Goal: Task Accomplishment & Management: Complete application form

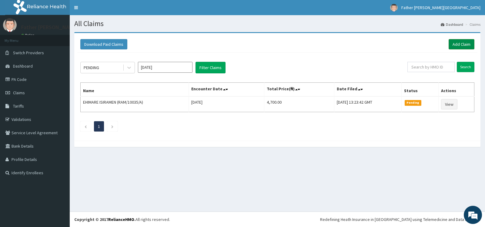
click at [459, 44] on link "Add Claim" at bounding box center [461, 44] width 26 height 10
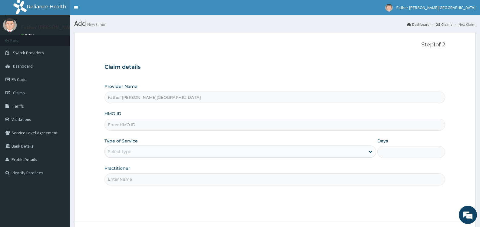
click at [168, 128] on input "HMO ID" at bounding box center [274, 125] width 341 height 12
type input "l"
type input "LGT/10061/A"
click at [164, 153] on div "Select type" at bounding box center [235, 152] width 260 height 10
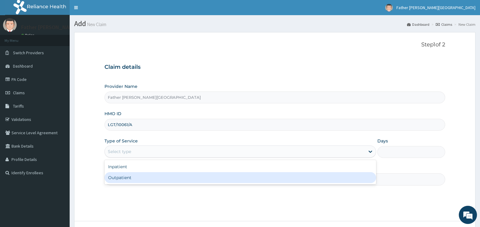
click at [161, 177] on div "Outpatient" at bounding box center [239, 177] width 271 height 11
type input "1"
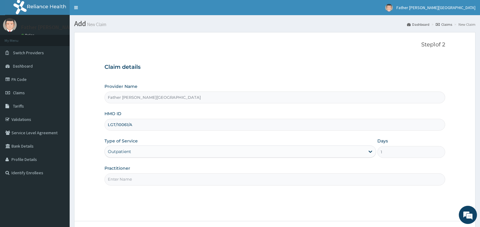
click at [144, 177] on input "Practitioner" at bounding box center [274, 179] width 341 height 12
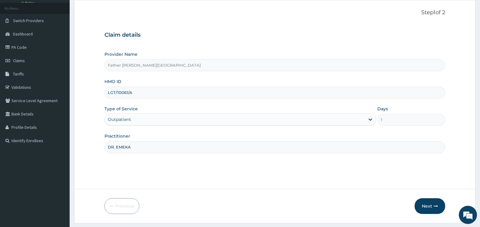
scroll to position [48, 0]
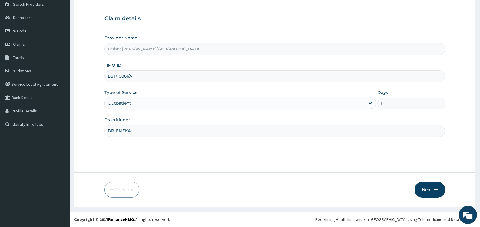
type input "DR. EMEKA"
click at [429, 188] on button "Next" at bounding box center [430, 190] width 31 height 16
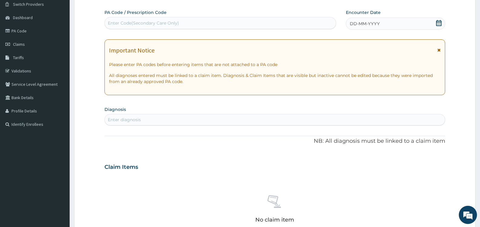
click at [236, 22] on div "Enter Code(Secondary Care Only)" at bounding box center [220, 23] width 231 height 10
paste input "PA/012D52"
type input "PA/012D52"
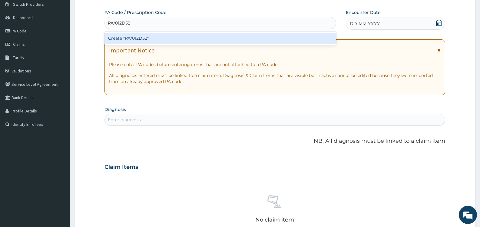
click at [138, 39] on div "Create "PA/012D52"" at bounding box center [220, 38] width 232 height 11
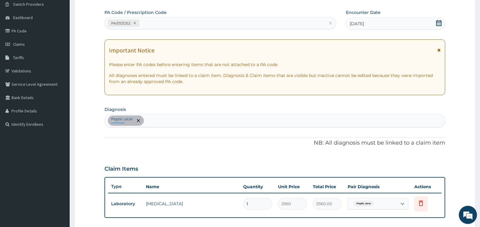
click at [245, 117] on div "Peptic ulcer confirmed" at bounding box center [275, 120] width 340 height 13
type input "MALAR"
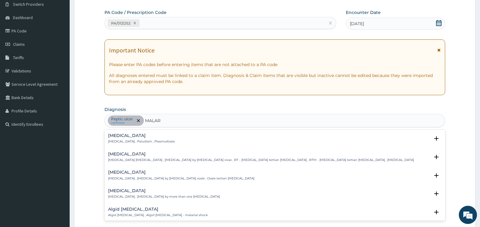
click at [159, 142] on div "Malaria Malaria , Paludism , Plasmodiosis" at bounding box center [274, 138] width 333 height 11
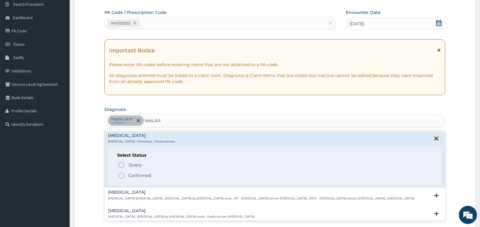
click at [144, 177] on p "Confirmed" at bounding box center [139, 175] width 23 height 6
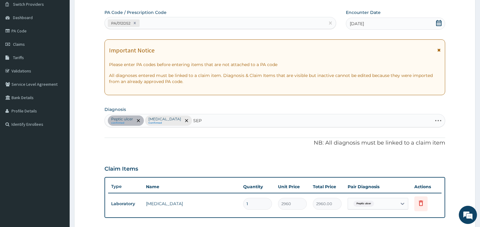
type input "SEPS"
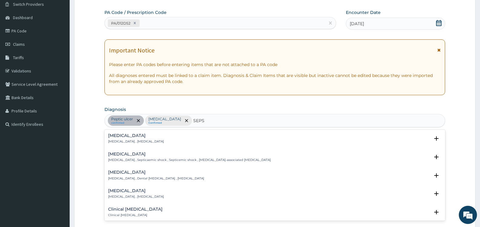
click at [132, 141] on p "Systemic infection , Sepsis" at bounding box center [136, 141] width 56 height 4
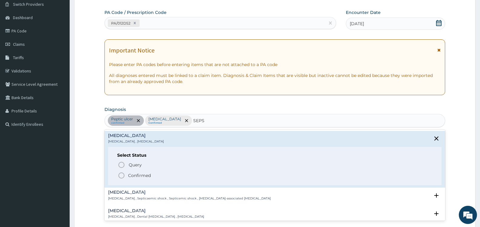
click at [144, 176] on p "Confirmed" at bounding box center [139, 175] width 23 height 6
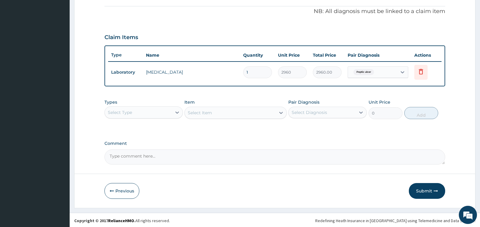
scroll to position [181, 0]
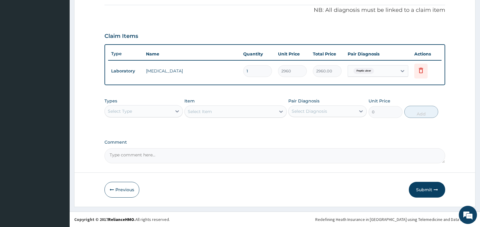
click at [147, 112] on div "Select Type" at bounding box center [138, 111] width 67 height 10
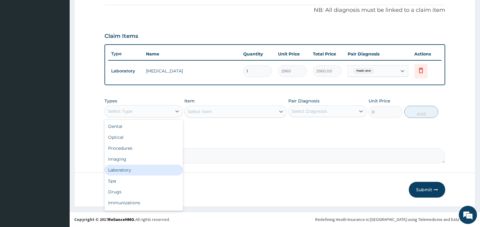
click at [155, 171] on div "Laboratory" at bounding box center [143, 169] width 78 height 11
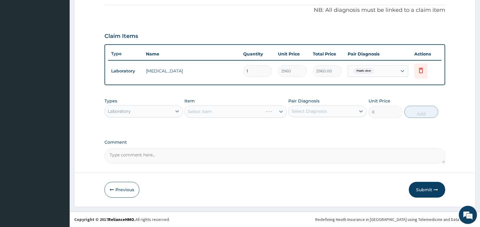
click at [309, 111] on div "Select Diagnosis" at bounding box center [309, 111] width 35 height 6
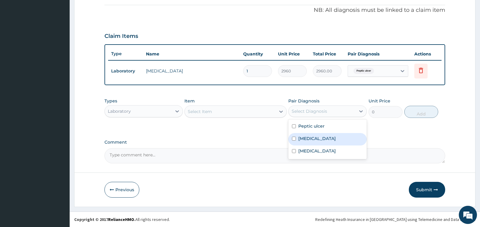
click at [308, 137] on label "Malaria" at bounding box center [317, 138] width 38 height 6
checkbox input "true"
click at [267, 110] on div "Select Item" at bounding box center [230, 112] width 91 height 10
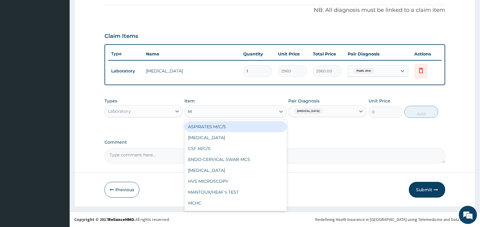
type input "MP"
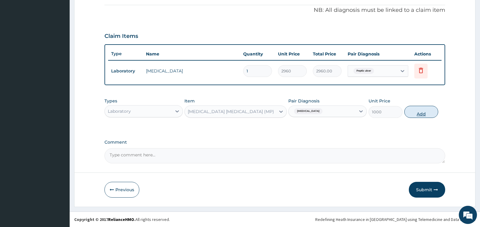
click at [420, 115] on button "Add" at bounding box center [421, 112] width 34 height 12
type input "0"
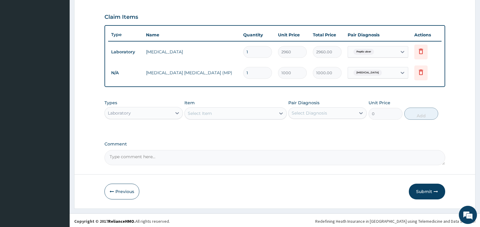
scroll to position [202, 0]
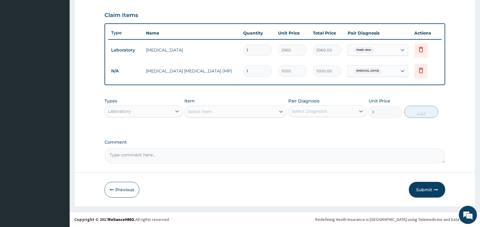
click at [254, 110] on div "Select Item" at bounding box center [230, 112] width 91 height 10
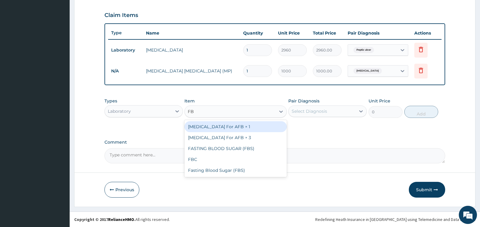
type input "FBC"
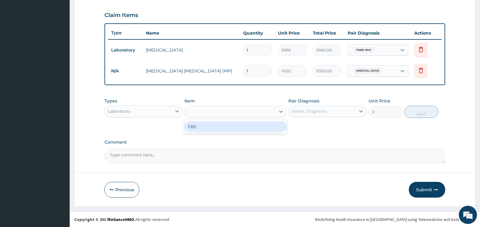
type input "2000"
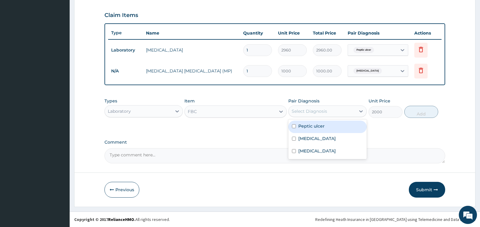
click at [329, 113] on div "Select Diagnosis" at bounding box center [322, 111] width 67 height 10
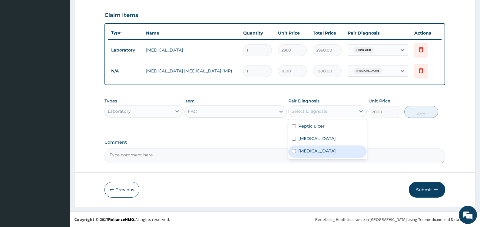
click at [305, 148] on label "Sepsis" at bounding box center [317, 151] width 38 height 6
checkbox input "true"
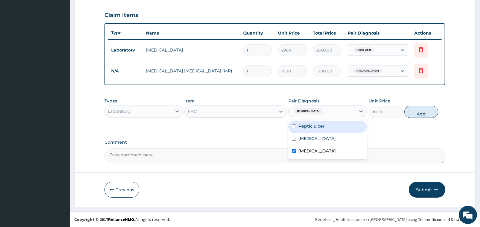
click at [415, 112] on button "Add" at bounding box center [421, 112] width 34 height 12
type input "0"
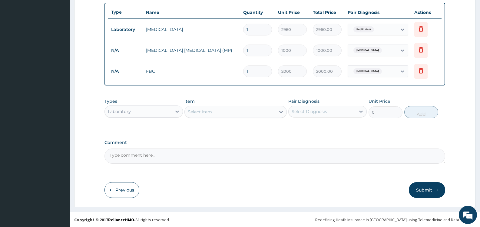
scroll to position [223, 0]
click at [160, 112] on div "Laboratory" at bounding box center [138, 111] width 67 height 10
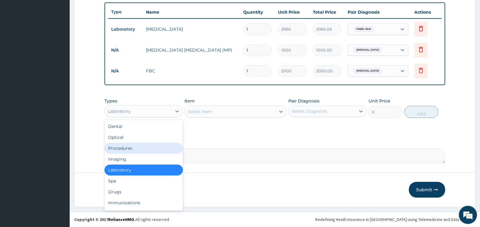
click at [131, 147] on div "Procedures" at bounding box center [143, 148] width 78 height 11
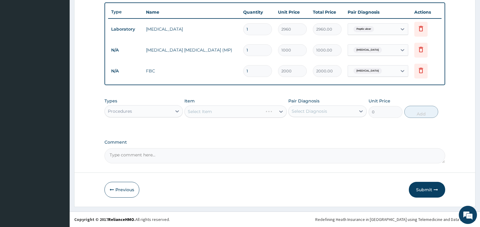
click at [311, 110] on div "Select Diagnosis" at bounding box center [309, 111] width 35 height 6
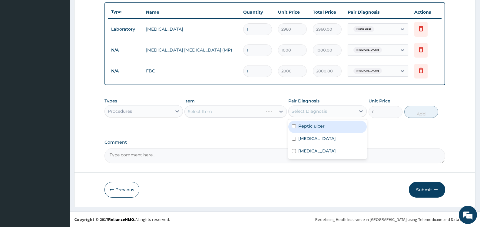
click at [307, 126] on label "Peptic ulcer" at bounding box center [311, 126] width 26 height 6
checkbox input "true"
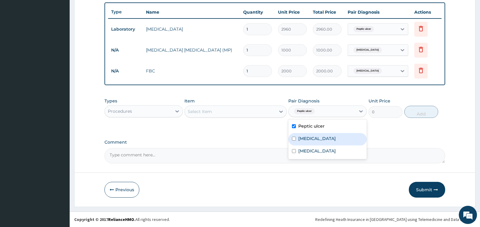
click at [308, 140] on label "Malaria" at bounding box center [317, 138] width 38 height 6
checkbox input "true"
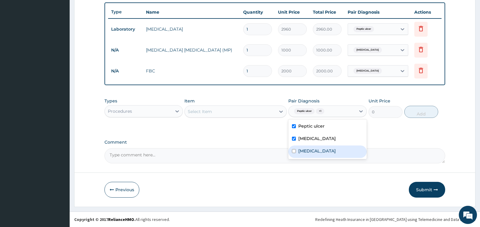
click at [309, 151] on label "Sepsis" at bounding box center [317, 151] width 38 height 6
checkbox input "true"
click at [264, 109] on div "Select Item" at bounding box center [230, 112] width 91 height 10
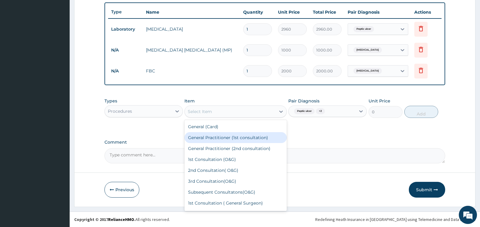
click at [246, 138] on div "General Practitioner (1st consultation)" at bounding box center [235, 137] width 102 height 11
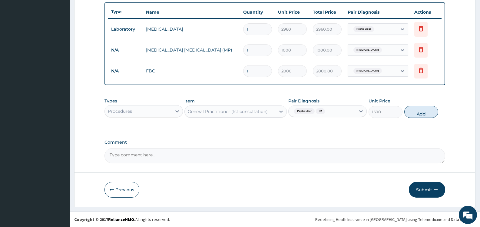
click at [422, 114] on button "Add" at bounding box center [421, 112] width 34 height 12
type input "0"
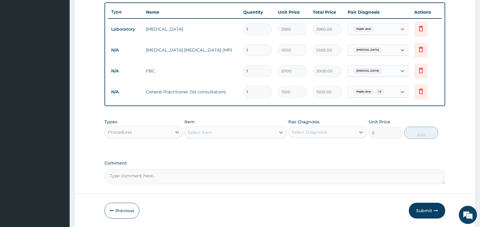
click at [153, 134] on div "Procedures" at bounding box center [138, 132] width 67 height 10
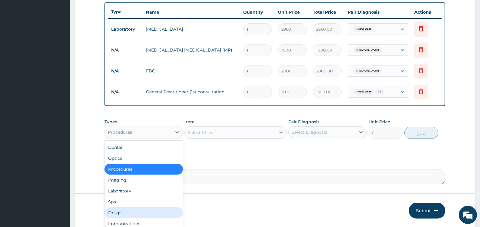
click at [144, 211] on div "Drugs" at bounding box center [143, 212] width 78 height 11
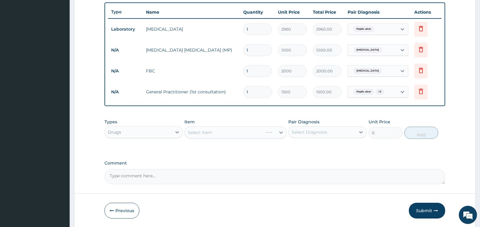
scroll to position [244, 0]
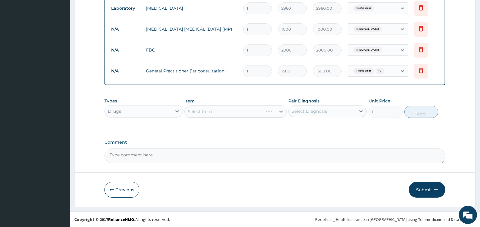
click at [328, 110] on div "Select Diagnosis" at bounding box center [322, 111] width 67 height 10
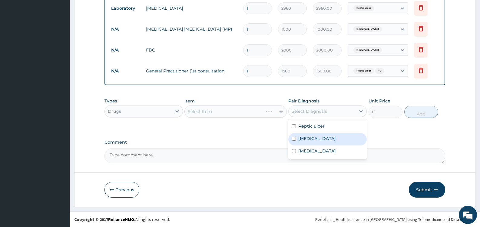
click at [309, 139] on label "Malaria" at bounding box center [317, 138] width 38 height 6
checkbox input "true"
click at [249, 111] on div "Select Item" at bounding box center [230, 112] width 91 height 10
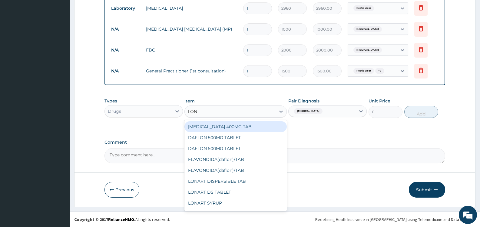
type input "LONA"
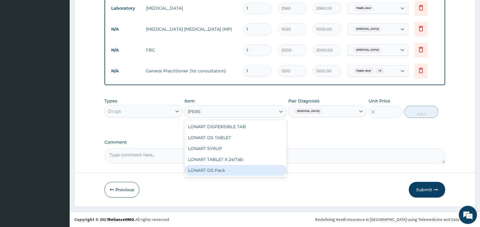
click at [260, 172] on div "LONART DS Pack" at bounding box center [235, 170] width 102 height 11
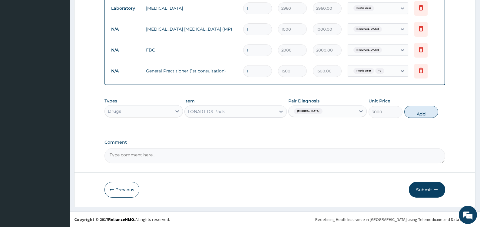
click at [422, 111] on button "Add" at bounding box center [421, 112] width 34 height 12
type input "0"
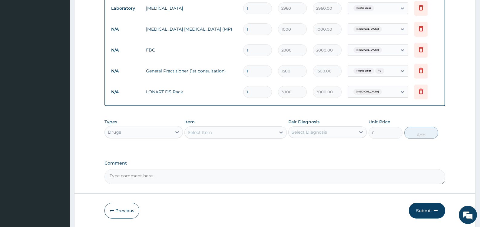
scroll to position [265, 0]
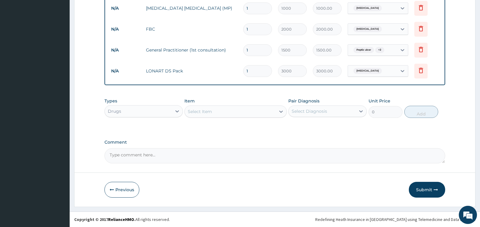
click at [250, 111] on div "Select Item" at bounding box center [230, 112] width 91 height 10
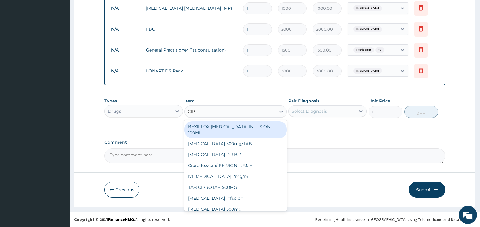
type input "CIPR"
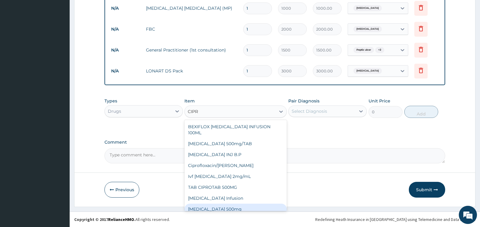
click at [231, 204] on div "Ciprofloxacin 500mg" at bounding box center [235, 209] width 102 height 11
type input "180"
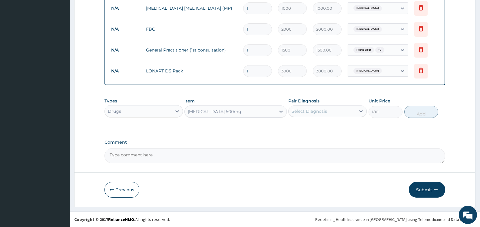
click at [327, 105] on div "Select Diagnosis" at bounding box center [327, 111] width 78 height 12
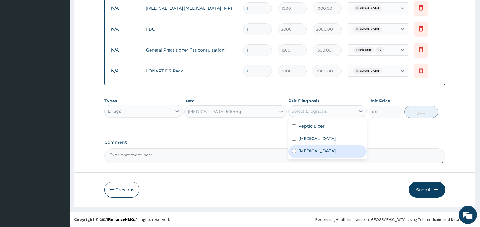
click at [311, 150] on label "Sepsis" at bounding box center [317, 151] width 38 height 6
checkbox input "true"
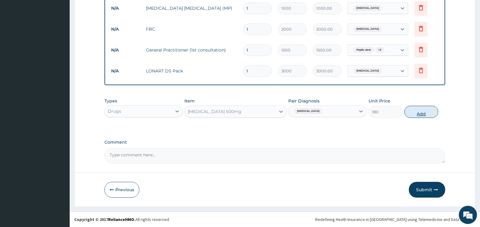
click at [421, 112] on button "Add" at bounding box center [421, 112] width 34 height 12
type input "0"
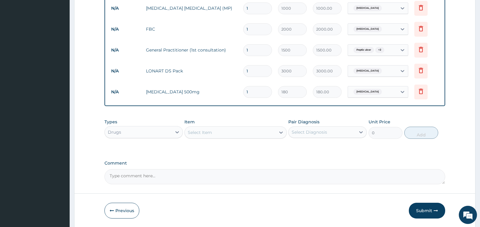
type input "10"
type input "1800.00"
type input "10"
click at [215, 132] on div "Select Item" at bounding box center [230, 133] width 91 height 10
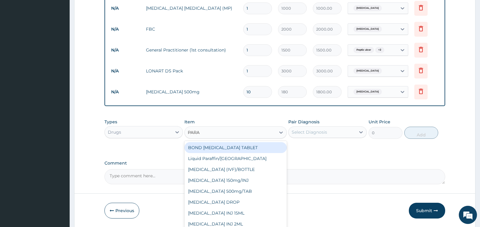
type input "PARAC"
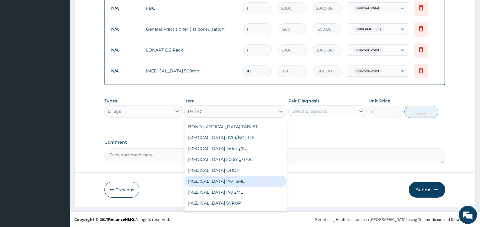
scroll to position [32, 0]
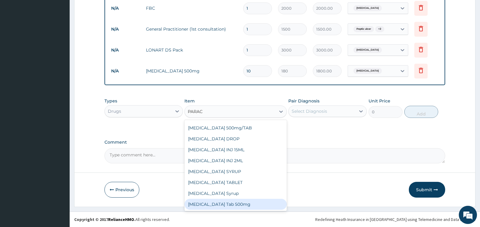
click at [249, 204] on div "[MEDICAL_DATA] Tab 500mg" at bounding box center [235, 204] width 102 height 11
type input "15"
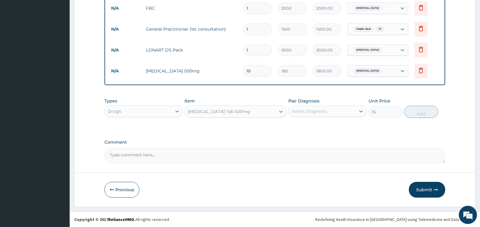
click at [324, 109] on div "Select Diagnosis" at bounding box center [309, 111] width 35 height 6
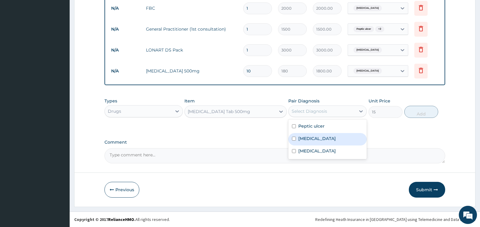
click at [315, 136] on div "Malaria" at bounding box center [327, 139] width 78 height 12
checkbox input "true"
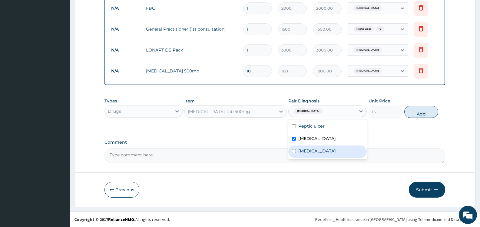
click at [315, 148] on div "Sepsis" at bounding box center [327, 151] width 78 height 12
checkbox input "true"
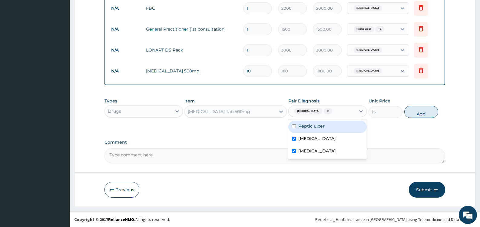
click at [425, 114] on button "Add" at bounding box center [421, 112] width 34 height 12
type input "0"
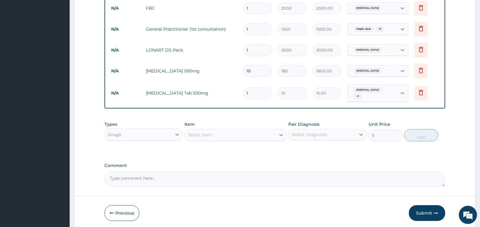
click at [236, 132] on div "Select Item" at bounding box center [230, 135] width 91 height 10
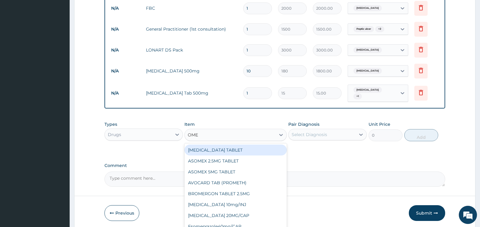
type input "OMEP"
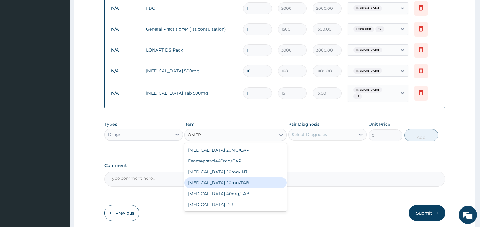
click at [239, 181] on div "[MEDICAL_DATA] 20mg/TAB" at bounding box center [235, 182] width 102 height 11
type input "78.75"
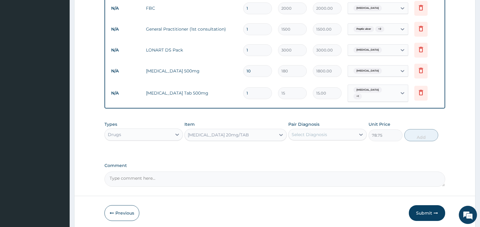
click at [309, 131] on div "Select Diagnosis" at bounding box center [309, 134] width 35 height 6
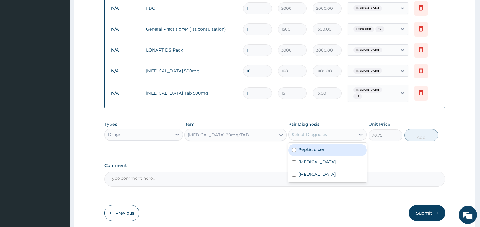
click at [298, 151] on div "Peptic ulcer" at bounding box center [327, 150] width 78 height 12
checkbox input "true"
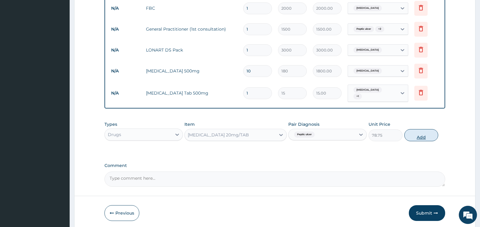
click at [422, 131] on button "Add" at bounding box center [421, 135] width 34 height 12
type input "0"
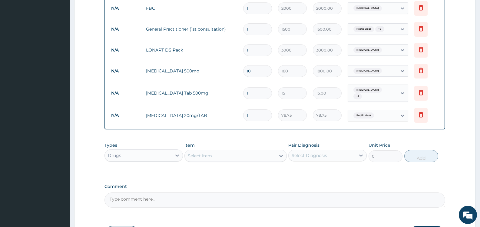
type input "10"
type input "787.50"
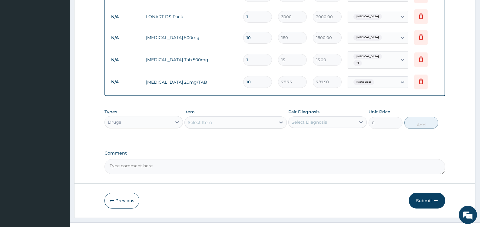
scroll to position [327, 0]
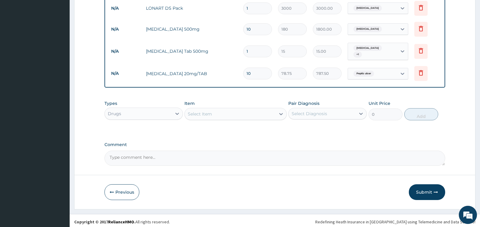
type input "10"
click at [234, 112] on div "Select Item" at bounding box center [230, 114] width 91 height 10
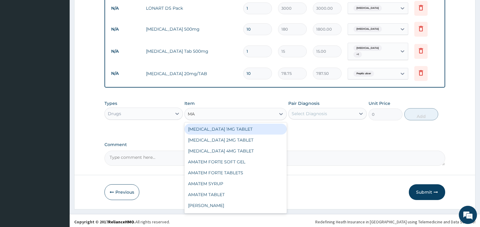
type input "MAG"
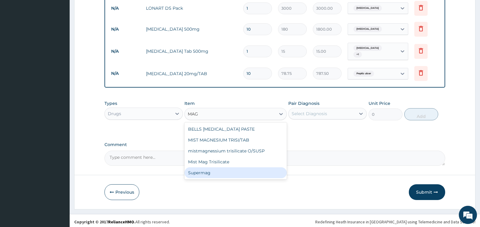
click at [247, 171] on div "Supermag" at bounding box center [235, 172] width 102 height 11
type input "2500"
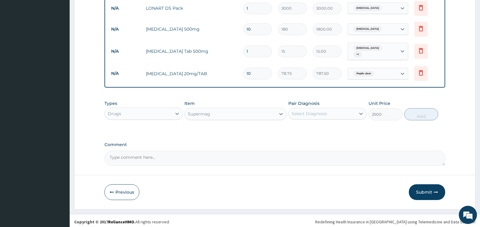
click at [317, 111] on div "Select Diagnosis" at bounding box center [309, 114] width 35 height 6
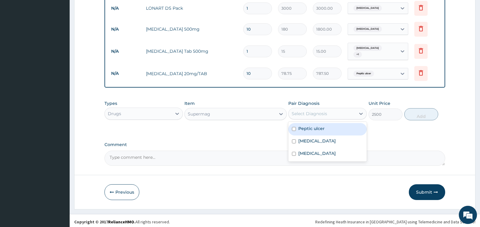
click at [309, 126] on label "Peptic ulcer" at bounding box center [311, 128] width 26 height 6
checkbox input "true"
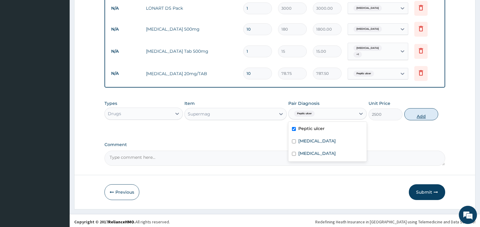
click at [426, 113] on button "Add" at bounding box center [421, 114] width 34 height 12
type input "0"
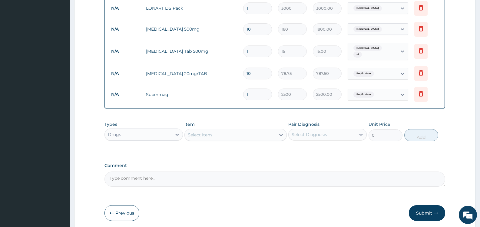
click at [207, 135] on div "Select Item" at bounding box center [230, 135] width 91 height 10
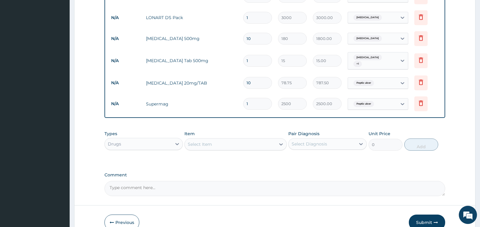
scroll to position [348, 0]
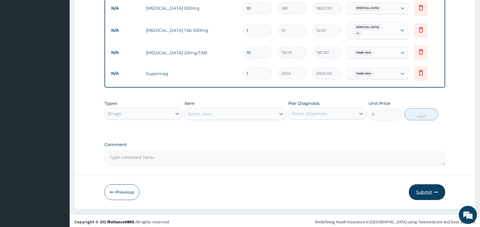
click at [420, 190] on button "Submit" at bounding box center [427, 192] width 36 height 16
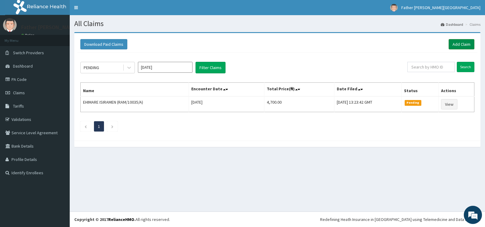
click at [462, 43] on link "Add Claim" at bounding box center [461, 44] width 26 height 10
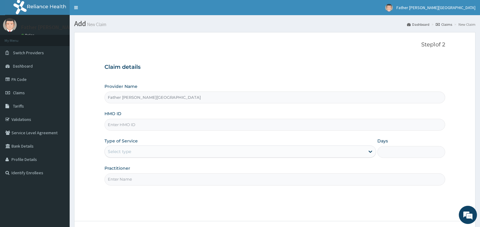
paste input "GCS/10077/A"
type input "GCS/10077/A"
click at [157, 151] on div "Select type" at bounding box center [235, 152] width 260 height 10
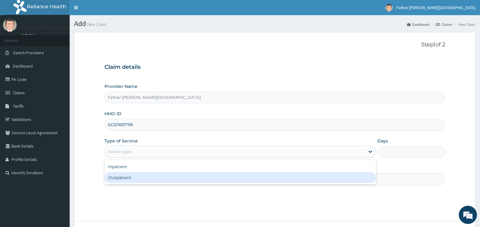
click at [149, 175] on div "Outpatient" at bounding box center [239, 177] width 271 height 11
type input "1"
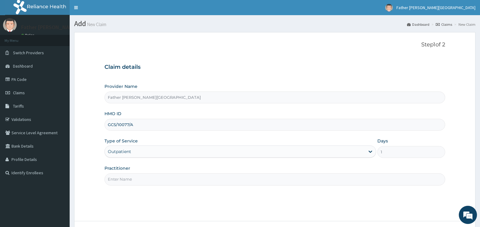
click at [158, 181] on input "Practitioner" at bounding box center [274, 179] width 341 height 12
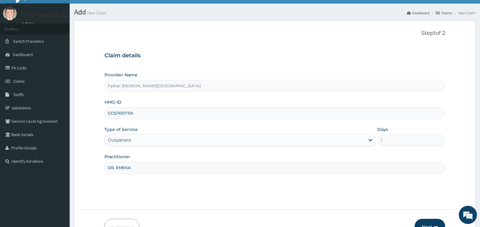
scroll to position [48, 0]
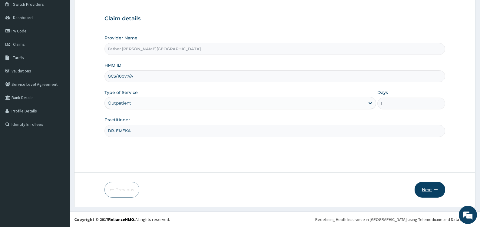
type input "DR. EMEKA"
click at [428, 190] on button "Next" at bounding box center [430, 190] width 31 height 16
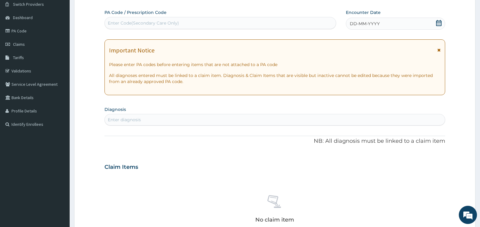
click at [151, 23] on div "Enter Code(Secondary Care Only)" at bounding box center [143, 23] width 71 height 6
paste input "PA/E40FC9"
type input "PA/E40FC9"
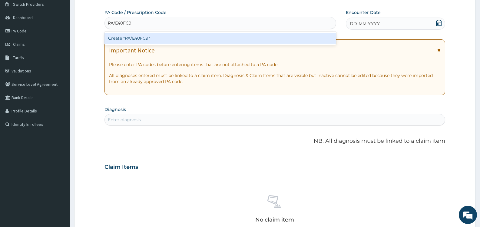
click at [144, 39] on div "Create "PA/E40FC9"" at bounding box center [220, 38] width 232 height 11
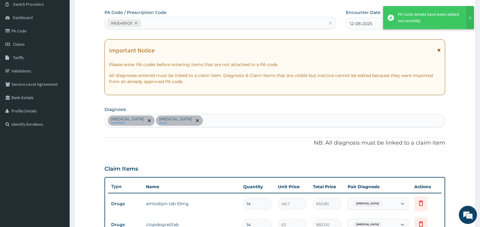
scroll to position [181, 0]
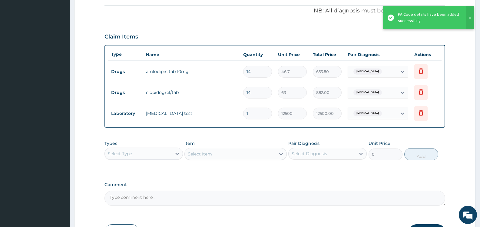
click at [421, 20] on div "PA Code details have been added successfully" at bounding box center [429, 17] width 62 height 13
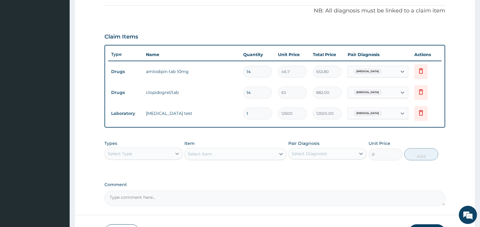
click at [175, 154] on icon at bounding box center [177, 154] width 6 height 6
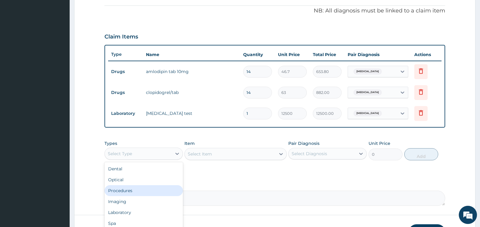
click at [135, 191] on div "Procedures" at bounding box center [143, 190] width 78 height 11
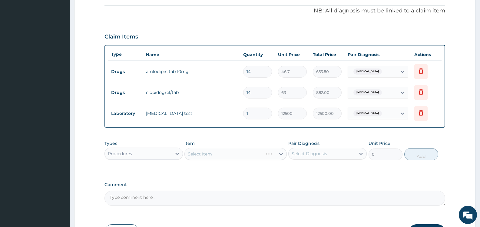
click at [327, 153] on div "Select Diagnosis" at bounding box center [322, 154] width 67 height 10
click at [308, 170] on label "Essential hypertension" at bounding box center [317, 168] width 38 height 6
checkbox input "true"
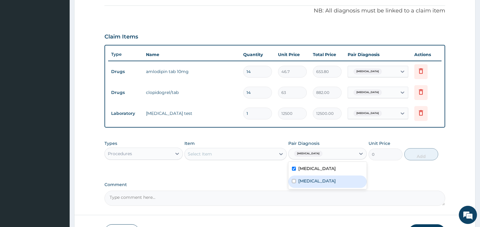
click at [305, 180] on label "Hyperlipidemia" at bounding box center [317, 181] width 38 height 6
checkbox input "true"
click at [258, 153] on div "Select Item" at bounding box center [230, 154] width 91 height 10
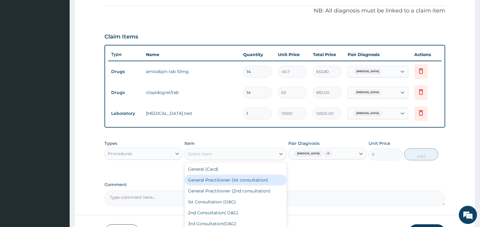
click at [241, 179] on div "General Practitioner (1st consultation)" at bounding box center [235, 179] width 102 height 11
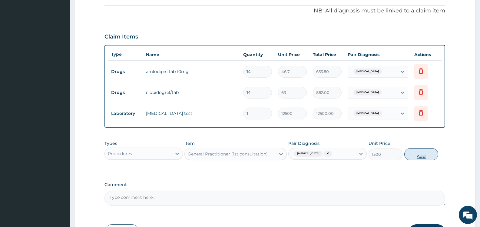
click at [420, 154] on button "Add" at bounding box center [421, 154] width 34 height 12
type input "0"
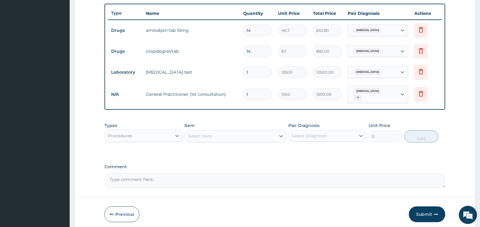
scroll to position [241, 0]
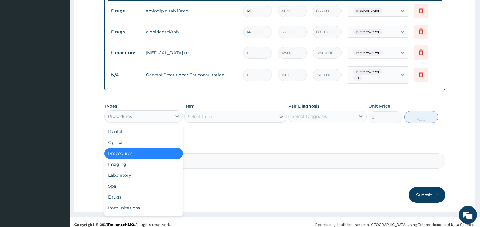
click at [158, 118] on div "Procedures" at bounding box center [138, 116] width 67 height 10
click at [134, 198] on div "Drugs" at bounding box center [143, 196] width 78 height 11
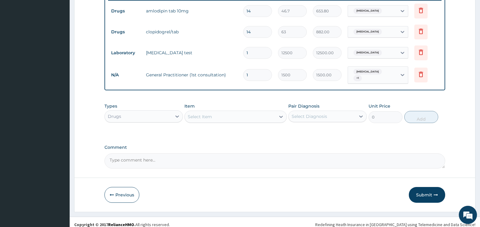
click at [323, 114] on div "Select Diagnosis" at bounding box center [309, 116] width 35 height 6
click at [310, 132] on label "Essential hypertension" at bounding box center [317, 131] width 38 height 6
checkbox input "true"
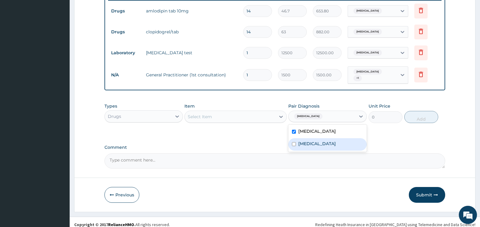
click at [306, 147] on label "Hyperlipidemia" at bounding box center [317, 144] width 38 height 6
checkbox input "true"
click at [246, 116] on div "Select Item" at bounding box center [230, 117] width 91 height 10
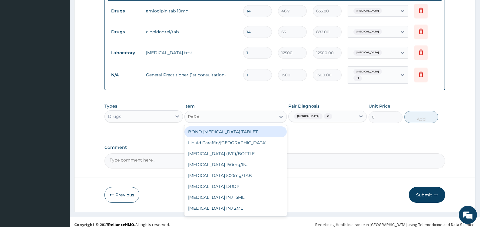
type input "PARAC"
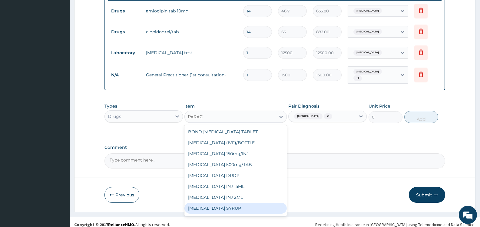
scroll to position [32, 0]
click at [233, 209] on div "[MEDICAL_DATA] Tab 500mg" at bounding box center [235, 209] width 102 height 11
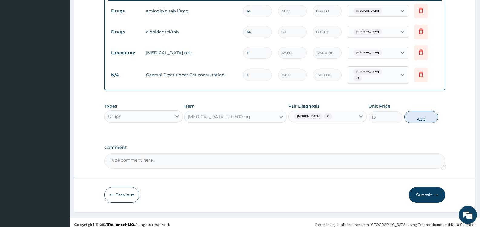
click at [414, 117] on button "Add" at bounding box center [421, 117] width 34 height 12
type input "0"
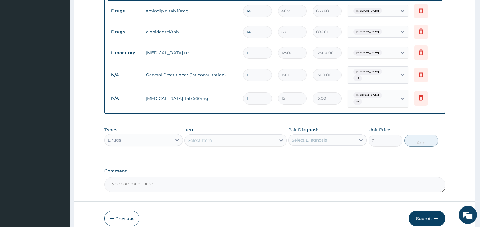
type input "18"
type input "270.00"
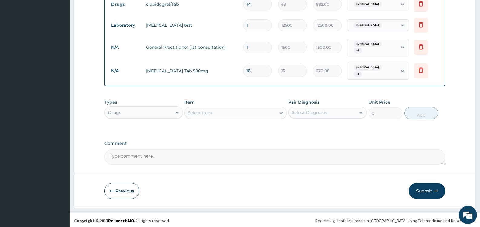
scroll to position [270, 0]
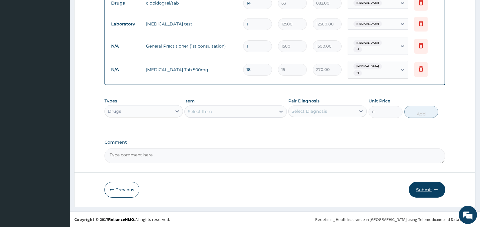
type input "18"
click at [423, 190] on button "Submit" at bounding box center [427, 190] width 36 height 16
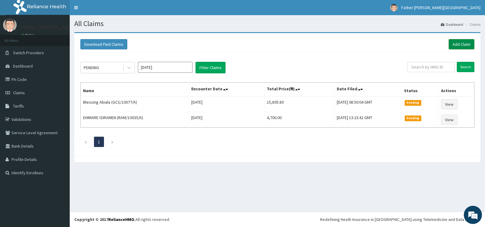
click at [459, 44] on link "Add Claim" at bounding box center [461, 44] width 26 height 10
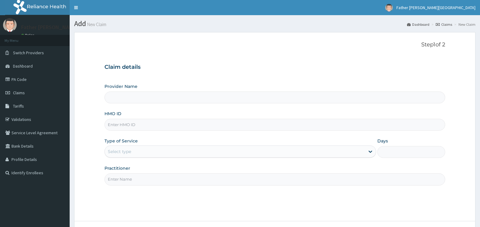
type input "Father [PERSON_NAME][GEOGRAPHIC_DATA]"
click at [122, 151] on div "Select type" at bounding box center [119, 151] width 23 height 6
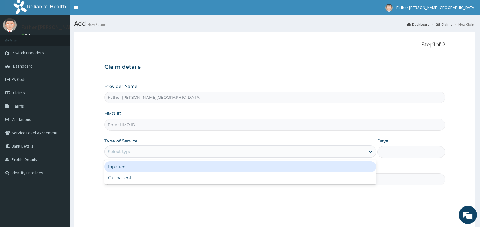
click at [130, 126] on input "HMO ID" at bounding box center [274, 125] width 341 height 12
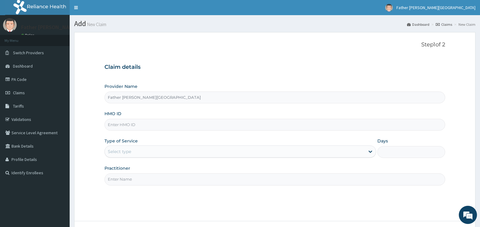
paste input "GCS/10077/A"
type input "GCS/10077/A"
click at [140, 152] on div "Select type" at bounding box center [235, 152] width 260 height 10
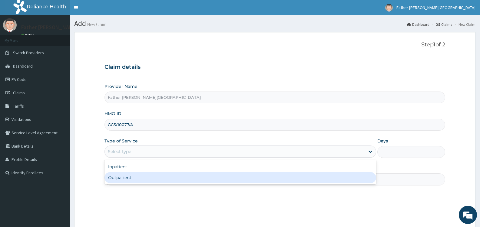
click at [133, 177] on div "Outpatient" at bounding box center [239, 177] width 271 height 11
type input "1"
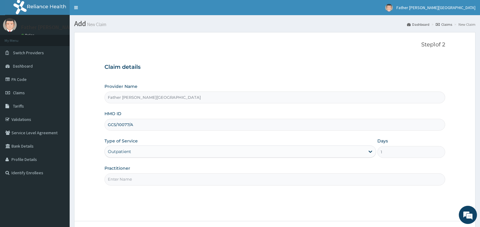
click at [265, 181] on input "Practitioner" at bounding box center [274, 179] width 341 height 12
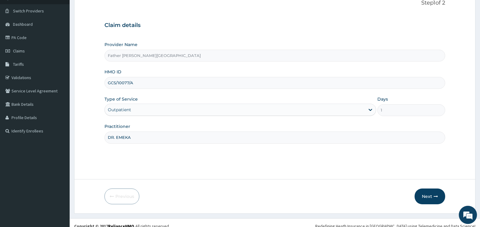
scroll to position [48, 0]
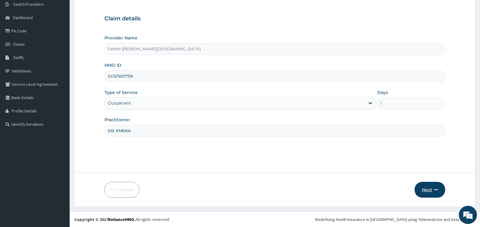
type input "DR. EMEKA"
click at [429, 190] on button "Next" at bounding box center [430, 190] width 31 height 16
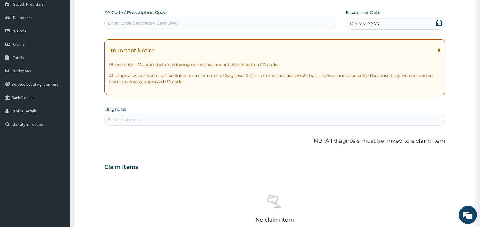
click at [260, 24] on div "Enter Code(Secondary Care Only)" at bounding box center [220, 23] width 231 height 10
paste input "PA/F3E83D"
type input "PA/F3E83D"
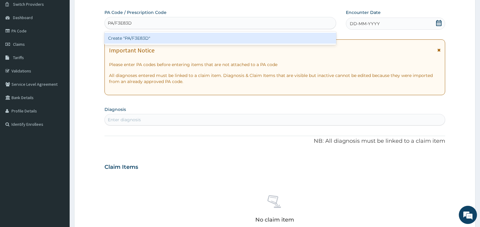
click at [149, 38] on div "Create "PA/F3E83D"" at bounding box center [220, 38] width 232 height 11
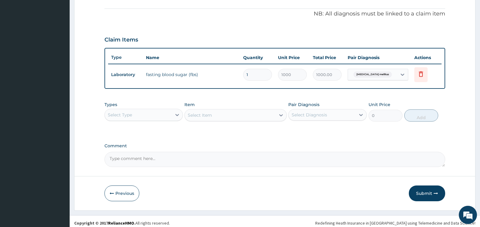
scroll to position [181, 0]
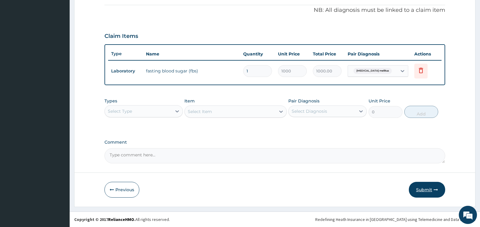
click at [426, 190] on button "Submit" at bounding box center [427, 190] width 36 height 16
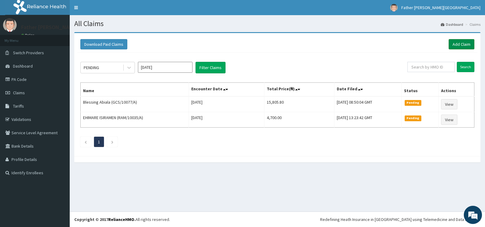
click at [462, 43] on link "Add Claim" at bounding box center [461, 44] width 26 height 10
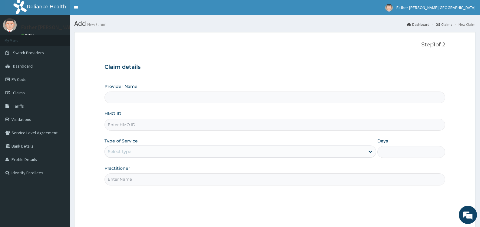
type input "Father [PERSON_NAME][GEOGRAPHIC_DATA]"
click at [128, 126] on input "HMO ID" at bounding box center [274, 125] width 341 height 12
type input "EAG/10019/C"
click at [198, 151] on div "Select type" at bounding box center [235, 152] width 260 height 10
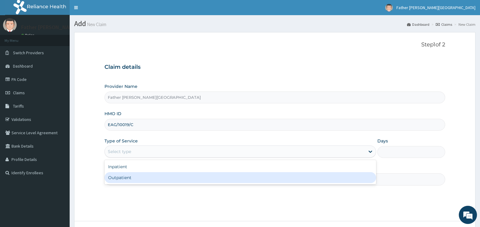
click at [186, 176] on div "Outpatient" at bounding box center [239, 177] width 271 height 11
type input "1"
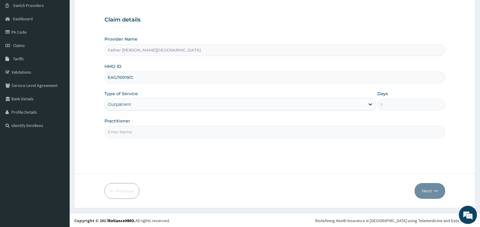
scroll to position [48, 0]
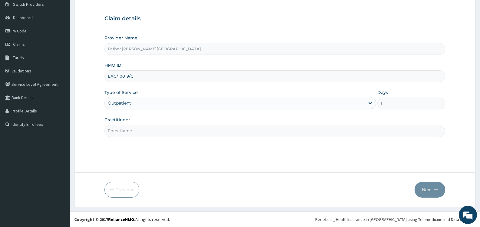
click at [153, 132] on input "Practitioner" at bounding box center [274, 131] width 341 height 12
type input "DR. EMEKA"
click at [426, 190] on button "Next" at bounding box center [430, 190] width 31 height 16
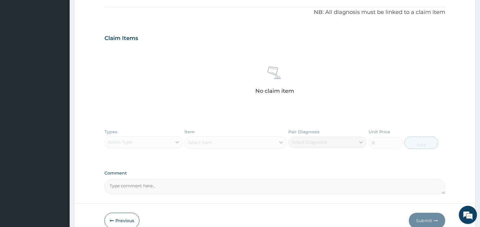
scroll to position [182, 0]
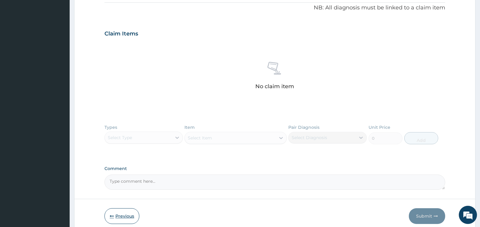
click at [126, 215] on button "Previous" at bounding box center [121, 216] width 35 height 16
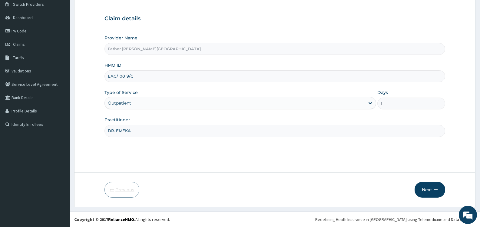
scroll to position [48, 0]
drag, startPoint x: 141, startPoint y: 74, endPoint x: 106, endPoint y: 79, distance: 34.6
click at [106, 79] on input "EAG/10019/C" at bounding box center [274, 76] width 341 height 12
type input "MTX/10052/B"
click at [427, 191] on button "Next" at bounding box center [430, 190] width 31 height 16
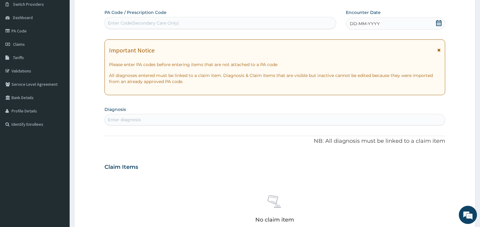
click at [438, 25] on icon at bounding box center [439, 23] width 6 height 6
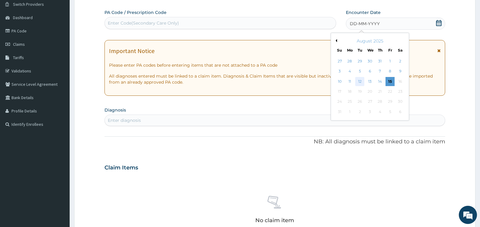
click at [359, 84] on div "12" at bounding box center [359, 81] width 9 height 9
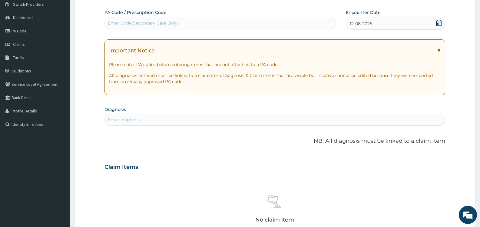
click at [166, 121] on div "Enter diagnosis" at bounding box center [275, 120] width 340 height 10
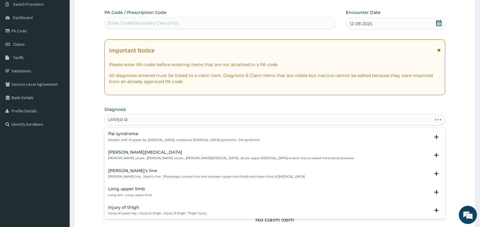
type input "UPPER RES"
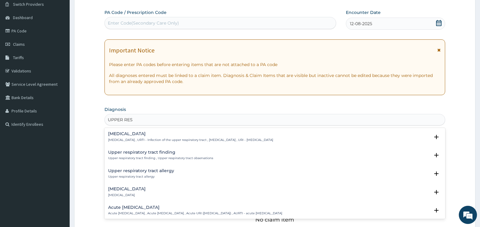
click at [168, 134] on h4 "Upper respiratory infection" at bounding box center [190, 133] width 165 height 5
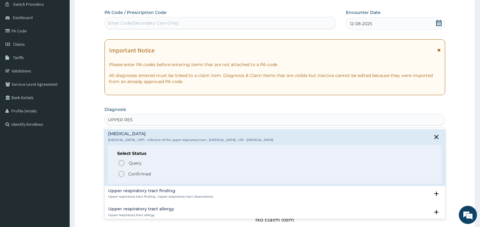
click at [142, 174] on p "Confirmed" at bounding box center [139, 174] width 23 height 6
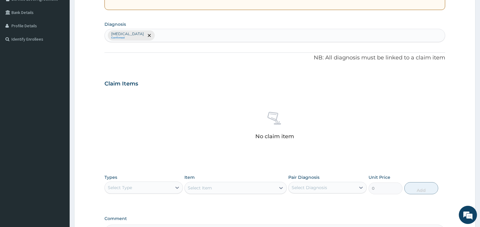
scroll to position [139, 0]
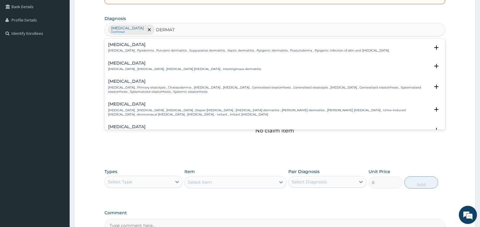
type input "DERMATI"
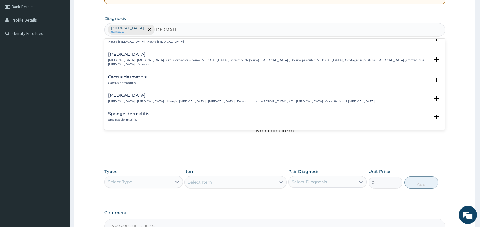
scroll to position [454, 0]
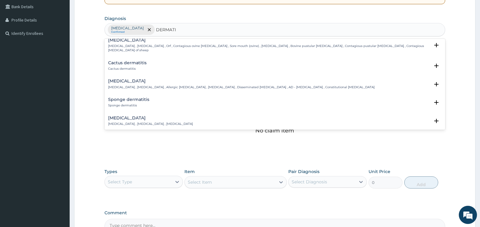
click at [127, 81] on h4 "Atopic dermatitis" at bounding box center [241, 81] width 267 height 5
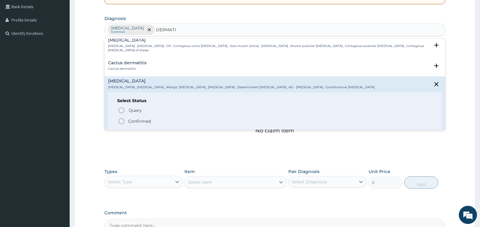
click at [149, 121] on p "Confirmed" at bounding box center [139, 121] width 23 height 6
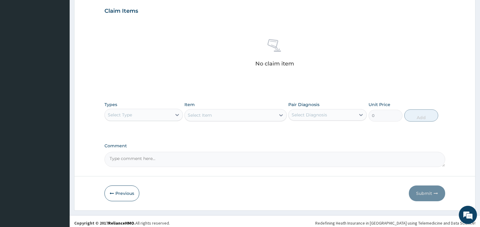
scroll to position [210, 0]
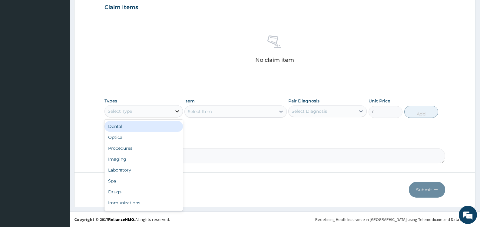
click at [174, 111] on icon at bounding box center [177, 111] width 6 height 6
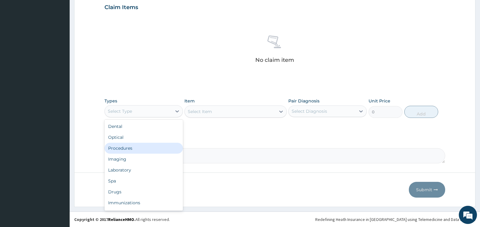
click at [129, 149] on div "Procedures" at bounding box center [143, 148] width 78 height 11
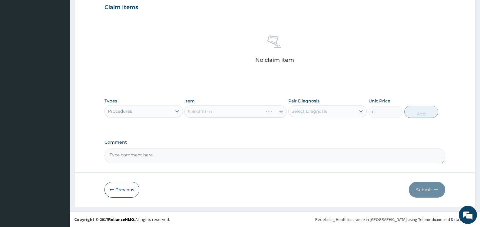
click at [329, 110] on div "Select Diagnosis" at bounding box center [322, 111] width 67 height 10
click at [308, 130] on div "Upper respiratory infection" at bounding box center [327, 127] width 78 height 12
checkbox input "true"
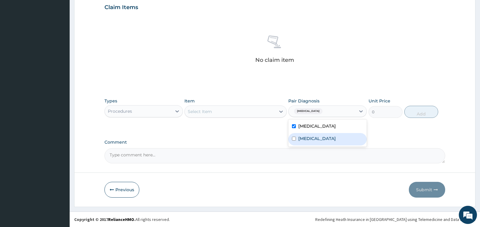
click at [308, 137] on label "Atopic dermatitis" at bounding box center [317, 138] width 38 height 6
checkbox input "true"
click at [248, 113] on div "Select Item" at bounding box center [230, 112] width 91 height 10
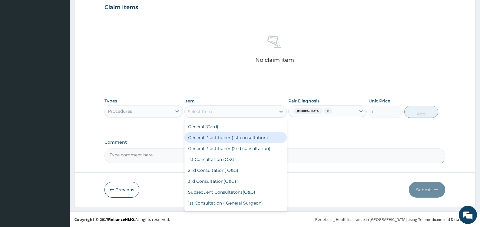
click at [235, 140] on div "General Practitioner (1st consultation)" at bounding box center [235, 137] width 102 height 11
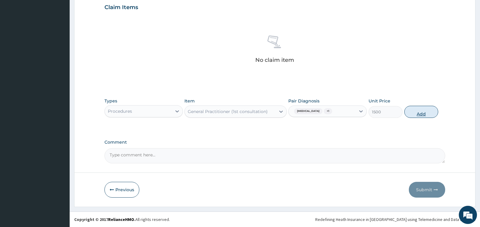
click at [423, 111] on button "Add" at bounding box center [421, 112] width 34 height 12
type input "0"
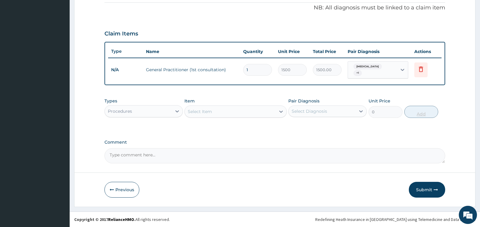
scroll to position [184, 0]
click at [159, 111] on div "Procedures" at bounding box center [138, 111] width 67 height 10
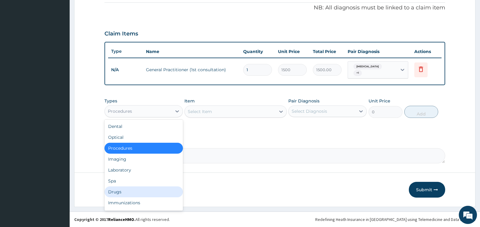
click at [130, 194] on div "Drugs" at bounding box center [143, 191] width 78 height 11
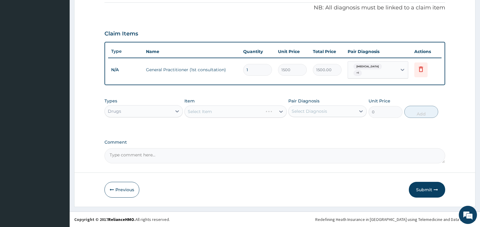
click at [342, 111] on div "Select Diagnosis" at bounding box center [322, 111] width 67 height 10
click at [307, 126] on label "[MEDICAL_DATA]" at bounding box center [317, 126] width 38 height 6
checkbox input "true"
click at [236, 113] on div "Select Item" at bounding box center [230, 112] width 91 height 10
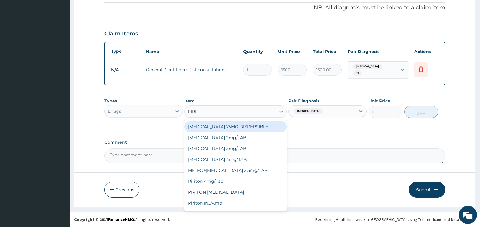
type input "PIRIT"
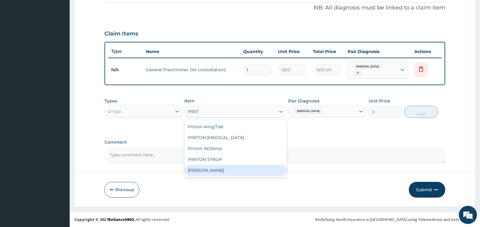
click at [213, 168] on div "[PERSON_NAME]" at bounding box center [235, 170] width 102 height 11
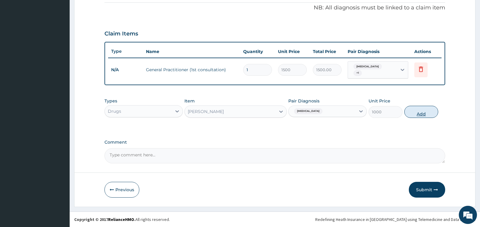
click at [422, 111] on button "Add" at bounding box center [421, 112] width 34 height 12
type input "0"
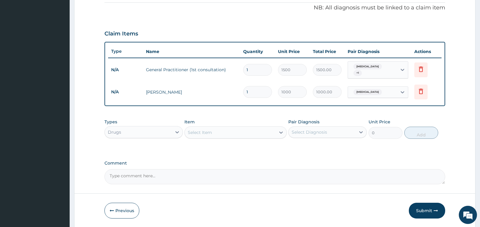
click at [259, 133] on div "Select Item" at bounding box center [230, 133] width 91 height 10
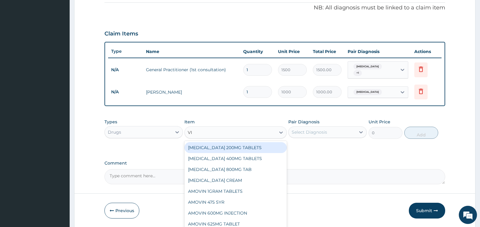
type input "VIT"
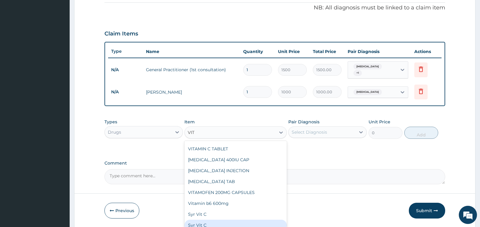
type input "600"
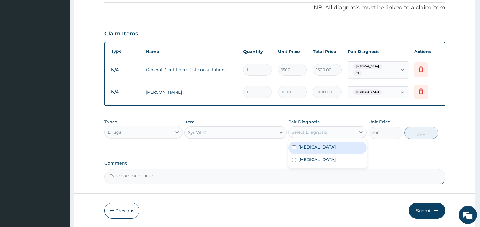
click at [311, 130] on div "Select Diagnosis" at bounding box center [309, 132] width 35 height 6
click at [322, 148] on label "Upper respiratory infection" at bounding box center [317, 147] width 38 height 6
checkbox input "true"
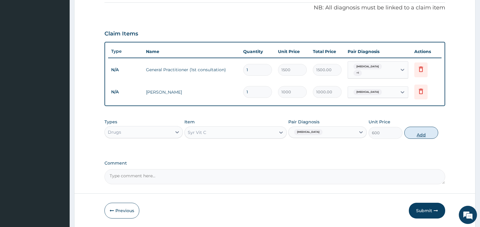
click at [422, 133] on button "Add" at bounding box center [421, 133] width 34 height 12
type input "0"
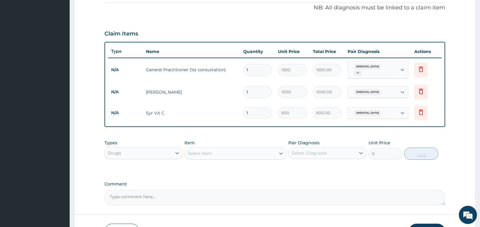
scroll to position [225, 0]
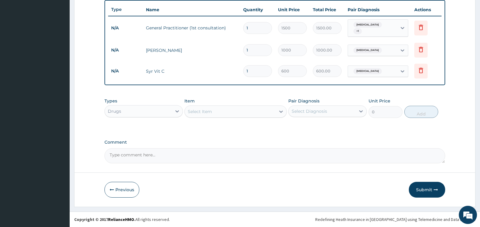
click at [241, 113] on div "Select Item" at bounding box center [230, 112] width 91 height 10
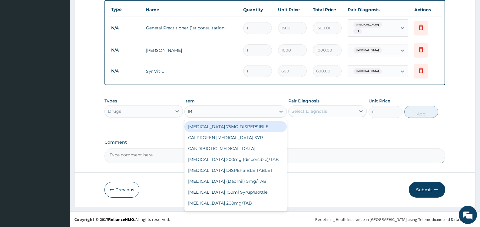
type input "IBU"
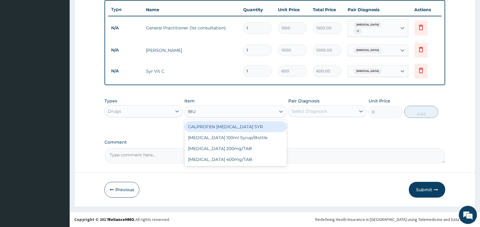
type input "1155"
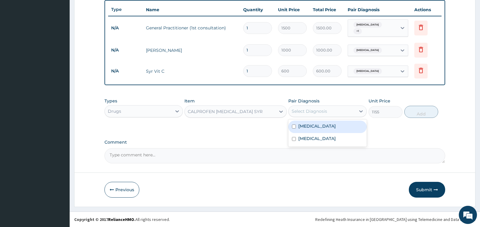
click at [316, 108] on div "Select Diagnosis" at bounding box center [309, 111] width 35 height 6
click at [315, 126] on label "Upper respiratory infection" at bounding box center [317, 126] width 38 height 6
checkbox input "true"
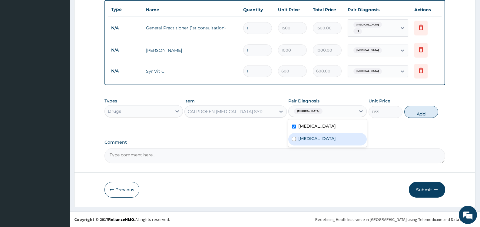
click at [316, 138] on label "Atopic dermatitis" at bounding box center [317, 138] width 38 height 6
checkbox input "true"
click at [414, 113] on button "Add" at bounding box center [421, 112] width 34 height 12
type input "0"
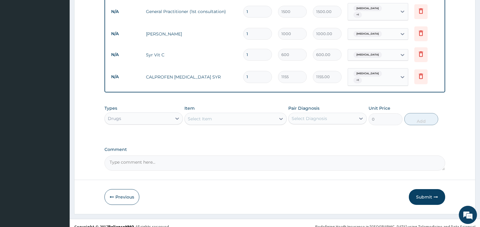
scroll to position [249, 0]
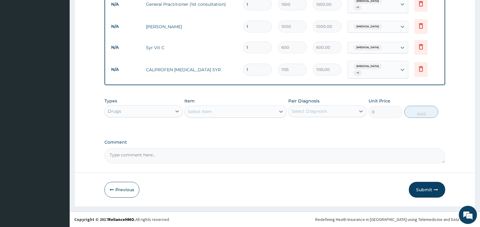
click at [207, 113] on div "Select Item" at bounding box center [200, 111] width 24 height 6
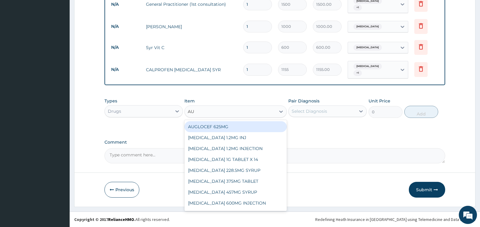
type input "AUG"
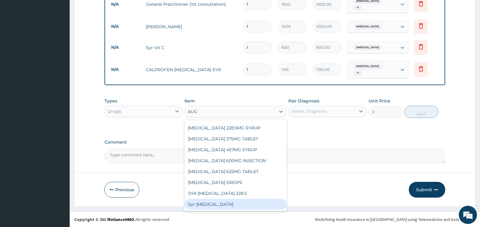
type input "3000"
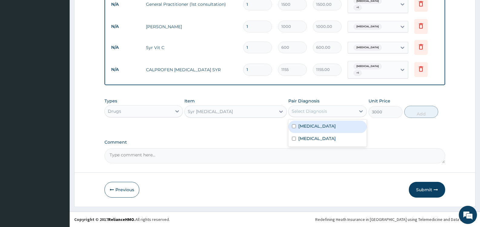
click at [310, 110] on div "Select Diagnosis" at bounding box center [309, 111] width 35 height 6
click at [307, 127] on label "Upper respiratory infection" at bounding box center [317, 126] width 38 height 6
checkbox input "true"
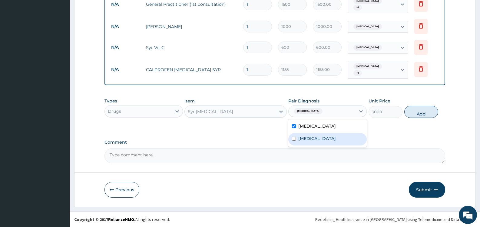
click at [304, 136] on label "Atopic dermatitis" at bounding box center [317, 138] width 38 height 6
checkbox input "true"
click at [420, 113] on button "Add" at bounding box center [421, 112] width 34 height 12
type input "0"
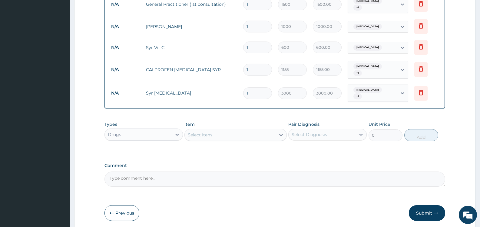
scroll to position [272, 0]
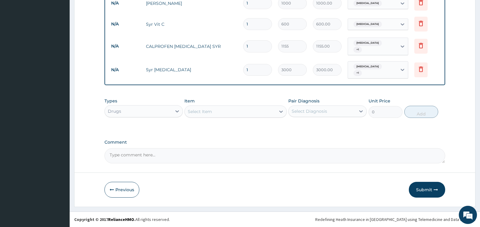
click at [215, 112] on div "Select Item" at bounding box center [230, 112] width 91 height 10
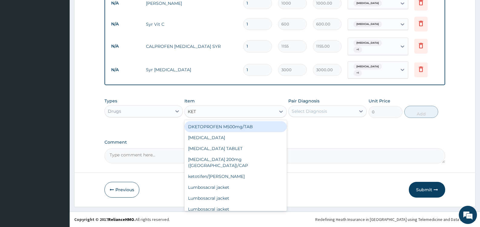
type input "KETO"
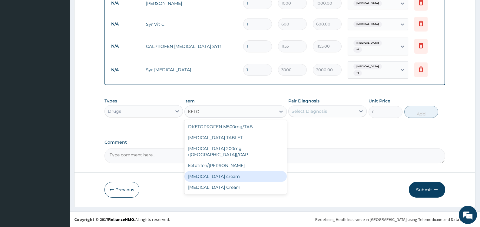
click at [236, 171] on div "Ketoconazole cream" at bounding box center [235, 176] width 102 height 11
type input "500"
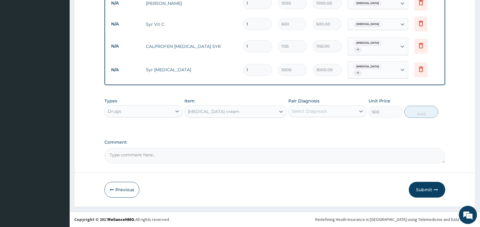
click at [237, 111] on div "Ketoconazole cream" at bounding box center [230, 112] width 91 height 10
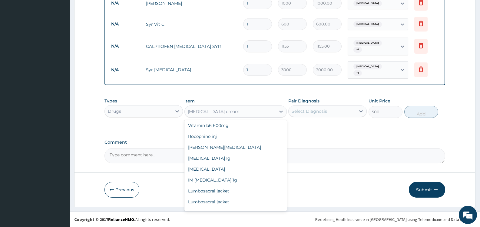
scroll to position [11614, 0]
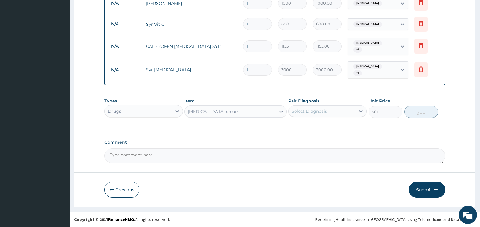
click at [354, 129] on div "Types Drugs Item Ketoconazole cream Pair Diagnosis Select Diagnosis Unit Price …" at bounding box center [274, 112] width 341 height 35
click at [327, 112] on div "Select Diagnosis" at bounding box center [309, 111] width 35 height 6
click at [311, 128] on label "Upper respiratory infection" at bounding box center [317, 126] width 38 height 6
click at [311, 127] on label "Upper respiratory infection" at bounding box center [317, 126] width 38 height 6
checkbox input "false"
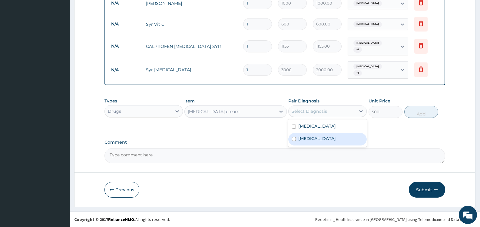
click at [310, 138] on label "Atopic dermatitis" at bounding box center [317, 138] width 38 height 6
checkbox input "true"
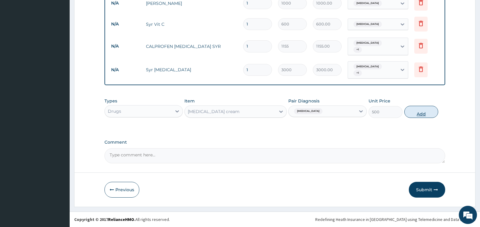
click at [419, 111] on button "Add" at bounding box center [421, 112] width 34 height 12
type input "0"
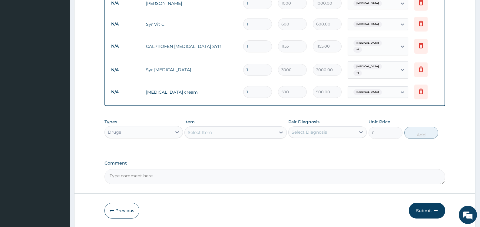
click at [251, 132] on div "Select Item" at bounding box center [230, 133] width 91 height 10
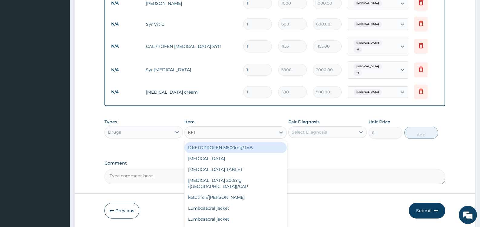
type input "KETO"
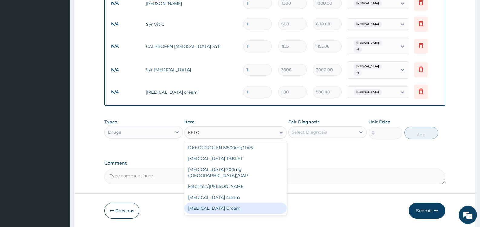
click at [231, 203] on div "[MEDICAL_DATA] Cream" at bounding box center [235, 208] width 102 height 11
type input "1000"
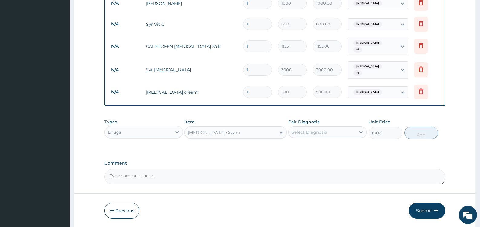
click at [327, 132] on div "Select Diagnosis" at bounding box center [322, 132] width 67 height 10
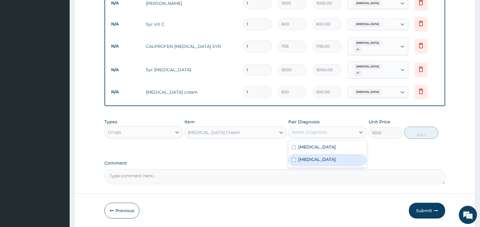
click at [320, 159] on label "[MEDICAL_DATA]" at bounding box center [317, 159] width 38 height 6
checkbox input "true"
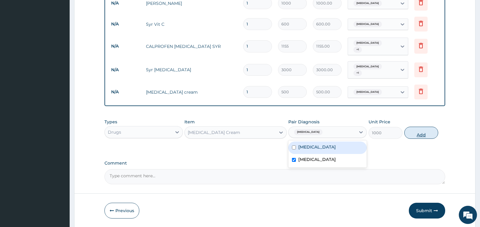
click at [426, 131] on button "Add" at bounding box center [421, 133] width 34 height 12
type input "0"
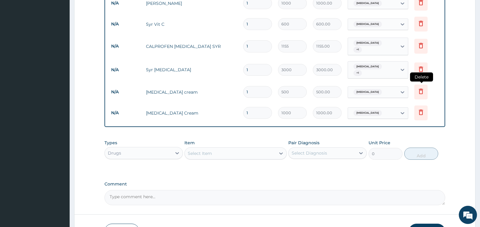
click at [420, 90] on icon at bounding box center [421, 91] width 4 height 5
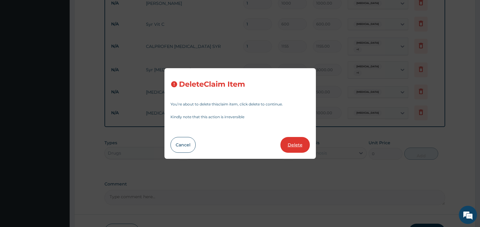
click at [295, 145] on button "Delete" at bounding box center [294, 145] width 29 height 16
type input "1000"
type input "1000.00"
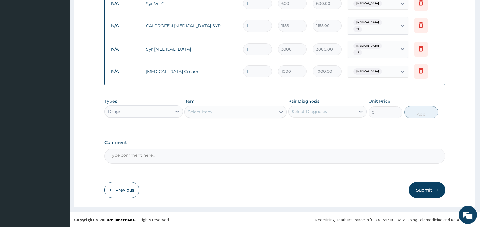
scroll to position [293, 0]
click at [424, 191] on button "Submit" at bounding box center [427, 190] width 36 height 16
click at [420, 189] on button "Submit" at bounding box center [427, 190] width 36 height 16
click at [119, 190] on button "Previous" at bounding box center [121, 190] width 35 height 16
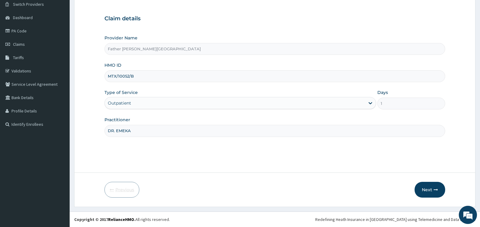
scroll to position [48, 0]
click at [428, 190] on button "Next" at bounding box center [430, 190] width 31 height 16
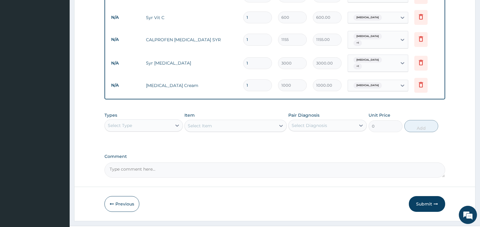
scroll to position [293, 0]
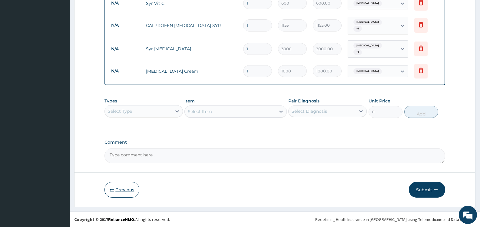
click at [128, 190] on button "Previous" at bounding box center [121, 190] width 35 height 16
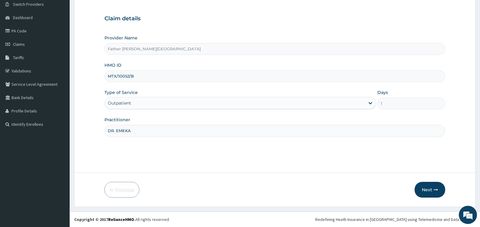
scroll to position [48, 0]
drag, startPoint x: 135, startPoint y: 78, endPoint x: 106, endPoint y: 77, distance: 29.7
click at [106, 77] on input "MTX/10052/B" at bounding box center [274, 76] width 341 height 12
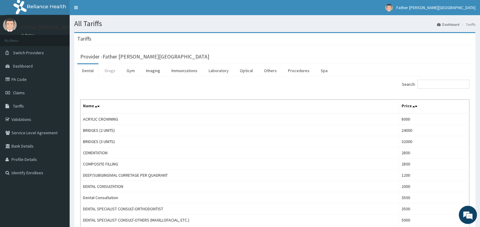
click at [111, 71] on link "Drugs" at bounding box center [110, 70] width 20 height 13
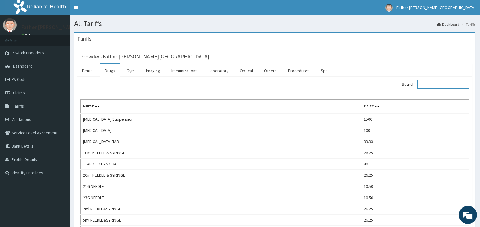
click at [438, 85] on input "Search:" at bounding box center [443, 84] width 52 height 9
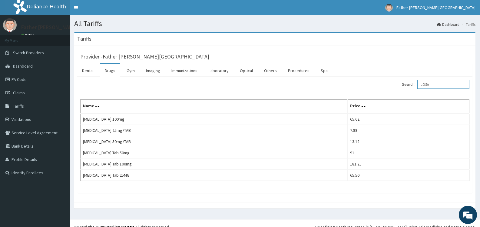
type input "LOSA"
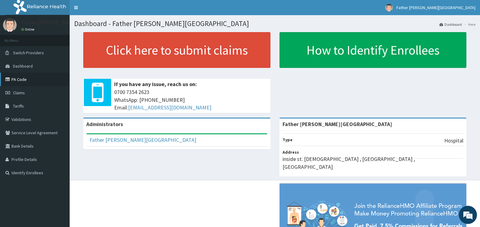
click at [22, 81] on link "PA Code" at bounding box center [35, 79] width 70 height 13
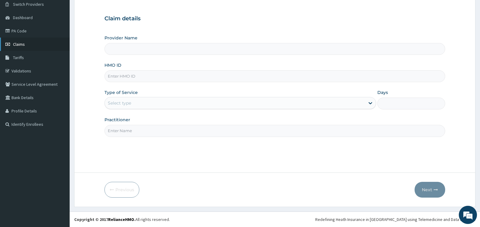
click at [21, 44] on span "Claims" at bounding box center [19, 43] width 12 height 5
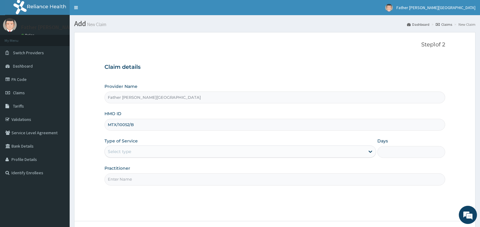
type input "MTX/10052/B"
click at [180, 152] on div "Select type" at bounding box center [235, 152] width 260 height 10
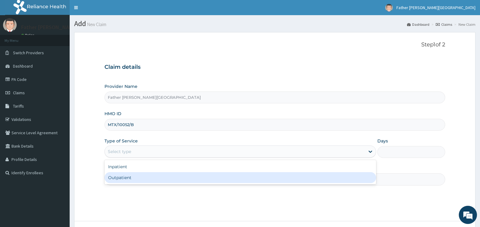
click at [155, 181] on div "Outpatient" at bounding box center [239, 177] width 271 height 11
type input "1"
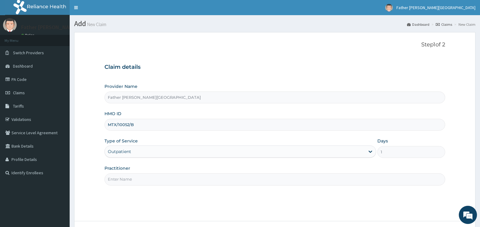
click at [158, 179] on input "Practitioner" at bounding box center [274, 179] width 341 height 12
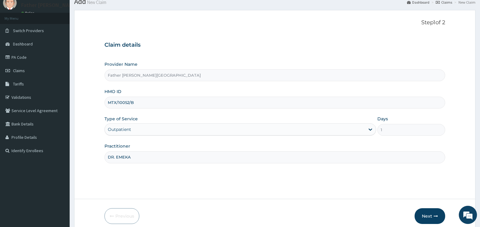
scroll to position [48, 0]
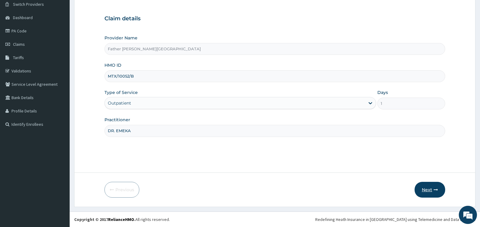
type input "DR. EMEKA"
click at [428, 188] on button "Next" at bounding box center [430, 190] width 31 height 16
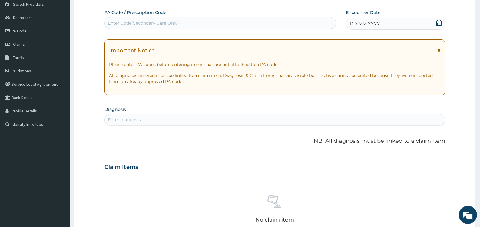
click at [440, 24] on icon at bounding box center [439, 23] width 6 height 6
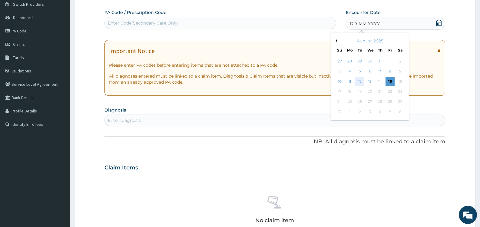
click at [360, 82] on div "12" at bounding box center [359, 81] width 9 height 9
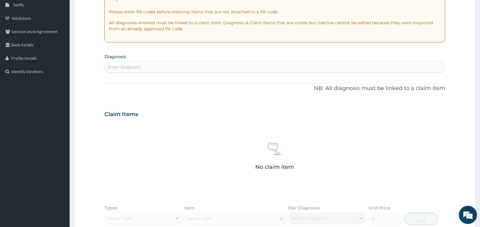
scroll to position [109, 0]
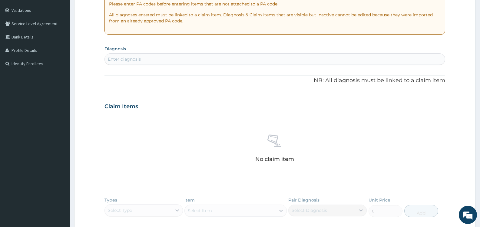
click at [172, 60] on div "Enter diagnosis" at bounding box center [275, 59] width 340 height 10
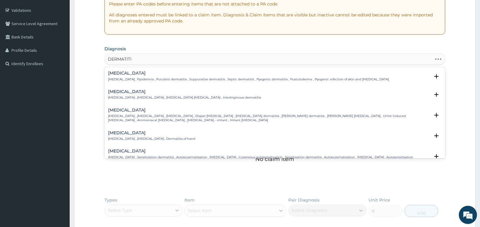
type input "DERMATITIS"
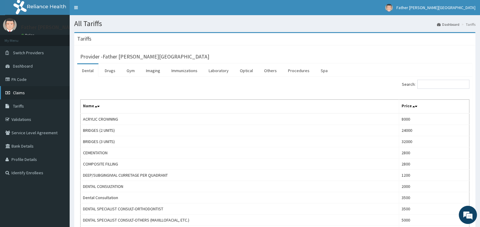
click at [22, 92] on span "Claims" at bounding box center [19, 92] width 12 height 5
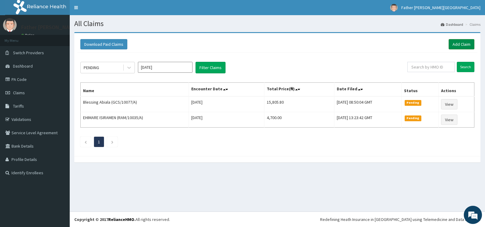
click at [465, 42] on link "Add Claim" at bounding box center [461, 44] width 26 height 10
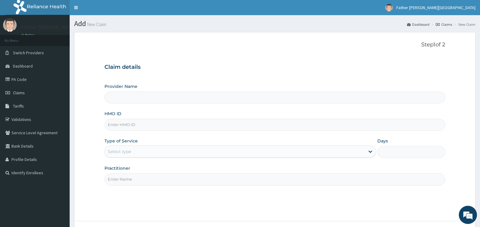
type input "Father [PERSON_NAME][GEOGRAPHIC_DATA]"
click at [133, 125] on input "HMO ID" at bounding box center [274, 125] width 341 height 12
type input "MTX/10052/B"
click at [156, 152] on div "Select type" at bounding box center [235, 152] width 260 height 10
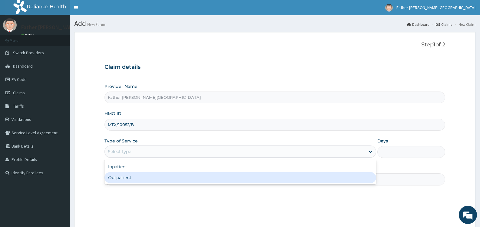
click at [157, 180] on div "Outpatient" at bounding box center [239, 177] width 271 height 11
type input "1"
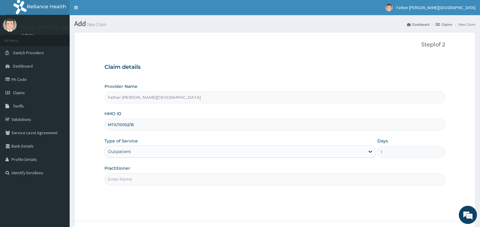
click at [191, 187] on div "Step 1 of 2 Claim details Provider Name Father John Burke Hospital HMO ID MTX/1…" at bounding box center [274, 126] width 341 height 170
click at [195, 182] on input "Practitioner" at bounding box center [274, 179] width 341 height 12
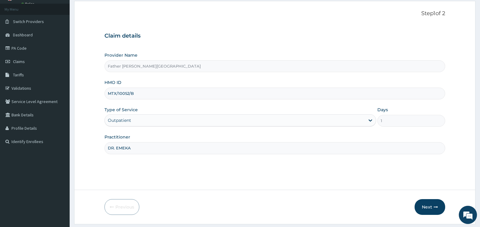
scroll to position [48, 0]
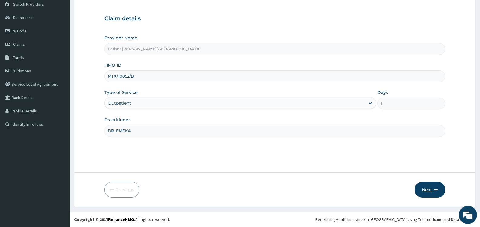
type input "DR. EMEKA"
click at [426, 191] on button "Next" at bounding box center [430, 190] width 31 height 16
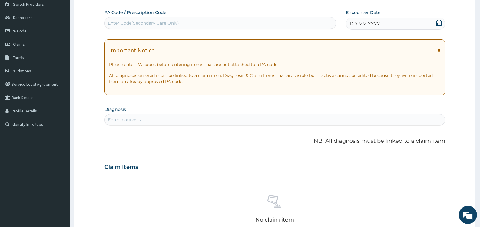
click at [438, 23] on icon at bounding box center [439, 23] width 6 height 6
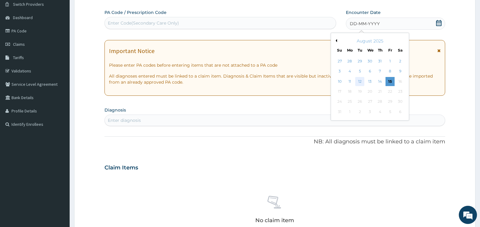
click at [361, 83] on div "12" at bounding box center [359, 81] width 9 height 9
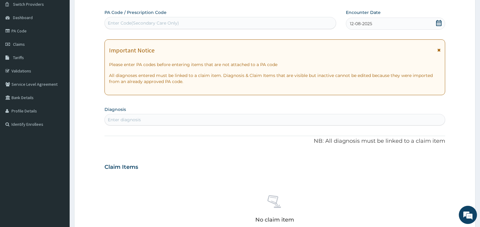
click at [139, 118] on div "Enter diagnosis" at bounding box center [124, 120] width 33 height 6
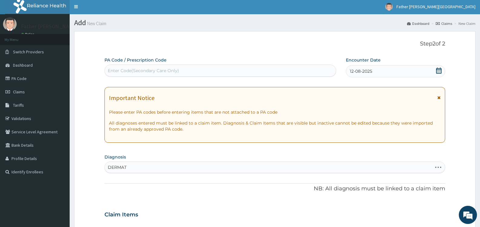
scroll to position [0, 0]
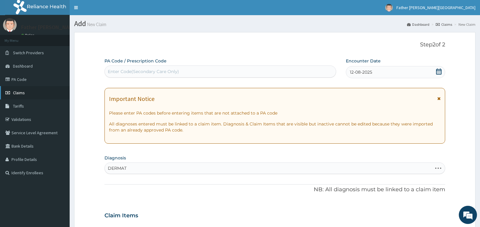
type input "DERMAT"
click at [17, 94] on span "Claims" at bounding box center [19, 92] width 12 height 5
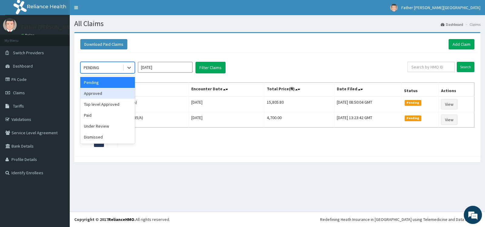
click at [103, 94] on div "Approved" at bounding box center [107, 93] width 55 height 11
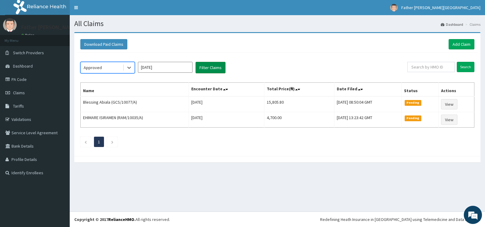
click at [210, 67] on button "Filter Claims" at bounding box center [210, 68] width 30 height 12
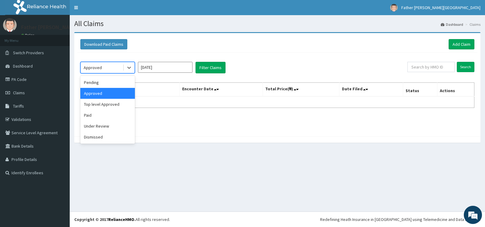
click at [114, 68] on div "Approved" at bounding box center [102, 68] width 42 height 10
click at [102, 94] on div "Approved" at bounding box center [107, 93] width 55 height 11
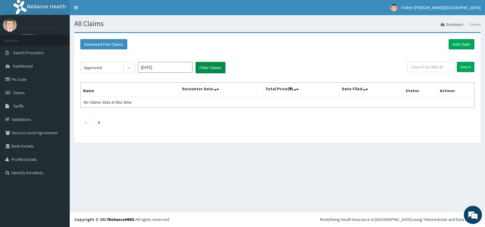
click at [209, 68] on button "Filter Claims" at bounding box center [210, 68] width 30 height 12
click at [117, 68] on div "Approved" at bounding box center [102, 68] width 42 height 10
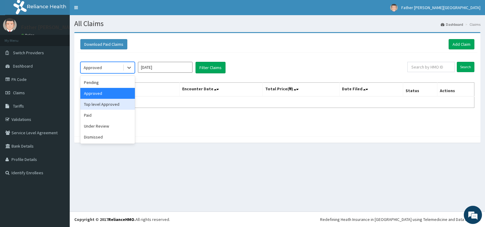
click at [99, 104] on div "Top level Approved" at bounding box center [107, 104] width 55 height 11
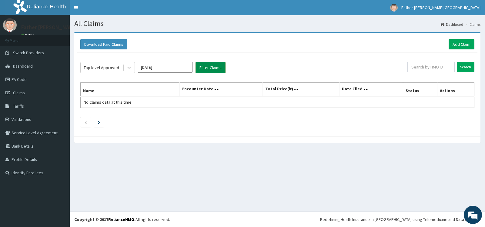
click at [211, 68] on button "Filter Claims" at bounding box center [210, 68] width 30 height 12
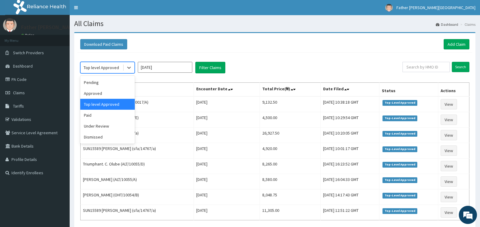
click at [114, 68] on div "Top level Approved" at bounding box center [101, 68] width 35 height 6
click at [95, 115] on div "Paid" at bounding box center [107, 115] width 55 height 11
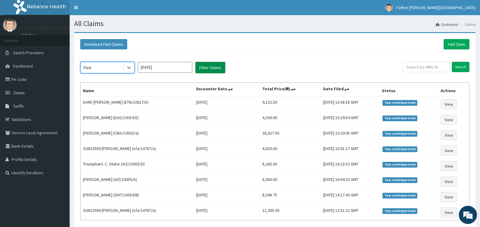
click at [213, 72] on button "Filter Claims" at bounding box center [210, 68] width 30 height 12
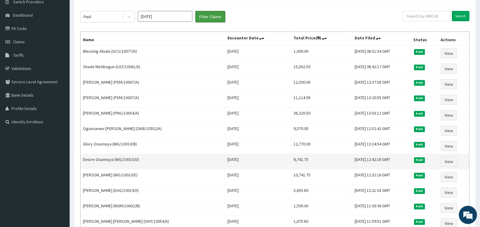
scroll to position [30, 0]
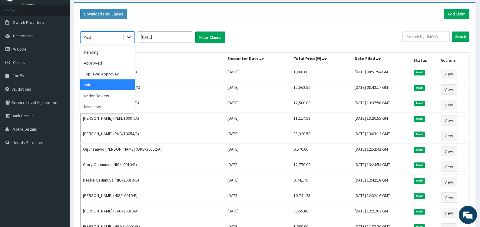
click at [129, 36] on icon at bounding box center [129, 37] width 6 height 6
click at [103, 96] on div "Under Review" at bounding box center [107, 95] width 55 height 11
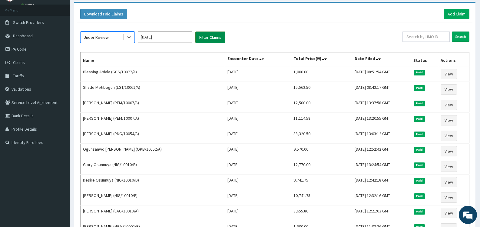
click at [219, 38] on button "Filter Claims" at bounding box center [210, 38] width 30 height 12
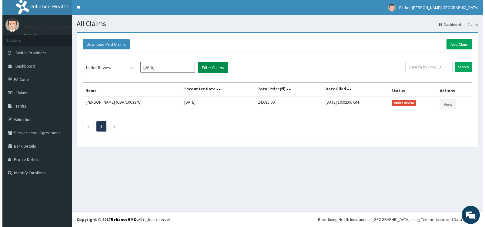
scroll to position [0, 0]
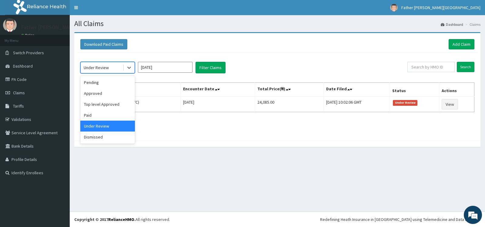
click at [115, 67] on div "Under Review" at bounding box center [102, 68] width 42 height 10
click at [105, 137] on div "Dismissed" at bounding box center [107, 136] width 55 height 11
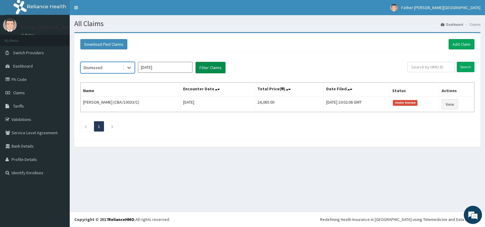
click at [209, 68] on button "Filter Claims" at bounding box center [210, 68] width 30 height 12
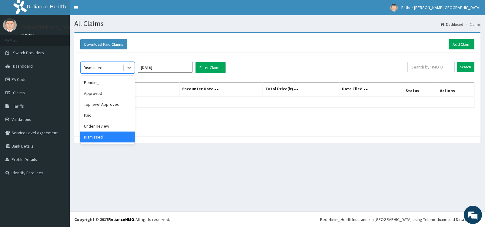
click at [111, 66] on div "Dismissed" at bounding box center [102, 68] width 42 height 10
click at [247, 48] on div "Download Paid Claims Add Claim" at bounding box center [277, 44] width 394 height 10
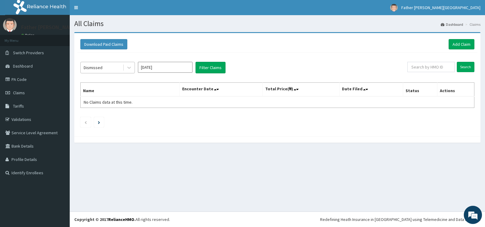
click at [111, 68] on div "Dismissed" at bounding box center [102, 68] width 42 height 10
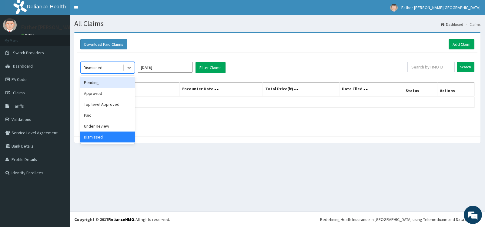
click at [101, 83] on div "Pending" at bounding box center [107, 82] width 55 height 11
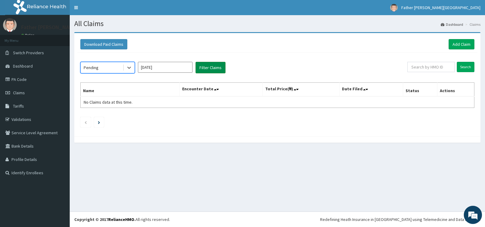
click at [210, 67] on button "Filter Claims" at bounding box center [210, 68] width 30 height 12
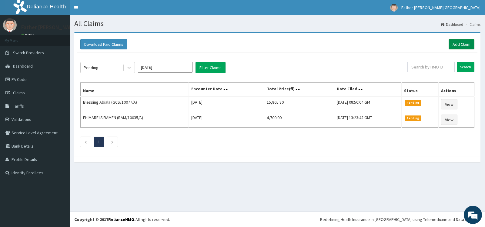
click at [467, 44] on link "Add Claim" at bounding box center [461, 44] width 26 height 10
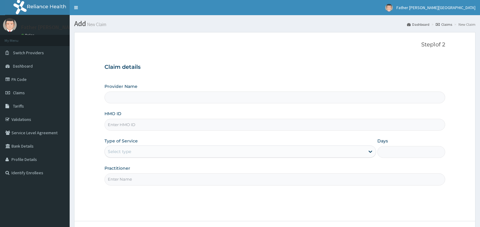
type input "M"
type input "Father [PERSON_NAME][GEOGRAPHIC_DATA]"
type input "MTX/10052/B"
click at [155, 150] on div "Select type" at bounding box center [235, 152] width 260 height 10
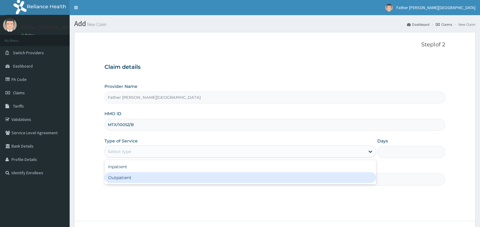
click at [135, 175] on div "Outpatient" at bounding box center [239, 177] width 271 height 11
type input "1"
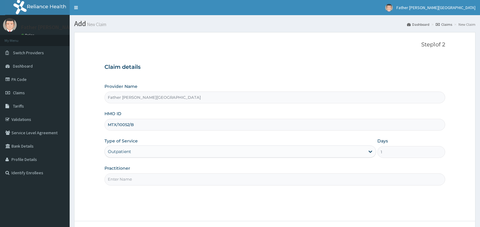
click at [144, 177] on input "Practitioner" at bounding box center [274, 179] width 341 height 12
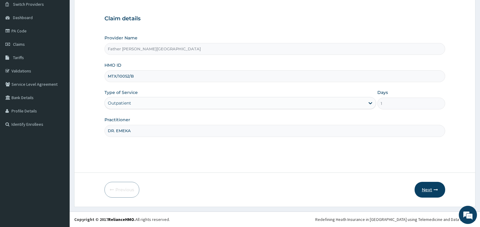
type input "DR. EMEKA"
click at [426, 189] on button "Next" at bounding box center [430, 190] width 31 height 16
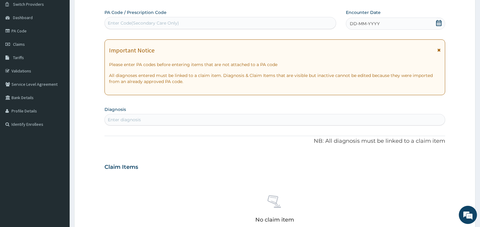
scroll to position [0, 0]
click at [440, 21] on icon at bounding box center [438, 23] width 5 height 6
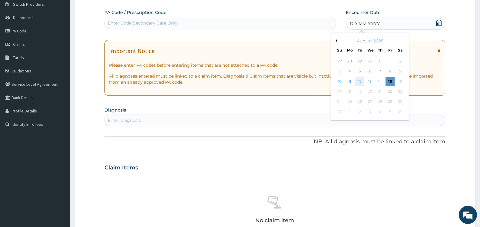
click at [361, 80] on div "12" at bounding box center [359, 81] width 9 height 9
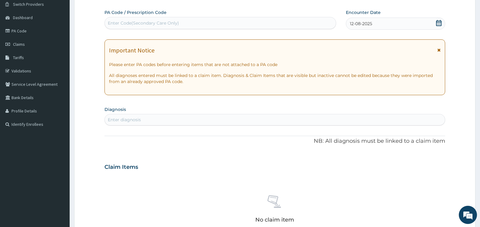
click at [161, 120] on div "Enter diagnosis" at bounding box center [275, 120] width 340 height 10
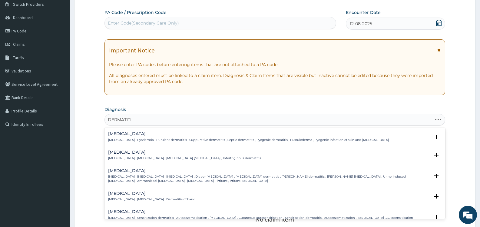
type input "DERMATITIS"
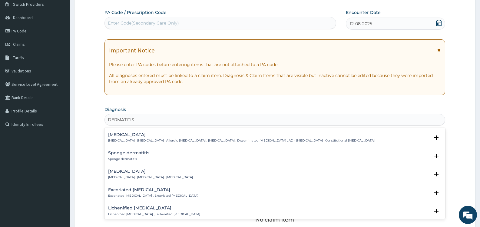
scroll to position [480, 0]
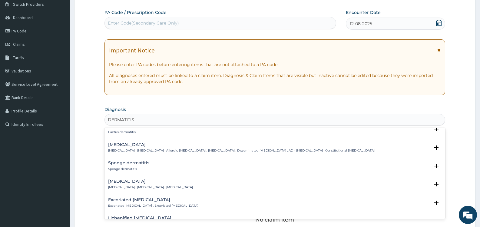
click at [138, 144] on h4 "Atopic dermatitis" at bounding box center [241, 144] width 267 height 5
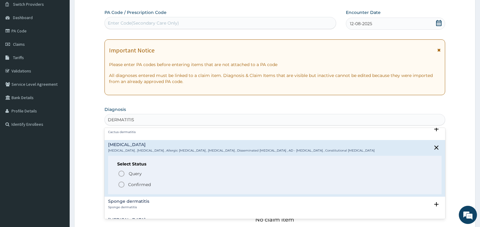
click at [141, 185] on p "Confirmed" at bounding box center [139, 184] width 23 height 6
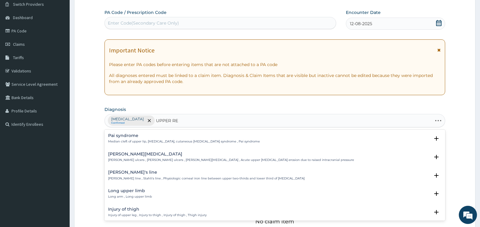
type input "UPPER RES"
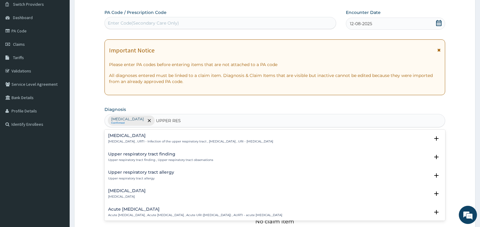
click at [154, 137] on h4 "Upper respiratory infection" at bounding box center [190, 135] width 165 height 5
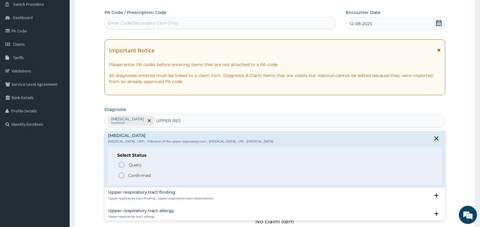
click at [134, 176] on p "Confirmed" at bounding box center [139, 175] width 23 height 6
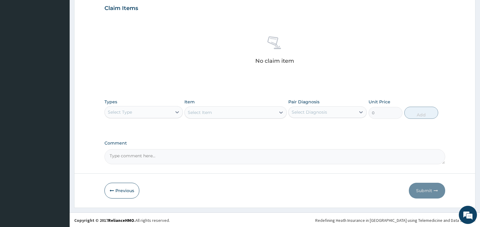
scroll to position [210, 0]
click at [177, 111] on icon at bounding box center [177, 111] width 6 height 6
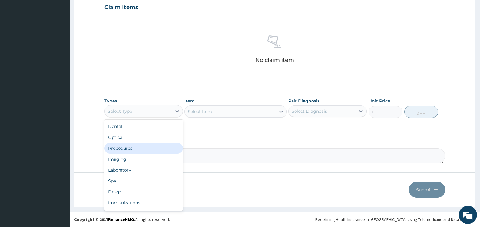
click at [140, 149] on div "Procedures" at bounding box center [143, 148] width 78 height 11
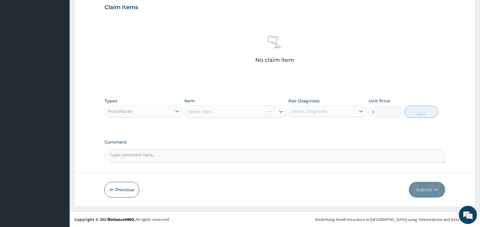
click at [325, 111] on div "Select Diagnosis" at bounding box center [309, 111] width 35 height 6
click at [312, 129] on div "Atopic dermatitis" at bounding box center [327, 127] width 78 height 12
checkbox input "true"
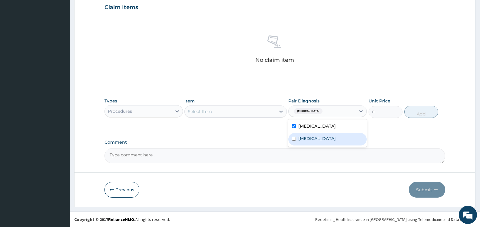
click at [310, 137] on label "Upper respiratory infection" at bounding box center [317, 138] width 38 height 6
checkbox input "true"
click at [242, 113] on div "Select Item" at bounding box center [230, 112] width 91 height 10
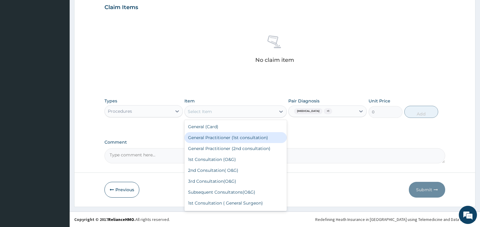
click at [237, 138] on div "General Practitioner (1st consultation)" at bounding box center [235, 137] width 102 height 11
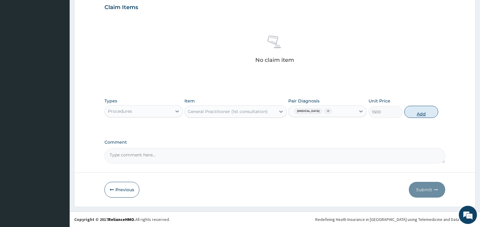
click at [419, 113] on button "Add" at bounding box center [421, 112] width 34 height 12
type input "0"
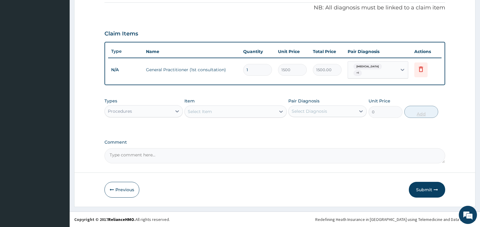
scroll to position [181, 0]
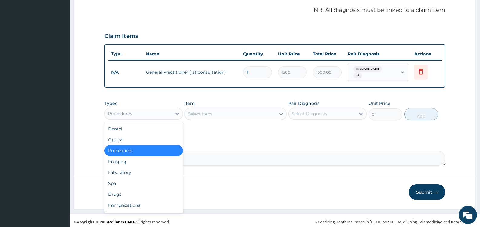
click at [163, 109] on div "Procedures" at bounding box center [138, 114] width 67 height 10
click at [127, 189] on div "Drugs" at bounding box center [143, 194] width 78 height 11
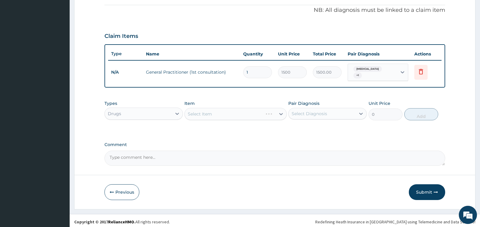
click at [319, 111] on div "Select Diagnosis" at bounding box center [309, 114] width 35 height 6
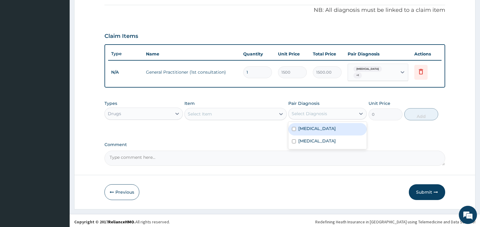
click at [310, 127] on label "Atopic dermatitis" at bounding box center [317, 128] width 38 height 6
checkbox input "true"
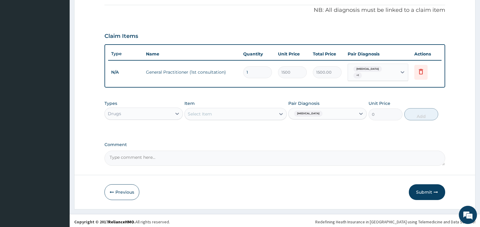
click at [256, 137] on div "PA Code / Prescription Code Enter Code(Secondary Care Only) Encounter Date 12-0…" at bounding box center [274, 21] width 341 height 289
click at [231, 112] on div "Select Item" at bounding box center [230, 114] width 91 height 10
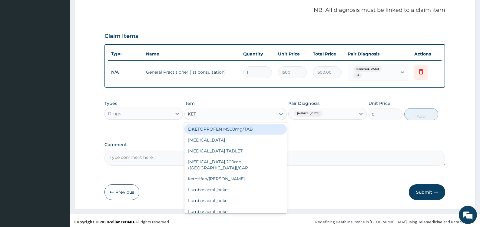
type input "KETO"
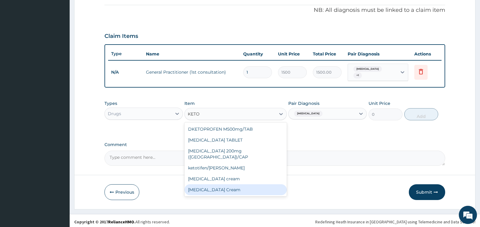
click at [235, 184] on div "[MEDICAL_DATA] Cream" at bounding box center [235, 189] width 102 height 11
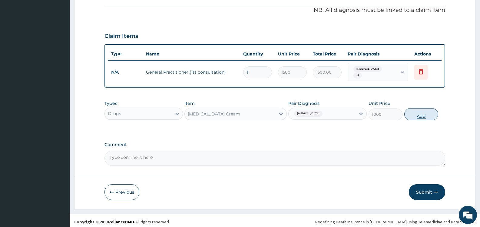
click at [424, 113] on button "Add" at bounding box center [421, 114] width 34 height 12
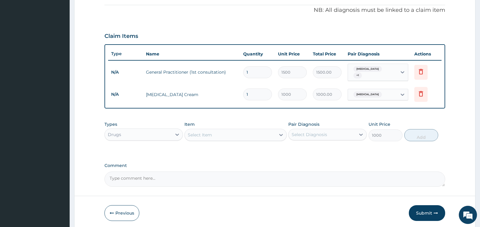
type input "0"
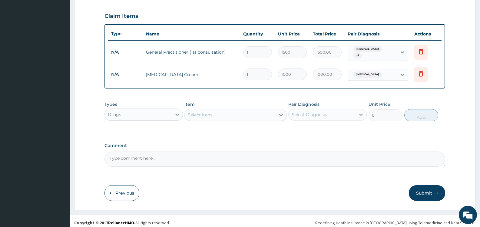
scroll to position [202, 0]
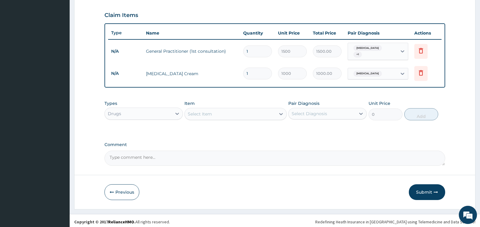
click at [223, 112] on div "Select Item" at bounding box center [230, 114] width 91 height 10
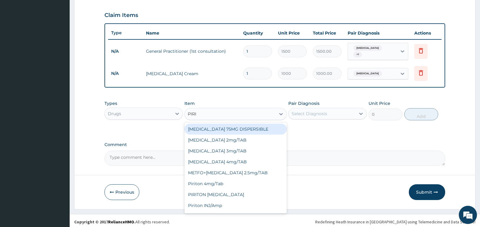
type input "PIRIT"
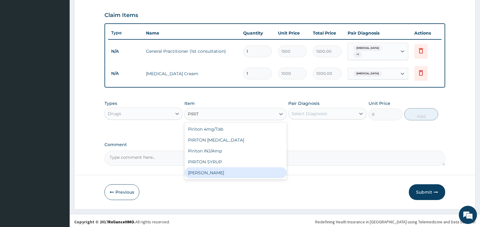
click at [220, 172] on div "[PERSON_NAME]" at bounding box center [235, 172] width 102 height 11
type input "1000"
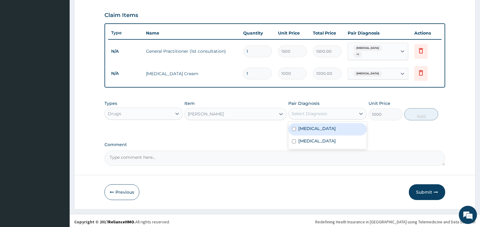
click at [324, 112] on div "Select Diagnosis" at bounding box center [309, 114] width 35 height 6
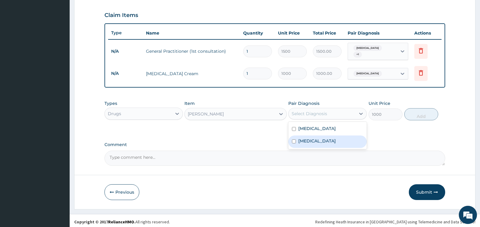
click at [309, 138] on label "Upper respiratory infection" at bounding box center [317, 141] width 38 height 6
checkbox input "true"
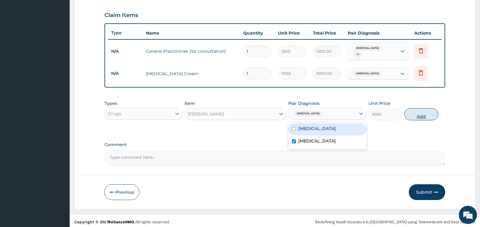
click at [426, 111] on button "Add" at bounding box center [421, 114] width 34 height 12
type input "0"
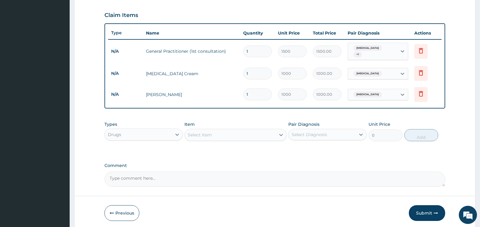
click at [269, 133] on div "Select Item" at bounding box center [230, 135] width 91 height 10
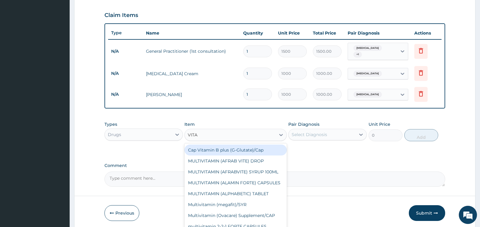
type input "VIT"
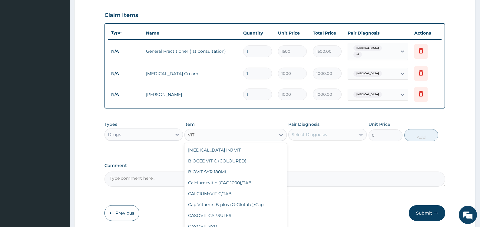
scroll to position [463, 0]
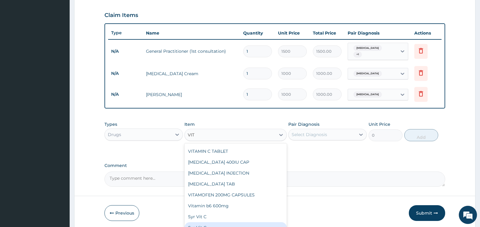
type input "600"
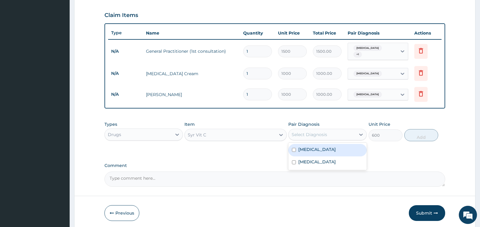
click at [339, 131] on div "Select Diagnosis" at bounding box center [322, 135] width 67 height 10
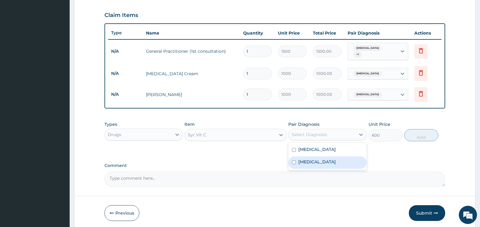
click at [308, 160] on label "Upper respiratory infection" at bounding box center [317, 162] width 38 height 6
checkbox input "true"
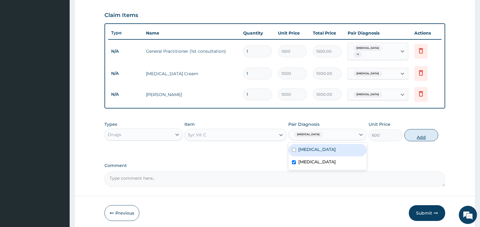
click at [425, 134] on button "Add" at bounding box center [421, 135] width 34 height 12
type input "0"
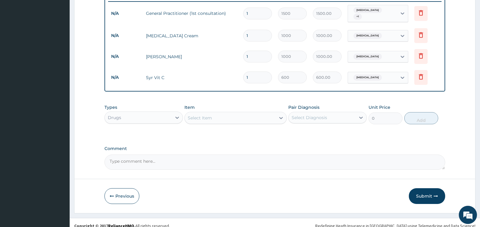
scroll to position [244, 0]
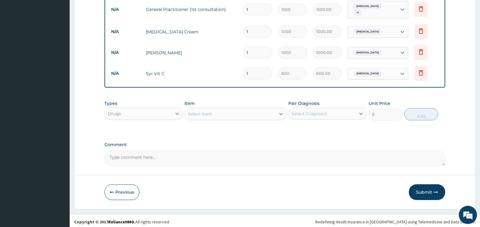
click at [239, 112] on div "Select Item" at bounding box center [230, 114] width 91 height 10
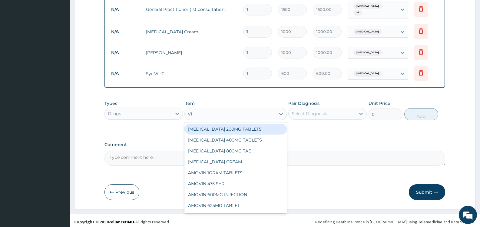
type input "VIT"
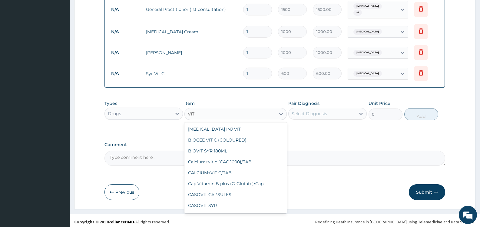
scroll to position [463, 0]
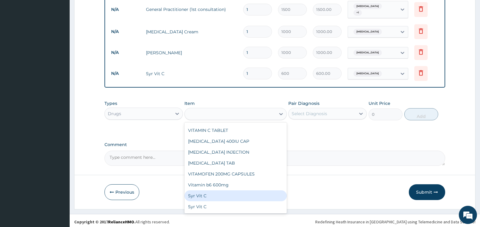
type input "400"
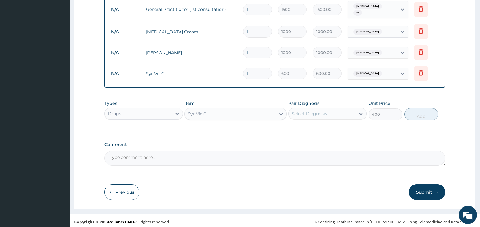
click at [239, 112] on div "Syr Vit C" at bounding box center [230, 114] width 91 height 10
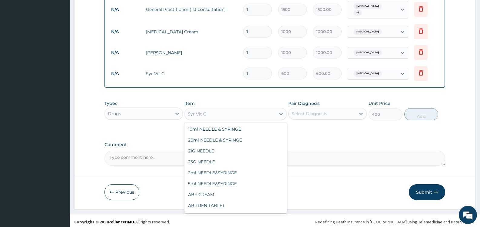
scroll to position [11562, 0]
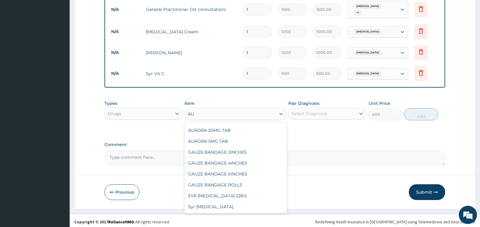
type input "AUG"
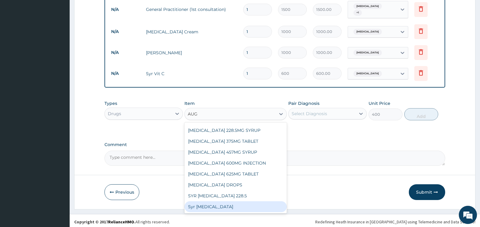
click at [231, 205] on div "Syr [MEDICAL_DATA]" at bounding box center [235, 206] width 102 height 11
type input "3000"
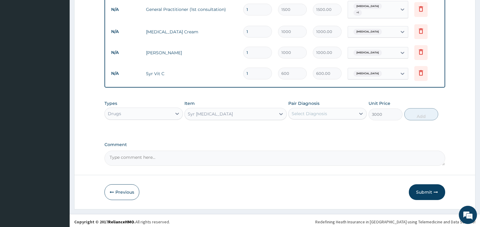
click at [330, 110] on div "Select Diagnosis" at bounding box center [322, 114] width 67 height 10
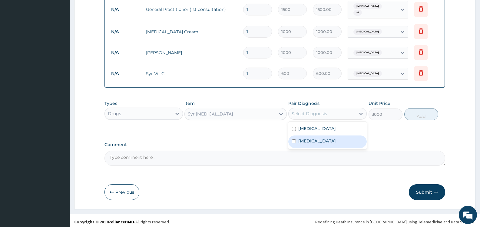
click at [314, 138] on label "Upper respiratory infection" at bounding box center [317, 141] width 38 height 6
checkbox input "true"
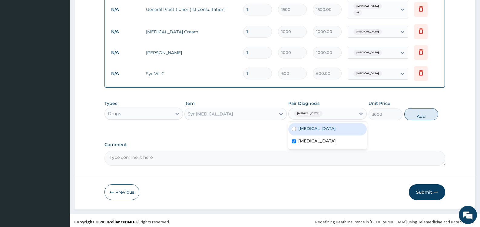
click at [323, 125] on label "Atopic dermatitis" at bounding box center [317, 128] width 38 height 6
checkbox input "true"
click at [422, 112] on button "Add" at bounding box center [421, 114] width 34 height 12
type input "0"
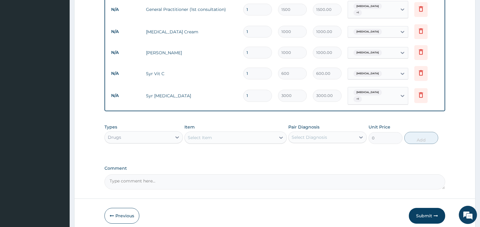
click at [203, 136] on div "Select Item" at bounding box center [200, 137] width 24 height 6
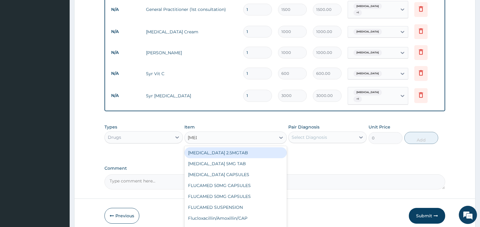
type input "FLUC"
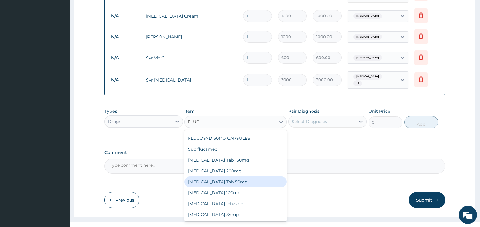
scroll to position [267, 0]
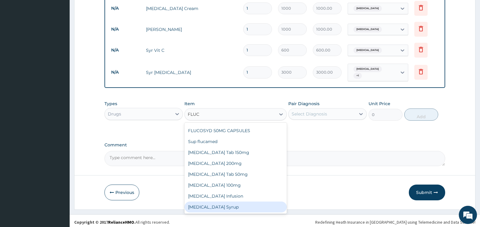
click at [197, 203] on div "Fluconazole Syrup" at bounding box center [235, 206] width 102 height 11
type input "1800"
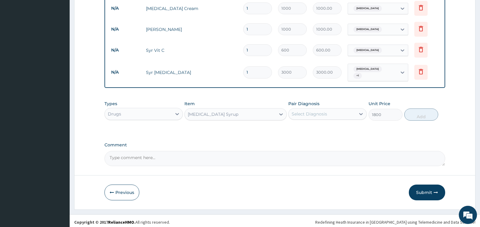
click at [312, 111] on div "Select Diagnosis" at bounding box center [309, 114] width 35 height 6
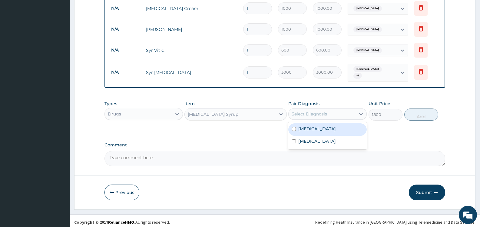
click at [299, 126] on label "Atopic dermatitis" at bounding box center [317, 129] width 38 height 6
checkbox input "true"
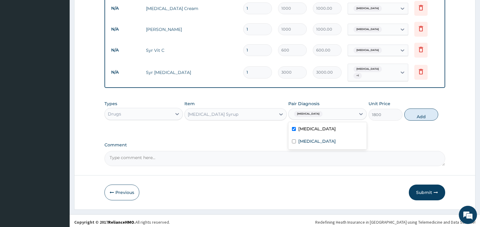
click at [420, 113] on button "Add" at bounding box center [421, 114] width 34 height 12
type input "0"
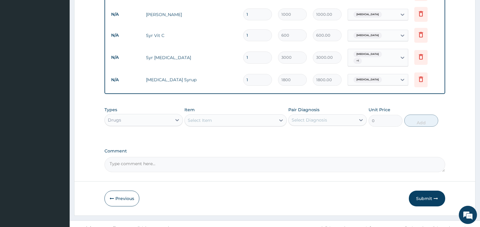
scroll to position [288, 0]
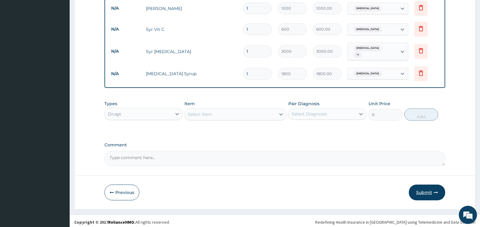
click at [423, 189] on button "Submit" at bounding box center [427, 192] width 36 height 16
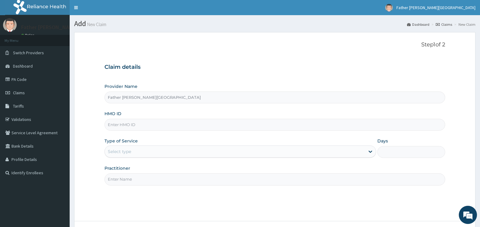
click at [169, 178] on input "Practitioner" at bounding box center [274, 179] width 341 height 12
type input "DR. EMEKA"
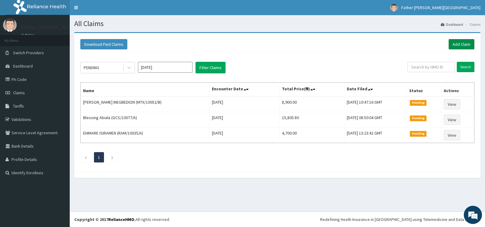
click at [465, 43] on link "Add Claim" at bounding box center [461, 44] width 26 height 10
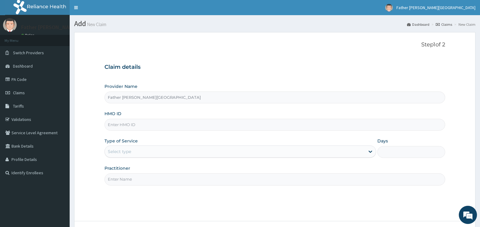
click at [124, 127] on input "HMO ID" at bounding box center [274, 125] width 341 height 12
paste input "EAG/10019/C"
type input "EAG/10019/C"
click at [181, 154] on div "Select type" at bounding box center [235, 152] width 260 height 10
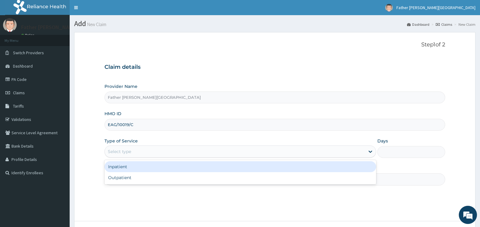
click at [147, 168] on div "Inpatient" at bounding box center [239, 166] width 271 height 11
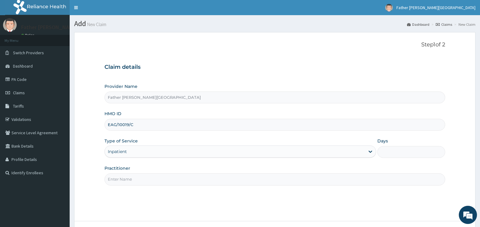
click at [405, 150] on input "Days" at bounding box center [411, 152] width 68 height 12
type input "2"
click at [210, 178] on input "Practitioner" at bounding box center [274, 179] width 341 height 12
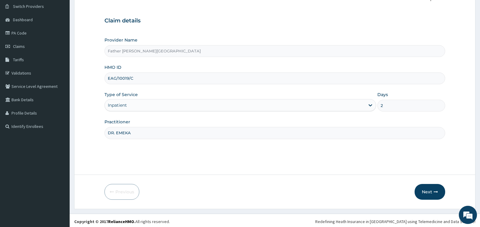
scroll to position [48, 0]
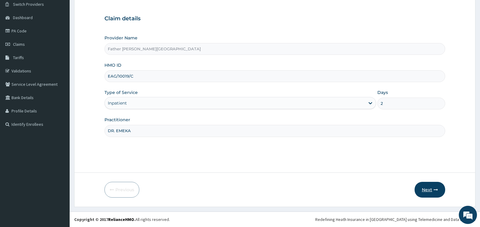
type input "DR. EMEKA"
click at [425, 191] on button "Next" at bounding box center [430, 190] width 31 height 16
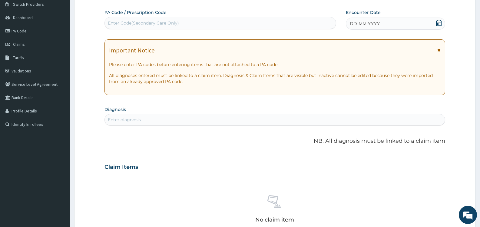
click at [131, 23] on div "Enter Code(Secondary Care Only)" at bounding box center [143, 23] width 71 height 6
paste input "PA/EBC6BC"
type input "PA/EBC6BC"
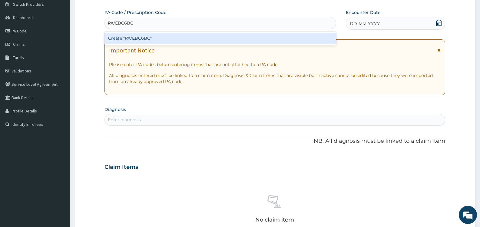
click at [139, 38] on div "Create "PA/EBC6BC"" at bounding box center [220, 38] width 232 height 11
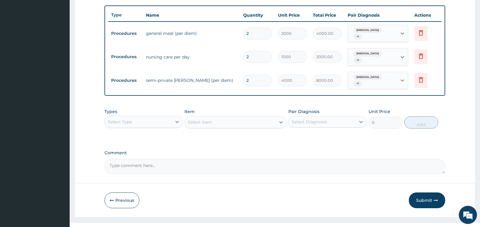
scroll to position [223, 0]
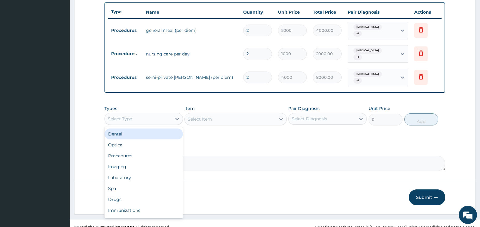
click at [163, 114] on div "Select Type" at bounding box center [138, 119] width 67 height 10
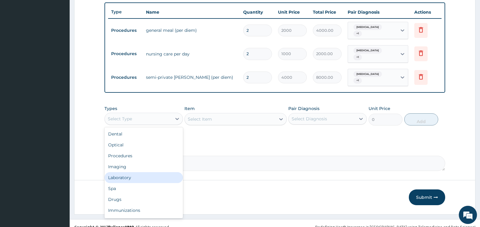
click at [145, 172] on div "Laboratory" at bounding box center [143, 177] width 78 height 11
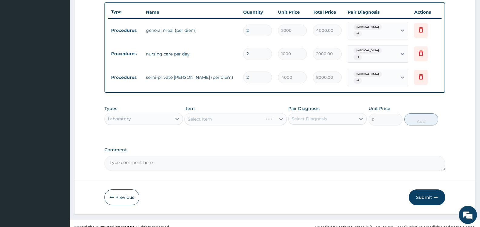
click at [343, 114] on div "Select Diagnosis" at bounding box center [322, 119] width 67 height 10
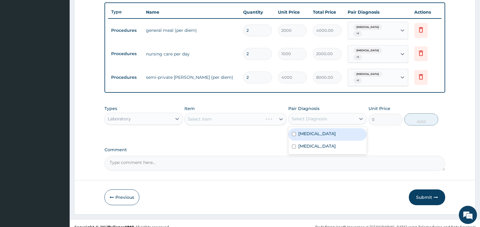
click at [309, 131] on label "Malaria" at bounding box center [317, 134] width 38 height 6
checkbox input "true"
click at [240, 114] on div "Select Item" at bounding box center [224, 119] width 78 height 10
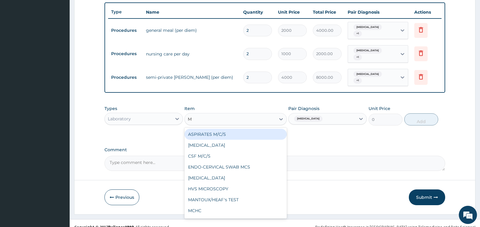
type input "MP"
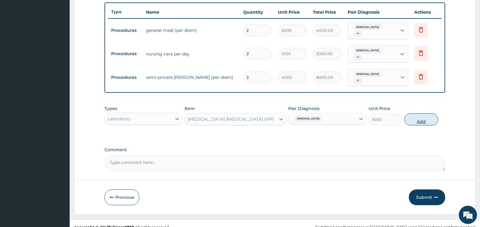
click at [422, 113] on button "Add" at bounding box center [421, 119] width 34 height 12
type input "0"
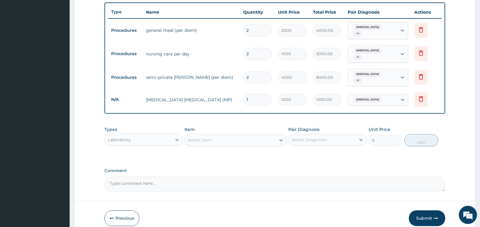
scroll to position [244, 0]
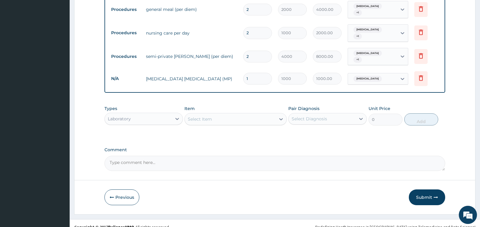
click at [248, 114] on div "Select Item" at bounding box center [230, 119] width 91 height 10
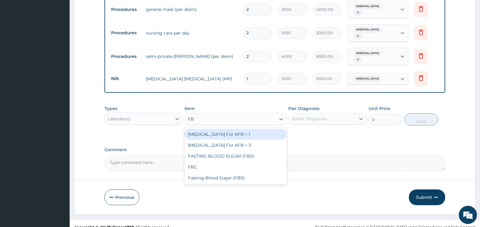
type input "FBC"
type input "2000"
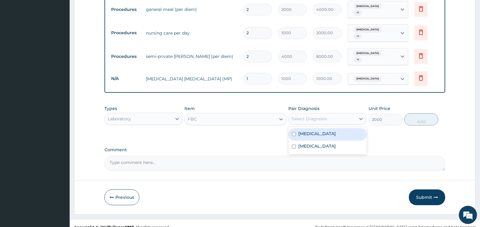
click at [311, 116] on div "Select Diagnosis" at bounding box center [309, 119] width 35 height 6
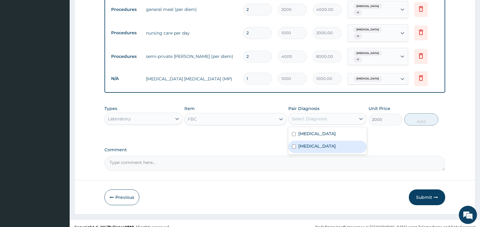
click at [317, 141] on div "Sepsis" at bounding box center [327, 147] width 78 height 12
checkbox input "true"
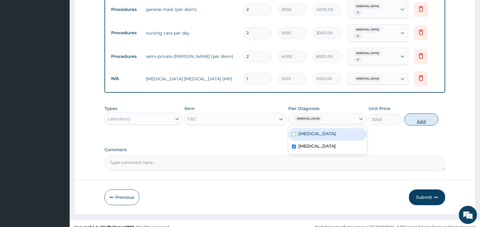
click at [422, 113] on button "Add" at bounding box center [421, 119] width 34 height 12
type input "0"
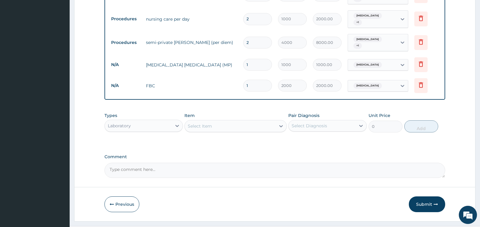
scroll to position [265, 0]
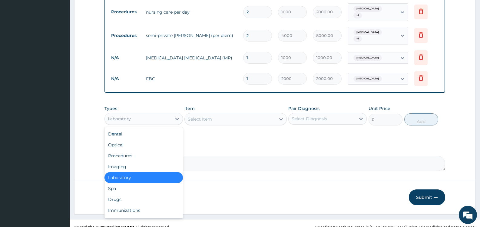
click at [148, 114] on div "Laboratory" at bounding box center [138, 119] width 67 height 10
drag, startPoint x: 144, startPoint y: 192, endPoint x: 150, endPoint y: 190, distance: 5.5
click at [145, 194] on div "Drugs" at bounding box center [143, 199] width 78 height 11
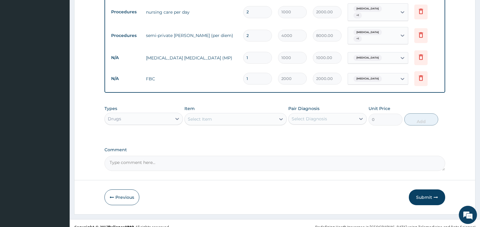
click at [320, 116] on div "Select Diagnosis" at bounding box center [309, 119] width 35 height 6
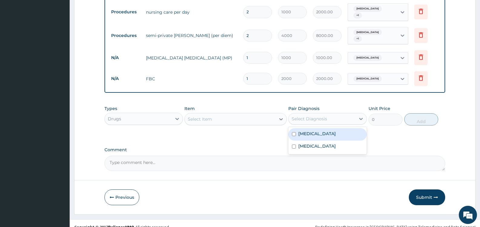
click at [306, 131] on label "[MEDICAL_DATA]" at bounding box center [317, 134] width 38 height 6
checkbox input "true"
click at [245, 114] on div "Select Item" at bounding box center [230, 119] width 91 height 10
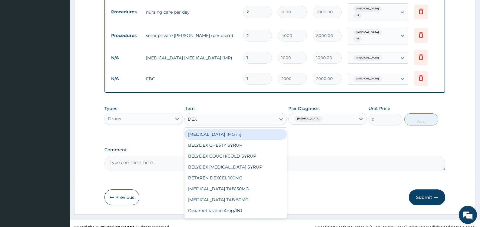
type input "DEXT"
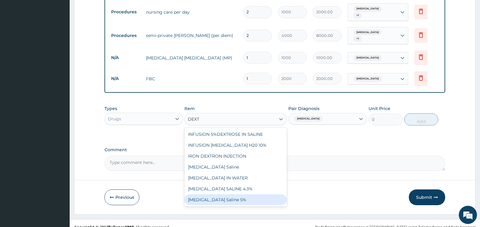
click at [243, 194] on div "[MEDICAL_DATA] Saline 5%" at bounding box center [235, 199] width 102 height 11
type input "800"
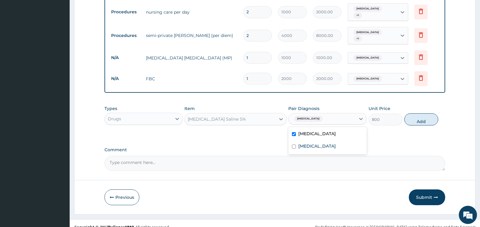
click at [333, 114] on div "[MEDICAL_DATA]" at bounding box center [322, 119] width 67 height 10
click at [324, 141] on div "[MEDICAL_DATA]" at bounding box center [327, 147] width 78 height 12
checkbox input "true"
click at [426, 113] on button "Add" at bounding box center [421, 119] width 34 height 12
type input "0"
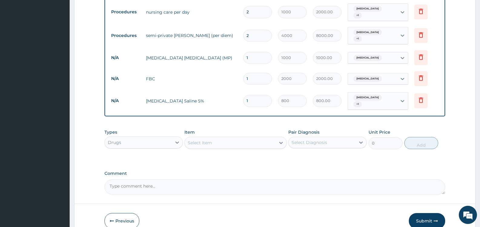
type input "2"
type input "1600.00"
type input "3"
type input "2400.00"
click at [212, 140] on div "Select Item" at bounding box center [200, 143] width 24 height 6
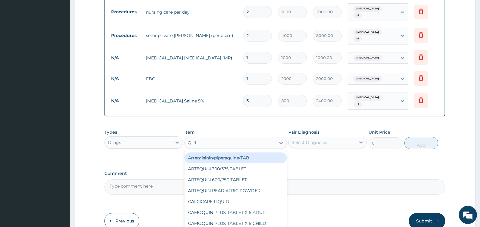
type input "QUIN"
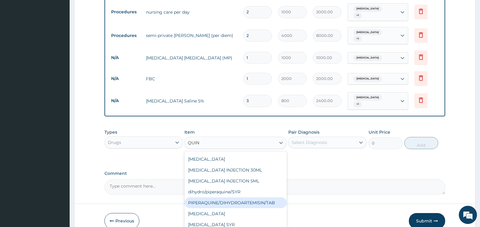
scroll to position [286, 0]
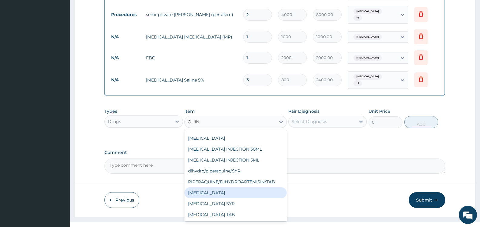
click at [222, 187] on div "QUININE" at bounding box center [235, 192] width 102 height 11
type input "100"
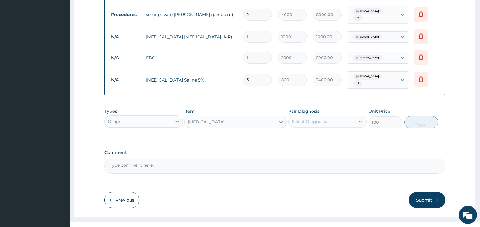
click at [321, 118] on div "Select Diagnosis" at bounding box center [309, 121] width 35 height 6
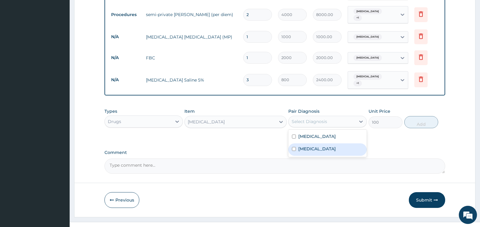
click at [304, 146] on label "[MEDICAL_DATA]" at bounding box center [317, 149] width 38 height 6
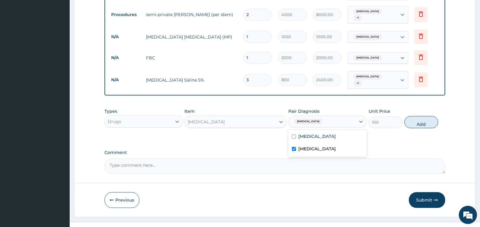
checkbox input "true"
click at [307, 133] on label "[MEDICAL_DATA]" at bounding box center [317, 136] width 38 height 6
checkbox input "true"
click at [426, 116] on button "Add" at bounding box center [421, 122] width 34 height 12
type input "0"
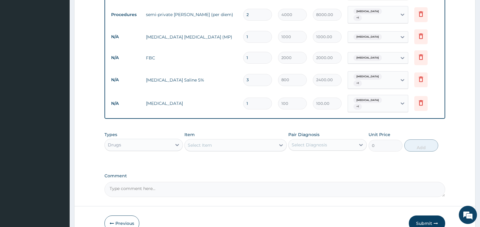
type input "2"
type input "200.00"
type input "3"
type input "300.00"
click at [214, 140] on div "Select Item" at bounding box center [230, 145] width 91 height 10
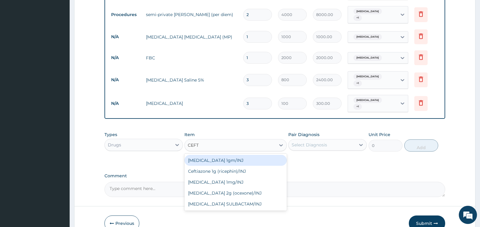
type input "CEFTR"
click at [248, 155] on div "[MEDICAL_DATA] 1mg/INJ" at bounding box center [235, 160] width 102 height 11
type input "446.25"
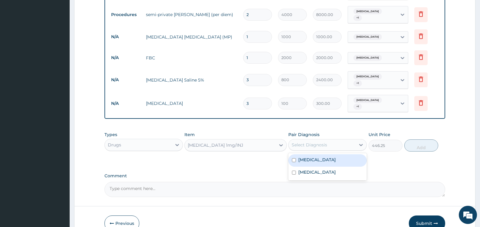
click at [325, 142] on div "Select Diagnosis" at bounding box center [309, 145] width 35 height 6
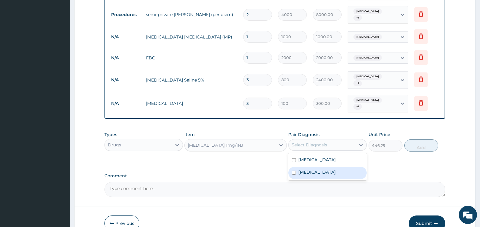
click at [306, 169] on label "[MEDICAL_DATA]" at bounding box center [317, 172] width 38 height 6
checkbox input "true"
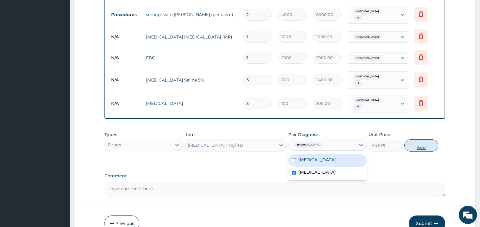
click at [423, 139] on button "Add" at bounding box center [421, 145] width 34 height 12
type input "0"
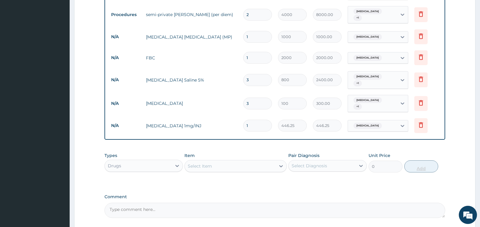
type input "2"
type input "892.50"
type input "3"
type input "1338.75"
click at [231, 161] on div "Select Item" at bounding box center [230, 166] width 91 height 10
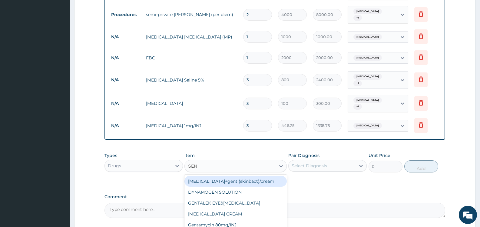
type input "GENT"
type input "200"
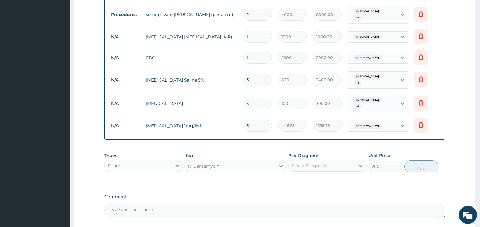
click at [324, 163] on div "Select Diagnosis" at bounding box center [309, 166] width 35 height 6
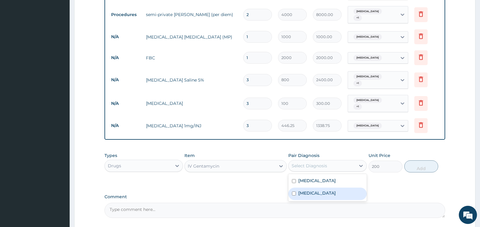
click at [304, 190] on label "Sepsis" at bounding box center [317, 193] width 38 height 6
checkbox input "true"
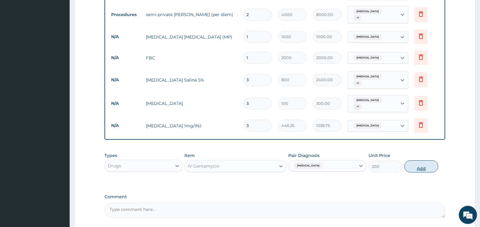
click at [417, 160] on button "Add" at bounding box center [421, 166] width 34 height 12
type input "0"
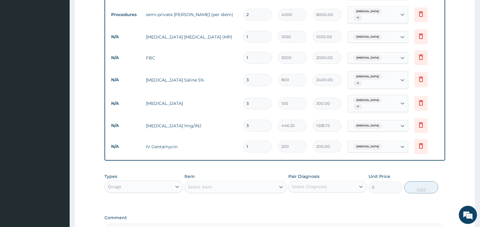
type input "2"
type input "400.00"
type input "3"
type input "600.00"
type input "4"
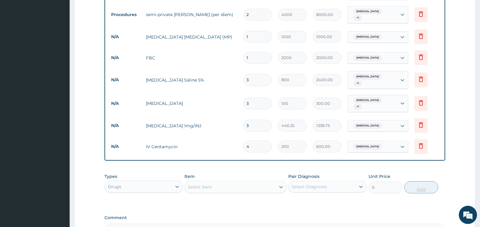
type input "800.00"
type input "5"
type input "1000.00"
type input "6"
type input "1200.00"
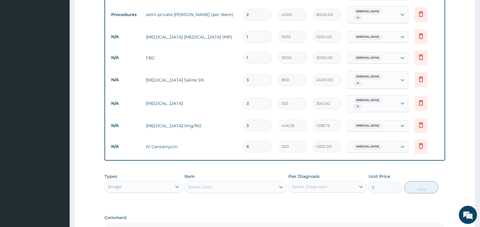
click at [259, 120] on input "3" at bounding box center [257, 126] width 29 height 12
type input "4"
type input "1785.00"
click at [220, 182] on div "Select Item" at bounding box center [230, 187] width 91 height 10
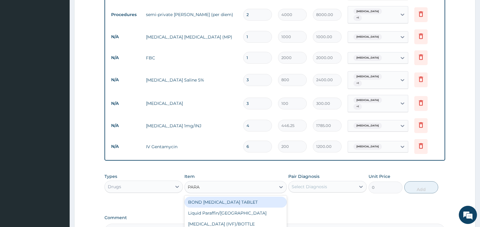
type input "PARAC"
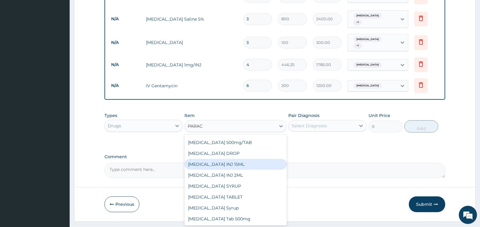
scroll to position [348, 0]
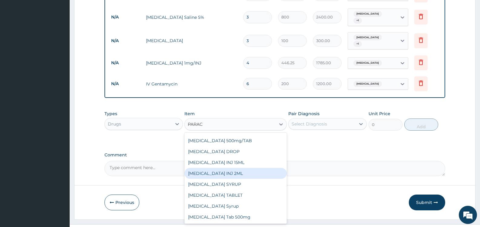
click at [229, 168] on div "[MEDICAL_DATA] INJ 2ML" at bounding box center [235, 173] width 102 height 11
type input "210"
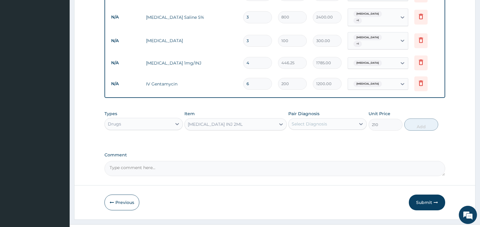
click at [330, 119] on div "Select Diagnosis" at bounding box center [322, 124] width 67 height 10
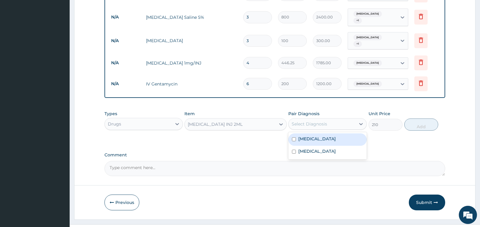
click at [305, 136] on label "[MEDICAL_DATA]" at bounding box center [317, 139] width 38 height 6
checkbox input "true"
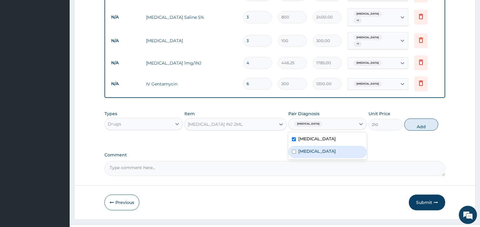
click at [304, 148] on label "[MEDICAL_DATA]" at bounding box center [317, 151] width 38 height 6
checkbox input "true"
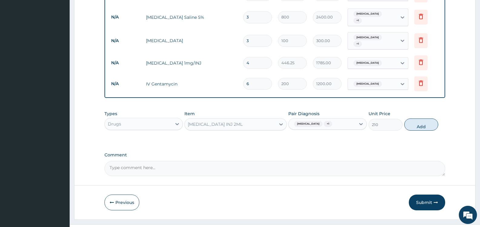
click at [421, 118] on button "Add" at bounding box center [421, 124] width 34 height 12
type input "0"
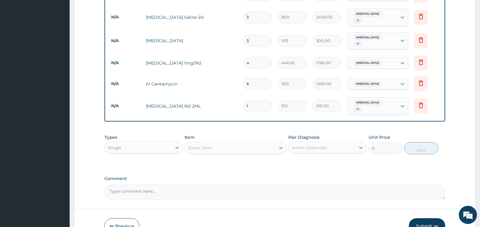
type input "2"
type input "420.00"
type input "3"
type input "630.00"
type input "4"
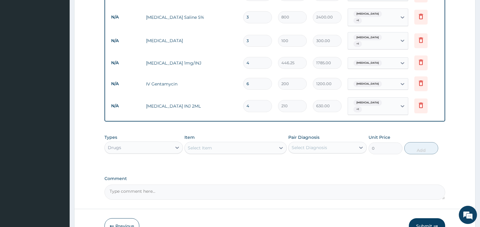
type input "840.00"
type input "5"
type input "1050.00"
type input "6"
type input "1260.00"
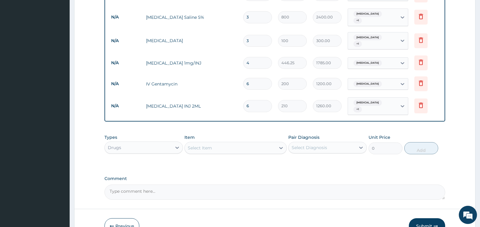
click at [224, 143] on div "Select Item" at bounding box center [230, 148] width 91 height 10
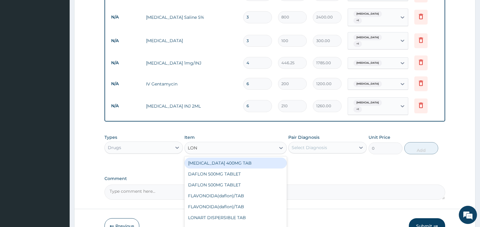
type input "[PERSON_NAME]"
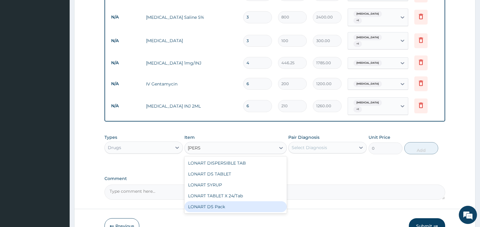
click at [254, 201] on div "LONART DS Pack" at bounding box center [235, 206] width 102 height 11
type input "3000"
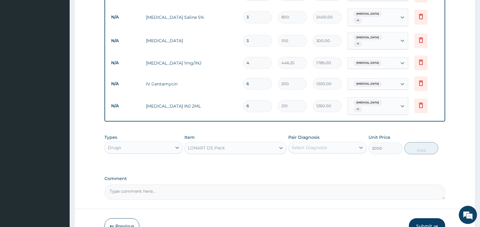
drag, startPoint x: 335, startPoint y: 132, endPoint x: 325, endPoint y: 134, distance: 10.4
click at [334, 143] on div "Select Diagnosis" at bounding box center [322, 148] width 67 height 10
click at [294, 157] on div "[MEDICAL_DATA]" at bounding box center [327, 163] width 78 height 12
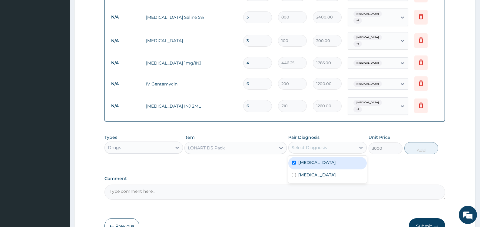
checkbox input "true"
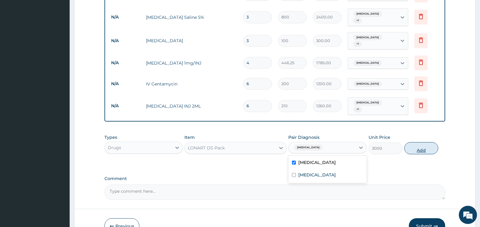
click at [426, 142] on button "Add" at bounding box center [421, 148] width 34 height 12
type input "0"
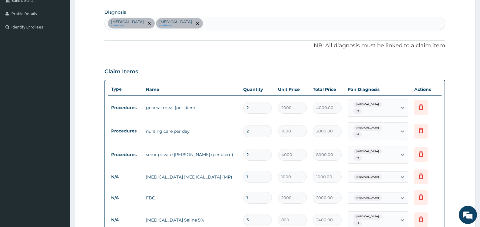
scroll to position [106, 0]
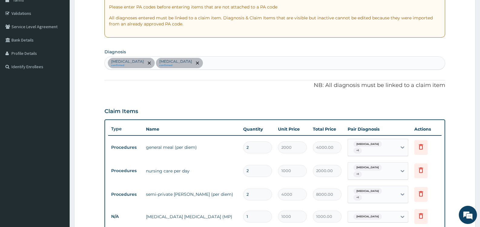
click at [185, 66] on div "Malaria confirmed Sepsis confirmed" at bounding box center [275, 63] width 340 height 13
type input "RASH"
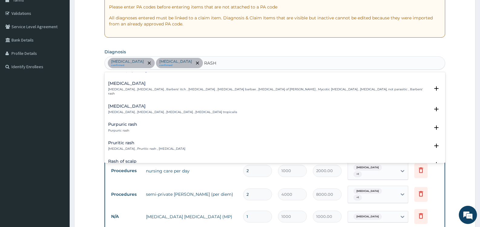
scroll to position [121, 0]
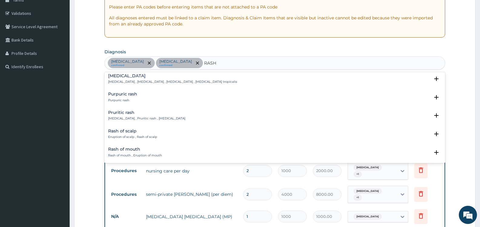
click at [119, 110] on h4 "Pruritic rash" at bounding box center [146, 112] width 77 height 5
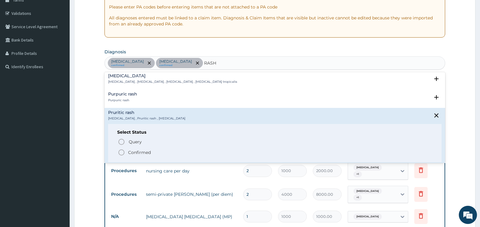
click at [131, 149] on p "Confirmed" at bounding box center [139, 152] width 23 height 6
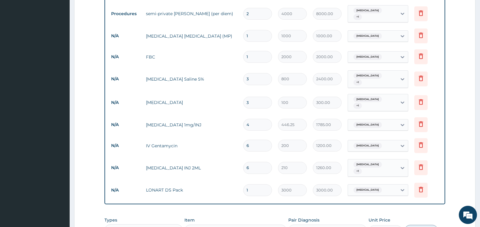
scroll to position [390, 0]
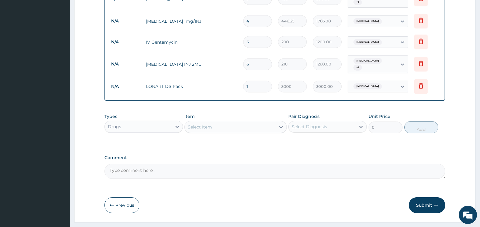
click at [239, 122] on div "Select Item" at bounding box center [230, 127] width 91 height 10
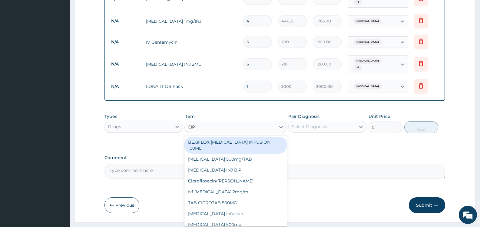
type input "CIPR"
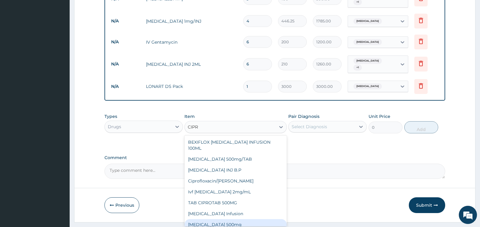
click at [241, 219] on div "[MEDICAL_DATA] 500mg" at bounding box center [235, 224] width 102 height 11
type input "180"
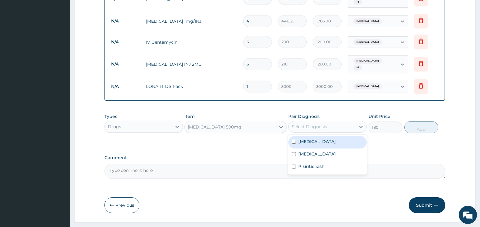
click at [311, 122] on div "Select Diagnosis" at bounding box center [322, 127] width 67 height 10
click at [313, 148] on div "[MEDICAL_DATA]" at bounding box center [327, 154] width 78 height 12
checkbox input "true"
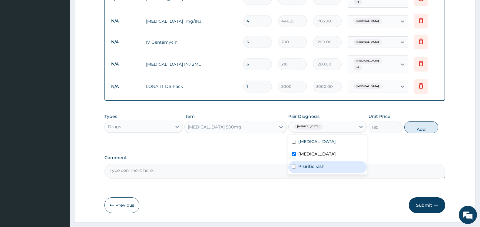
click at [320, 163] on label "Pruritic rash" at bounding box center [311, 166] width 26 height 6
checkbox input "true"
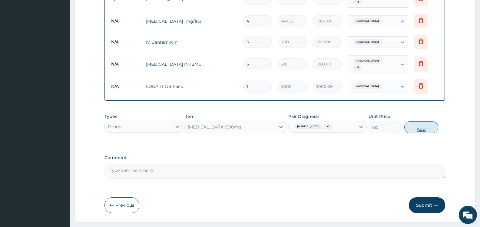
click at [420, 121] on button "Add" at bounding box center [421, 127] width 34 height 12
type input "0"
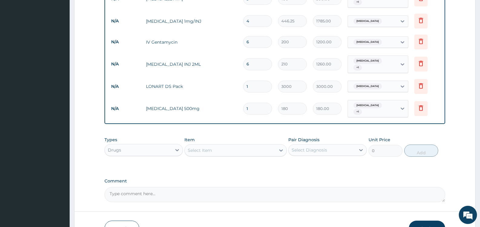
type input "10"
type input "1800.00"
type input "10"
click at [234, 145] on div "Select Item" at bounding box center [230, 150] width 91 height 10
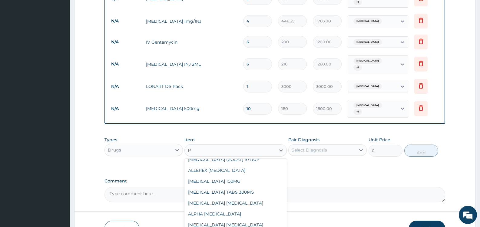
scroll to position [0, 0]
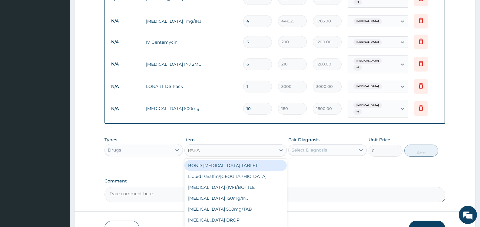
type input "PARAC"
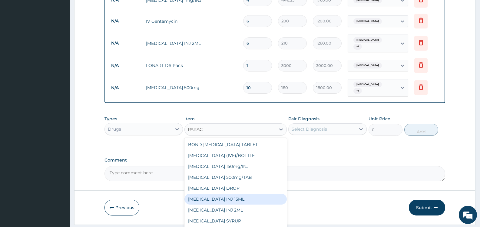
scroll to position [32, 0]
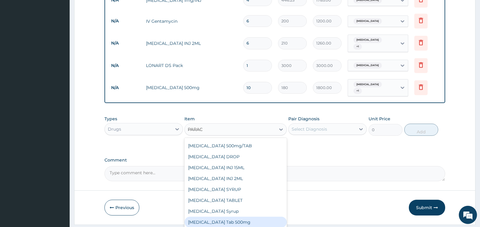
click at [239, 217] on div "[MEDICAL_DATA] Tab 500mg" at bounding box center [235, 222] width 102 height 11
type input "15"
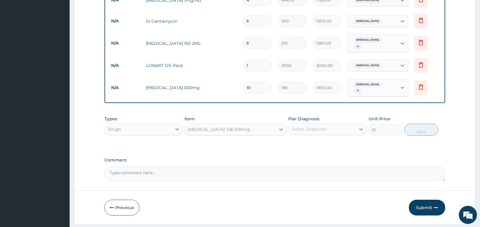
click at [314, 126] on div "Select Diagnosis" at bounding box center [309, 129] width 35 height 6
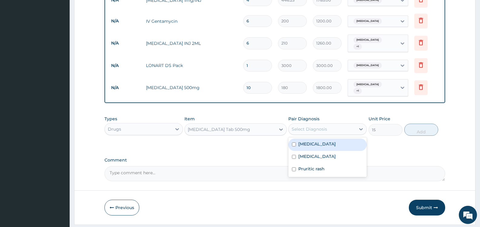
click at [307, 138] on div "[MEDICAL_DATA]" at bounding box center [327, 144] width 78 height 12
checkbox input "true"
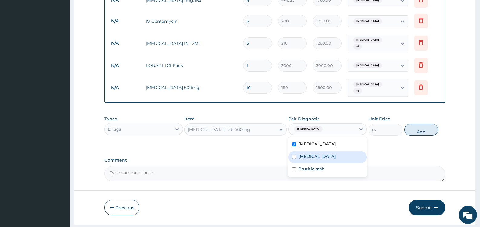
click at [304, 151] on div "[MEDICAL_DATA]" at bounding box center [327, 157] width 78 height 12
checkbox input "true"
click at [419, 124] on button "Add" at bounding box center [421, 130] width 34 height 12
type input "0"
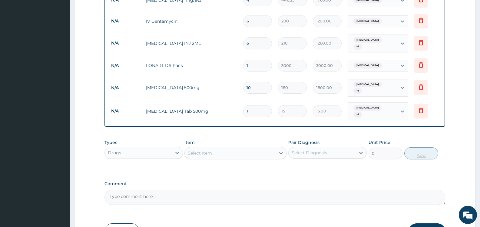
type input "18"
type input "270.00"
type input "18"
click at [166, 148] on div "Drugs" at bounding box center [138, 153] width 67 height 10
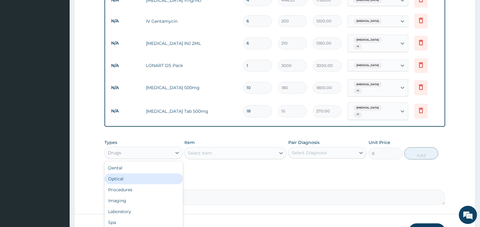
click at [216, 148] on div "Select Item" at bounding box center [230, 153] width 91 height 10
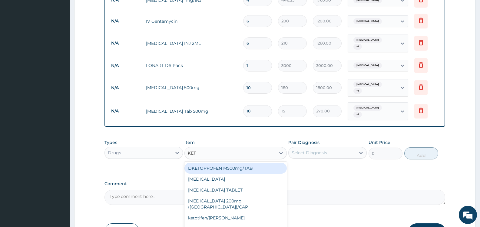
type input "KETO"
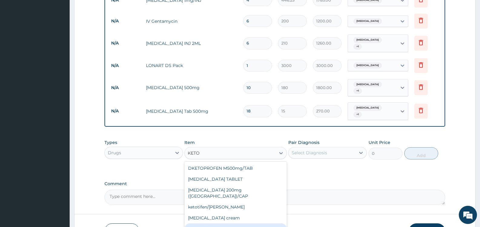
click at [234, 223] on div "[MEDICAL_DATA] Cream" at bounding box center [235, 228] width 102 height 11
type input "1000"
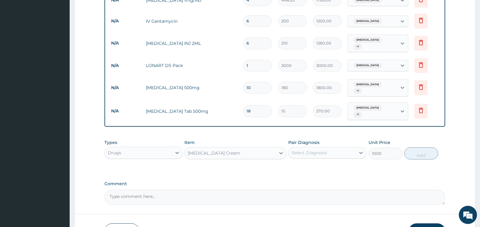
click at [342, 148] on div "Select Diagnosis" at bounding box center [322, 153] width 67 height 10
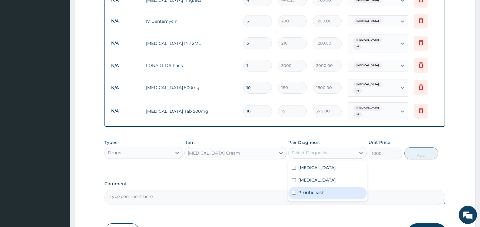
click at [317, 189] on label "Pruritic rash" at bounding box center [311, 192] width 26 height 6
checkbox input "true"
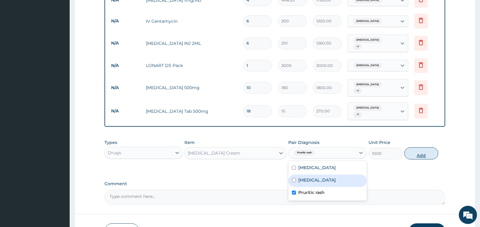
click at [429, 147] on button "Add" at bounding box center [421, 153] width 34 height 12
type input "0"
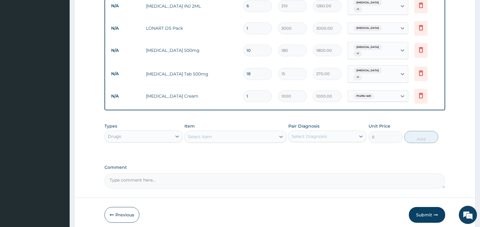
scroll to position [453, 0]
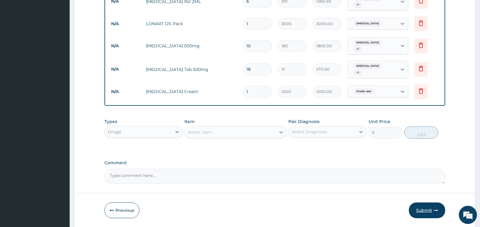
click at [424, 202] on button "Submit" at bounding box center [427, 210] width 36 height 16
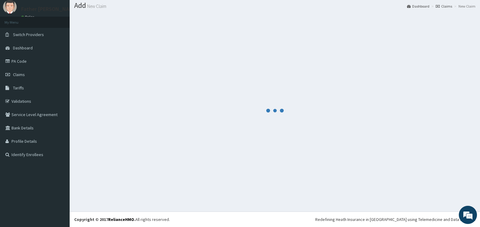
scroll to position [18, 0]
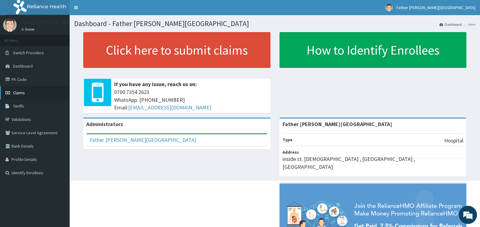
click at [22, 93] on span "Claims" at bounding box center [19, 92] width 12 height 5
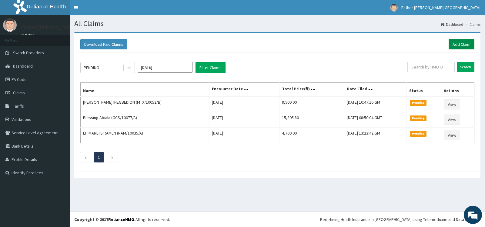
click at [461, 44] on link "Add Claim" at bounding box center [461, 44] width 26 height 10
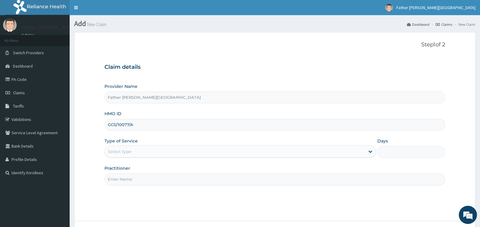
type input "GCS/10077/A"
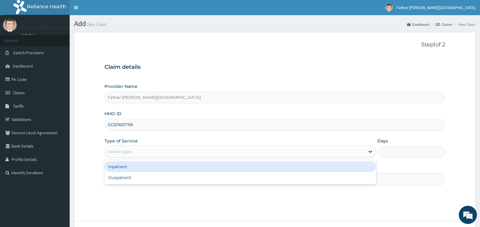
click at [155, 153] on div "Select type" at bounding box center [235, 152] width 260 height 10
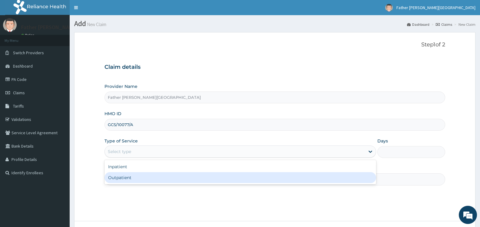
click at [141, 176] on div "Outpatient" at bounding box center [239, 177] width 271 height 11
type input "1"
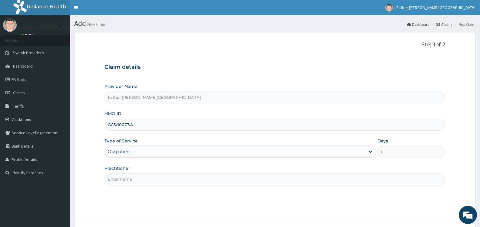
click at [151, 178] on input "Practitioner" at bounding box center [274, 179] width 341 height 12
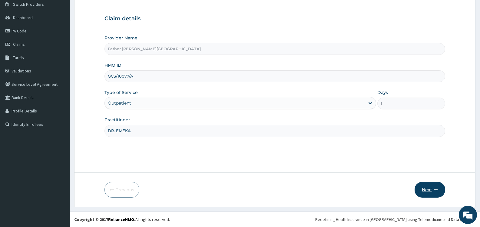
type input "DR. EMEKA"
click at [427, 189] on button "Next" at bounding box center [430, 190] width 31 height 16
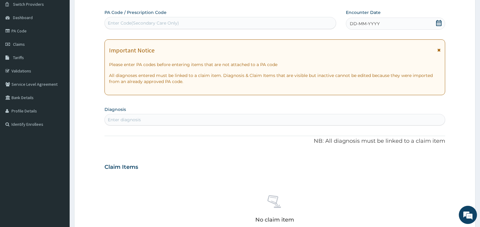
click at [128, 118] on div "Enter diagnosis" at bounding box center [124, 120] width 33 height 6
click at [153, 22] on div "Enter Code(Secondary Care Only)" at bounding box center [143, 23] width 71 height 6
paste input "PA/3FD2AB"
type input "PA/3FD2AB"
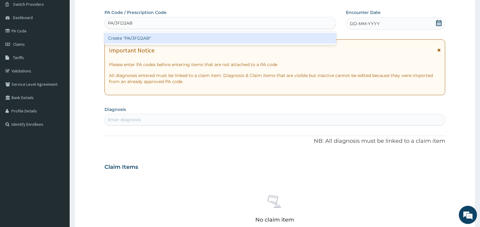
click at [141, 37] on div "Create "PA/3FD2AB"" at bounding box center [220, 38] width 232 height 11
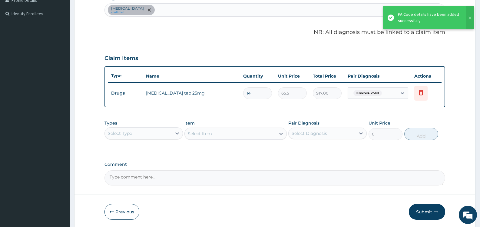
scroll to position [170, 0]
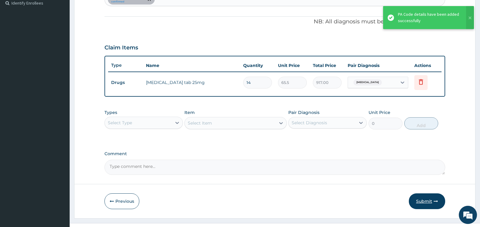
click at [426, 201] on button "Submit" at bounding box center [427, 201] width 36 height 16
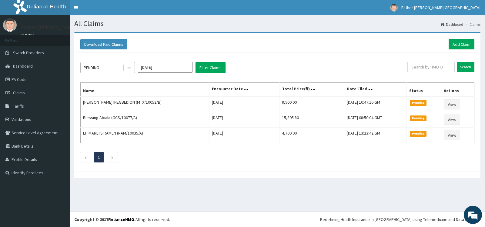
click at [111, 66] on div "PENDING" at bounding box center [102, 68] width 42 height 10
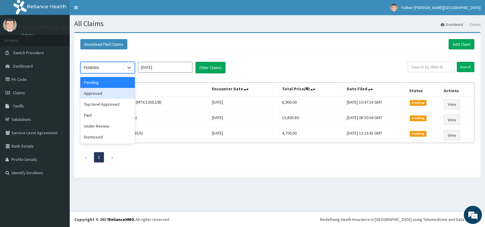
click at [100, 94] on div "Approved" at bounding box center [107, 93] width 55 height 11
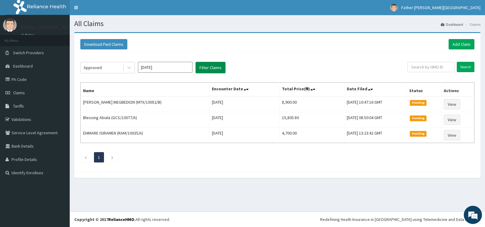
click at [208, 67] on button "Filter Claims" at bounding box center [210, 68] width 30 height 12
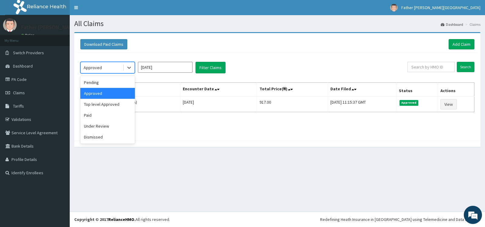
click at [117, 65] on div "Approved" at bounding box center [102, 68] width 42 height 10
click at [107, 102] on div "Top level Approved" at bounding box center [107, 104] width 55 height 11
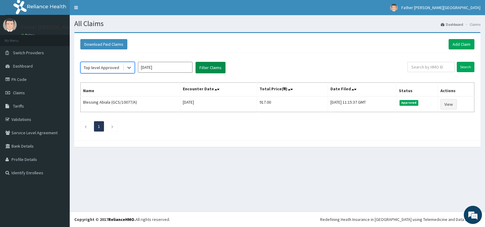
click at [205, 67] on button "Filter Claims" at bounding box center [210, 68] width 30 height 12
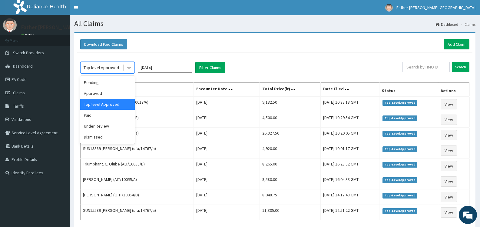
click at [117, 67] on div "Top level Approved" at bounding box center [101, 68] width 35 height 6
click at [96, 115] on div "Paid" at bounding box center [107, 115] width 55 height 11
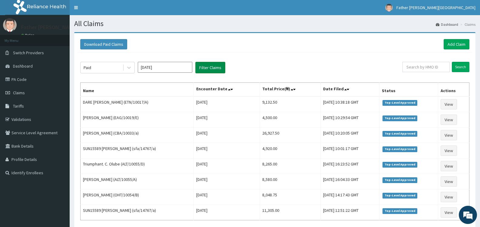
click at [216, 67] on button "Filter Claims" at bounding box center [210, 68] width 30 height 12
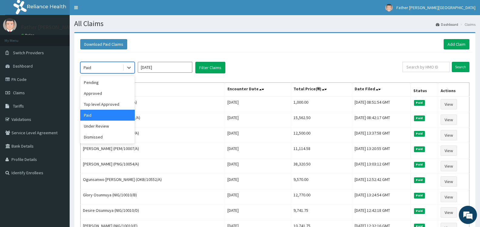
click at [107, 68] on div "Paid" at bounding box center [102, 68] width 42 height 10
click at [97, 125] on div "Under Review" at bounding box center [107, 126] width 55 height 11
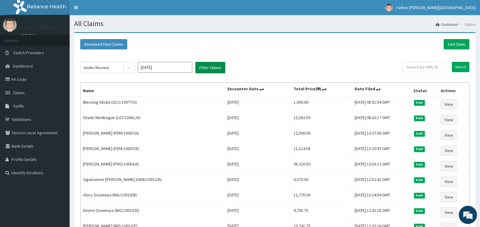
click at [212, 67] on button "Filter Claims" at bounding box center [210, 68] width 30 height 12
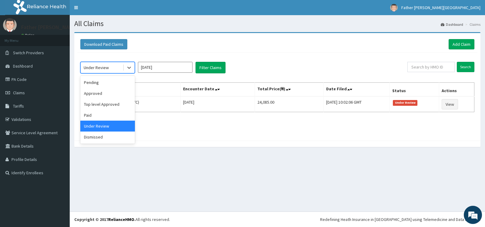
click at [116, 68] on div "Under Review" at bounding box center [102, 68] width 42 height 10
click at [101, 137] on div "Dismissed" at bounding box center [107, 136] width 55 height 11
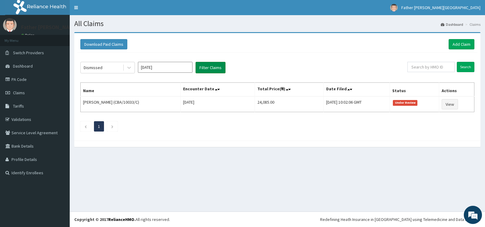
click at [211, 68] on button "Filter Claims" at bounding box center [210, 68] width 30 height 12
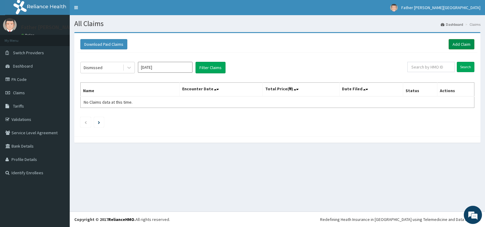
click at [459, 44] on link "Add Claim" at bounding box center [461, 44] width 26 height 10
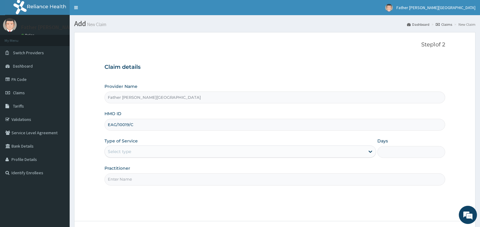
type input "EAG/10019/C"
click at [183, 149] on div "Select type" at bounding box center [235, 152] width 260 height 10
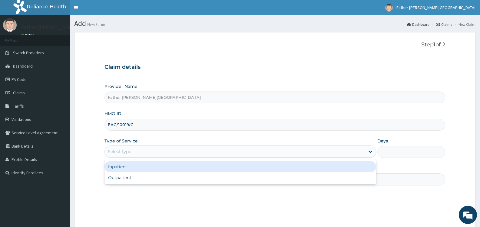
click at [137, 170] on div "Inpatient" at bounding box center [239, 166] width 271 height 11
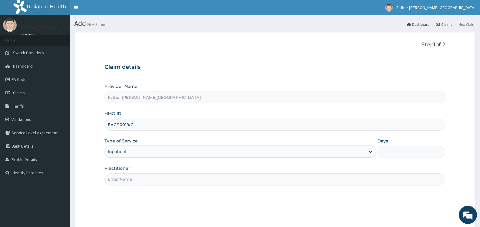
click at [393, 150] on input "Days" at bounding box center [411, 152] width 68 height 12
type input "2"
click at [154, 182] on input "Practitioner" at bounding box center [274, 179] width 341 height 12
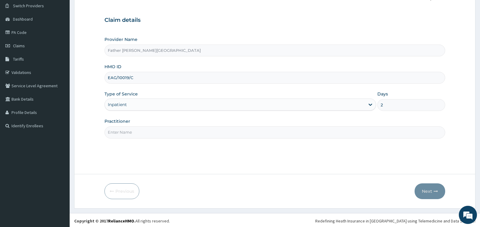
scroll to position [48, 0]
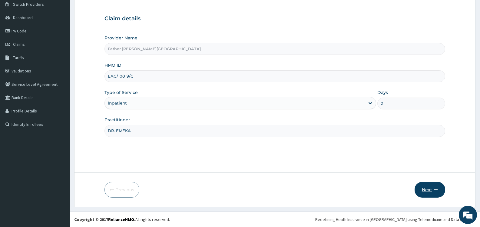
type input "DR. EMEKA"
click at [428, 190] on button "Next" at bounding box center [430, 190] width 31 height 16
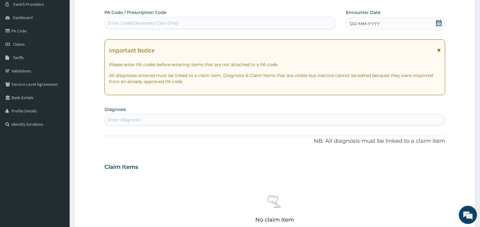
click at [147, 22] on div "Enter Code(Secondary Care Only)" at bounding box center [143, 23] width 71 height 6
paste input "PA/EBC6BC"
type input "PA/EBC6BC"
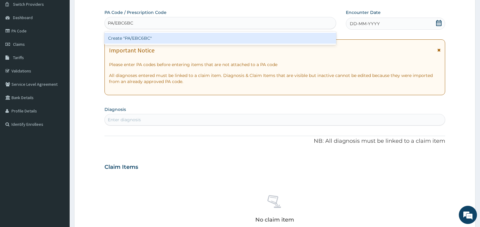
click at [143, 37] on div "Create "PA/EBC6BC"" at bounding box center [220, 38] width 232 height 11
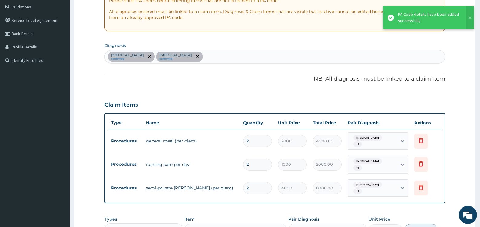
scroll to position [90, 0]
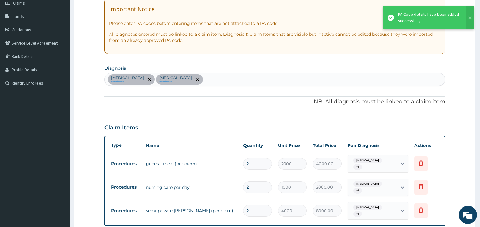
click at [171, 77] on div "[MEDICAL_DATA] confirmed [MEDICAL_DATA] confirmed" at bounding box center [275, 79] width 340 height 13
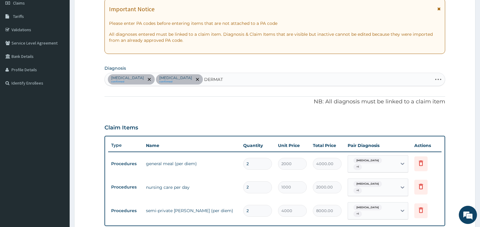
type input "DERMATI"
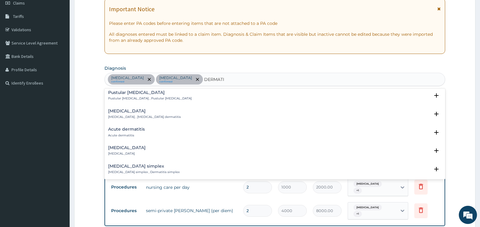
scroll to position [273, 0]
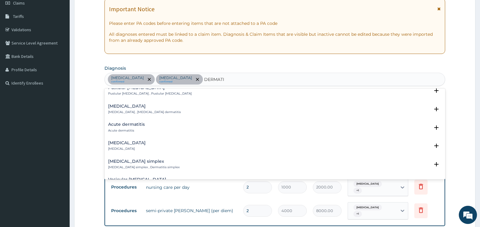
click at [139, 125] on h4 "Acute dermatitis" at bounding box center [126, 124] width 37 height 5
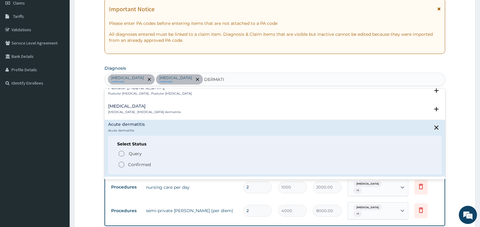
click at [142, 163] on p "Confirmed" at bounding box center [139, 164] width 23 height 6
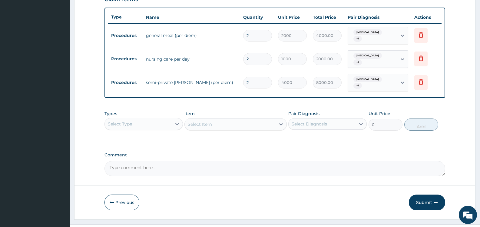
scroll to position [223, 0]
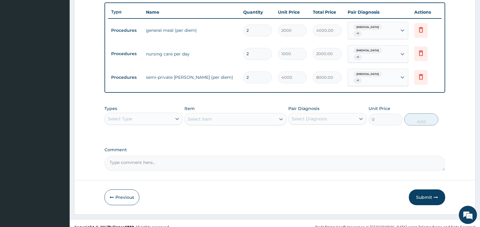
click at [168, 114] on div "Select Type" at bounding box center [138, 119] width 67 height 10
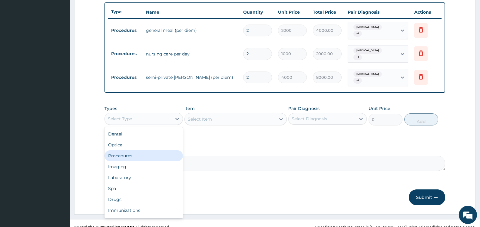
click at [143, 150] on div "Procedures" at bounding box center [143, 155] width 78 height 11
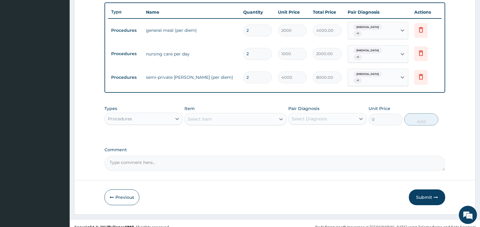
click at [317, 116] on div "Select Diagnosis" at bounding box center [309, 119] width 35 height 6
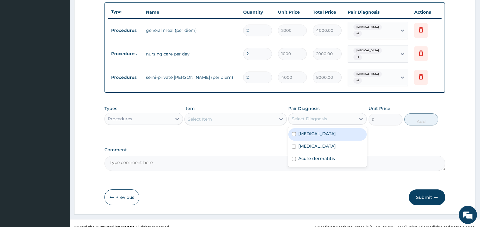
click at [310, 131] on label "[MEDICAL_DATA]" at bounding box center [317, 134] width 38 height 6
checkbox input "true"
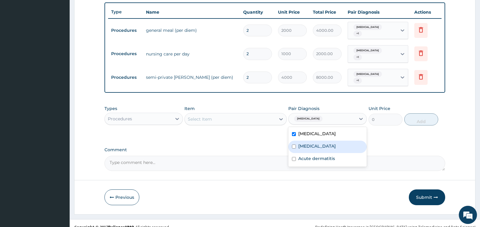
click at [309, 143] on label "[MEDICAL_DATA]" at bounding box center [317, 146] width 38 height 6
checkbox input "true"
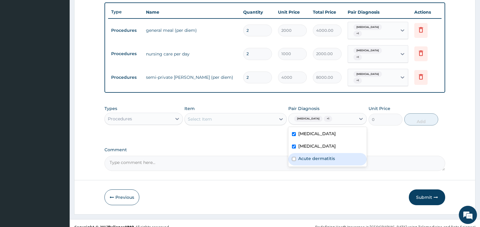
click at [319, 153] on div "Acute dermatitis" at bounding box center [327, 159] width 78 height 12
checkbox input "true"
click at [262, 114] on div "Select Item" at bounding box center [230, 119] width 91 height 10
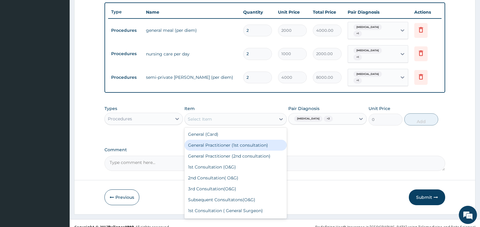
drag, startPoint x: 242, startPoint y: 138, endPoint x: 250, endPoint y: 137, distance: 7.3
click at [243, 140] on div "General Practitioner (1st consultation)" at bounding box center [235, 145] width 102 height 11
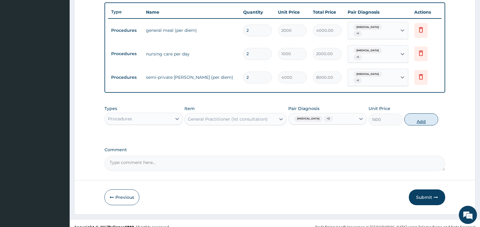
click at [428, 113] on button "Add" at bounding box center [421, 119] width 34 height 12
type input "0"
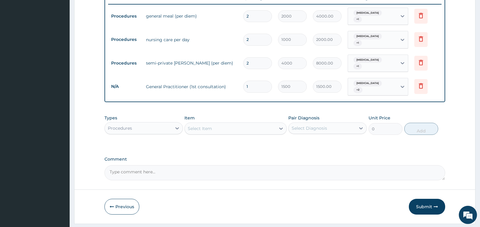
scroll to position [244, 0]
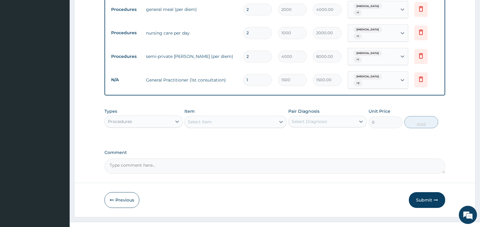
click at [162, 117] on div "Procedures" at bounding box center [138, 122] width 67 height 10
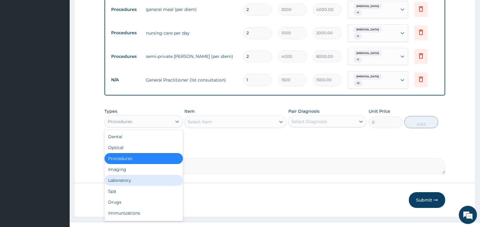
click at [145, 175] on div "Laboratory" at bounding box center [143, 180] width 78 height 11
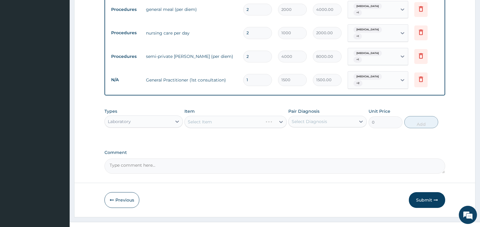
click at [251, 116] on div "Select Item" at bounding box center [235, 122] width 102 height 12
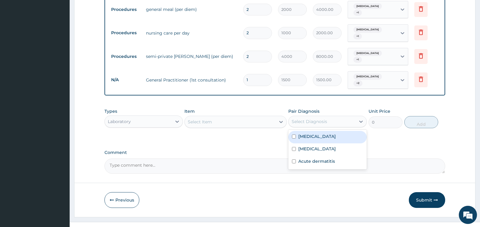
click at [329, 117] on div "Select Diagnosis" at bounding box center [322, 122] width 67 height 10
click at [302, 133] on label "[MEDICAL_DATA]" at bounding box center [317, 136] width 38 height 6
checkbox input "true"
click at [266, 117] on div "Select Item" at bounding box center [230, 122] width 91 height 10
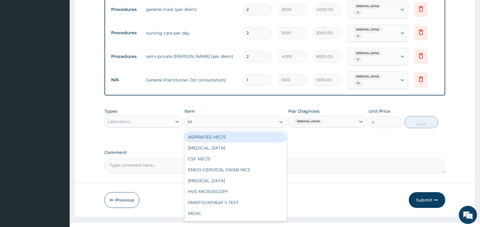
type input "MP"
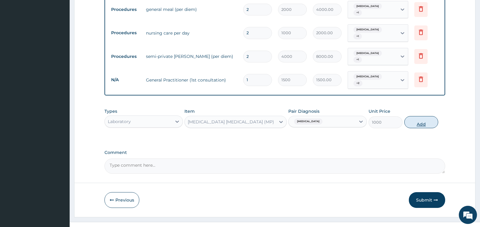
click at [425, 116] on button "Add" at bounding box center [421, 122] width 34 height 12
type input "0"
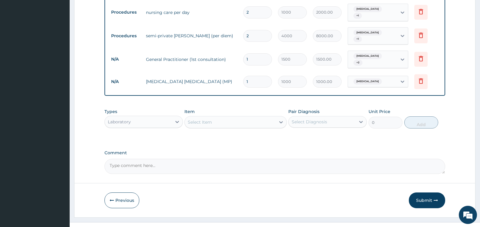
scroll to position [265, 0]
click at [247, 117] on div "Select Item" at bounding box center [230, 122] width 91 height 10
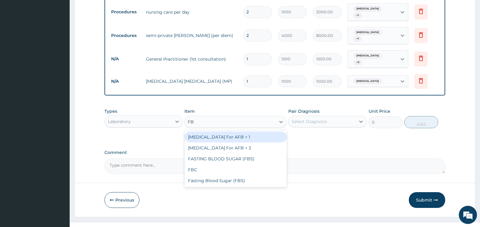
type input "FBC"
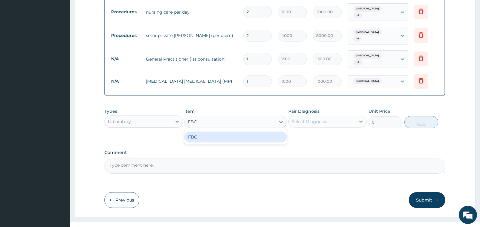
type input "2000"
click at [327, 117] on div "Select Diagnosis" at bounding box center [322, 122] width 67 height 10
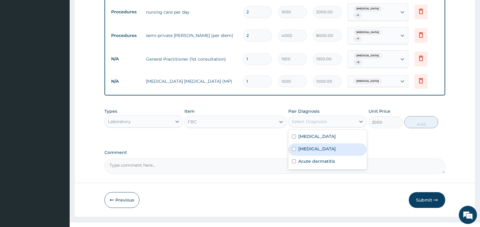
click at [314, 143] on div "[MEDICAL_DATA]" at bounding box center [327, 149] width 78 height 12
checkbox input "true"
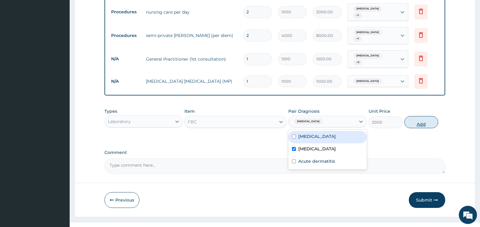
click at [416, 116] on button "Add" at bounding box center [421, 122] width 34 height 12
type input "0"
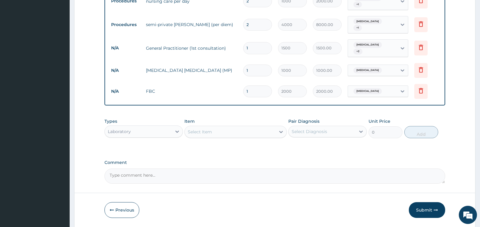
scroll to position [286, 0]
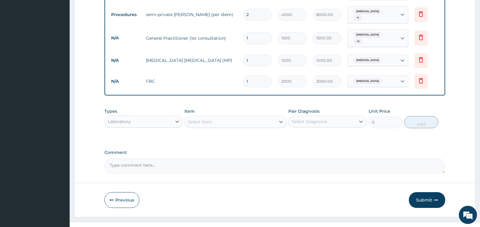
click at [165, 117] on div "Laboratory" at bounding box center [138, 122] width 67 height 10
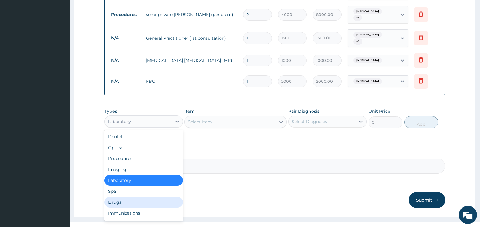
click at [130, 197] on div "Drugs" at bounding box center [143, 202] width 78 height 11
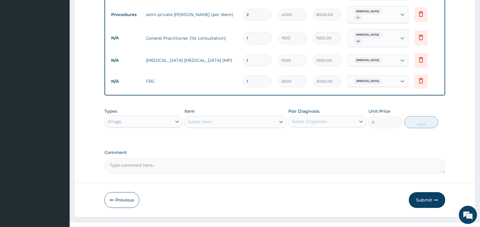
click at [318, 117] on div "Select Diagnosis" at bounding box center [322, 122] width 67 height 10
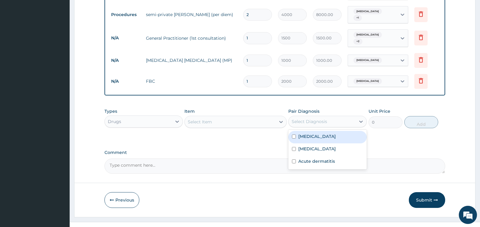
click at [298, 131] on div "[MEDICAL_DATA]" at bounding box center [327, 137] width 78 height 12
checkbox input "true"
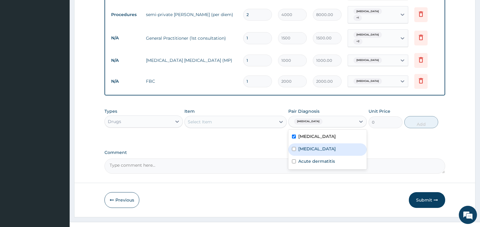
click at [302, 146] on label "[MEDICAL_DATA]" at bounding box center [317, 149] width 38 height 6
checkbox input "true"
click at [225, 117] on div "Select Item" at bounding box center [230, 122] width 91 height 10
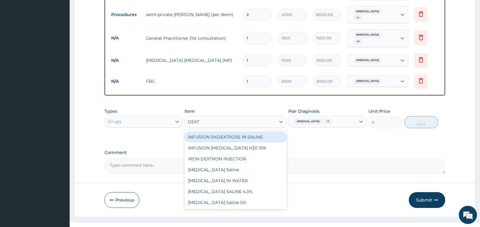
type input "DEXTR"
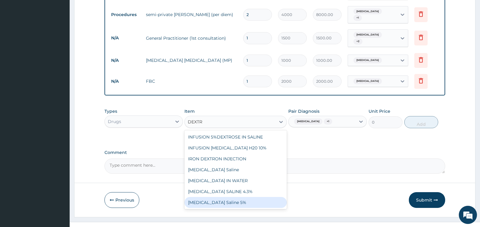
click at [243, 197] on div "[MEDICAL_DATA] Saline 5%" at bounding box center [235, 202] width 102 height 11
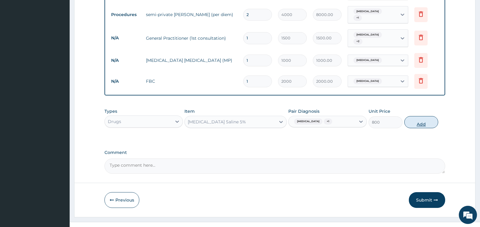
click at [415, 116] on button "Add" at bounding box center [421, 122] width 34 height 12
type input "0"
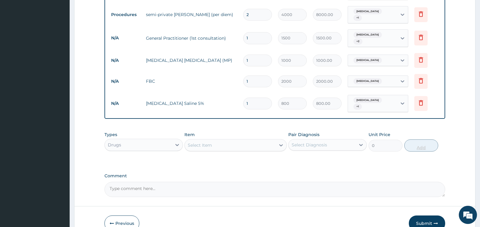
type input "2"
type input "1600.00"
type input "3"
type input "2400.00"
type input "4"
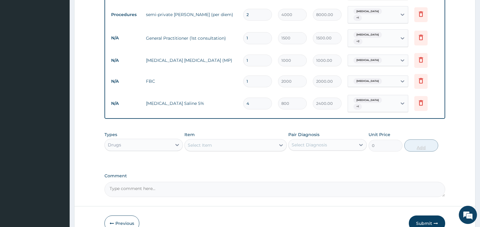
type input "3200.00"
type input "3"
type input "2400.00"
click at [199, 142] on div "Select Item" at bounding box center [200, 145] width 24 height 6
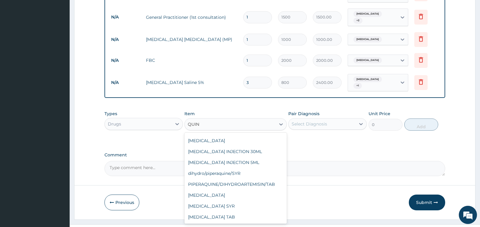
scroll to position [86, 0]
type input "QUINI"
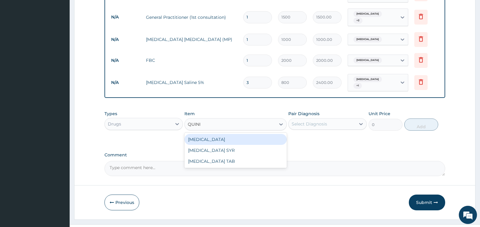
scroll to position [0, 0]
type input "100"
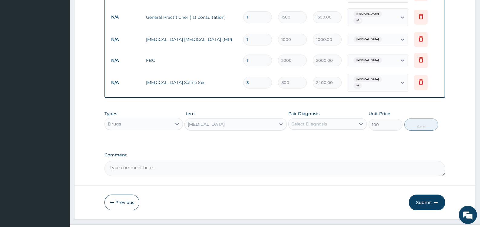
click at [315, 121] on div "Select Diagnosis" at bounding box center [309, 124] width 35 height 6
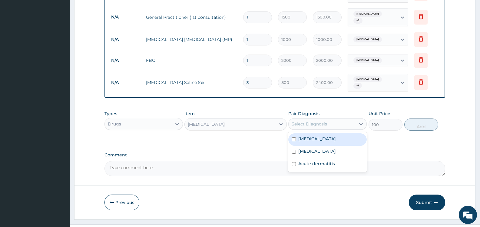
click at [311, 136] on label "[MEDICAL_DATA]" at bounding box center [317, 139] width 38 height 6
checkbox input "true"
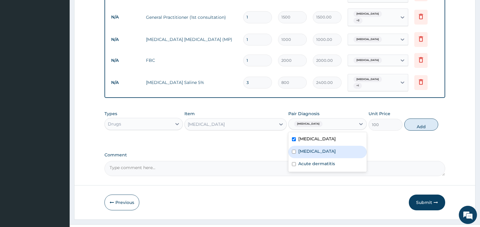
click at [308, 148] on label "[MEDICAL_DATA]" at bounding box center [317, 151] width 38 height 6
checkbox input "true"
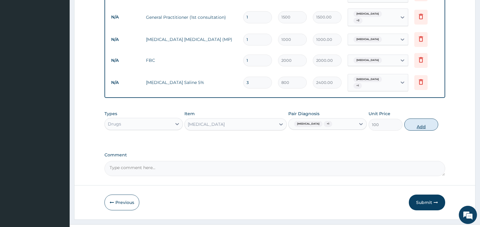
click at [423, 118] on button "Add" at bounding box center [421, 124] width 34 height 12
type input "0"
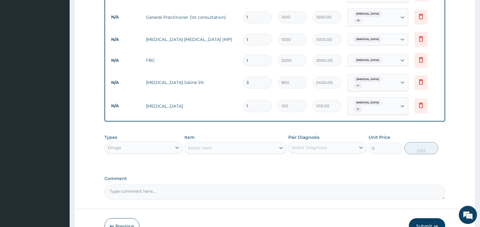
type input "2"
type input "200.00"
type input "3"
type input "300.00"
click at [213, 143] on div "Select Item" at bounding box center [230, 148] width 91 height 10
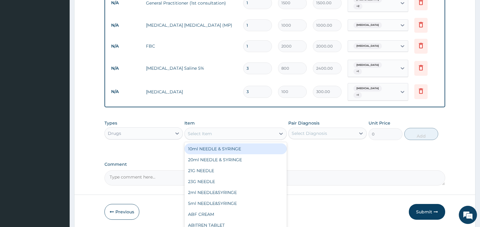
scroll to position [327, 0]
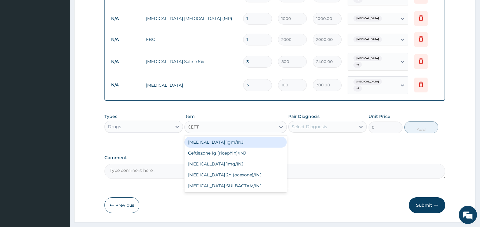
type input "CEFTR"
type input "446.25"
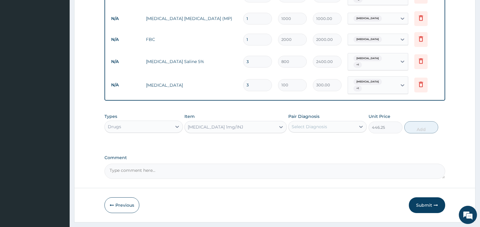
click at [303, 124] on div "Select Diagnosis" at bounding box center [309, 127] width 35 height 6
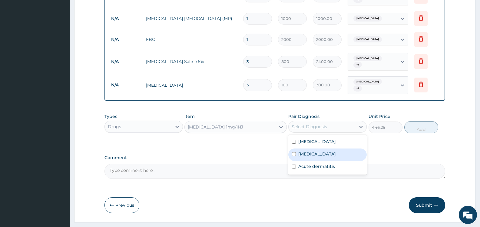
click at [305, 151] on label "[MEDICAL_DATA]" at bounding box center [317, 154] width 38 height 6
checkbox input "true"
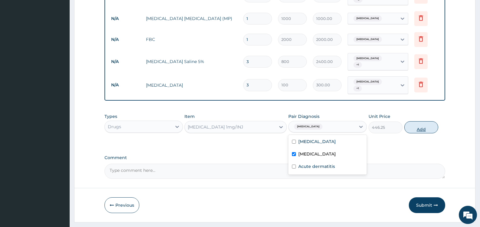
click at [416, 121] on button "Add" at bounding box center [421, 127] width 34 height 12
type input "0"
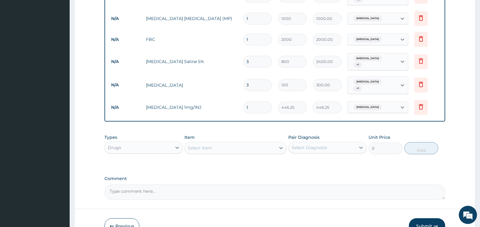
type input "2"
type input "892.50"
type input "3"
type input "1338.75"
type input "4"
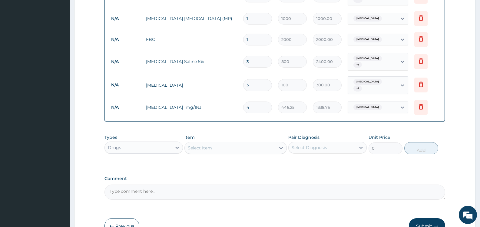
type input "1785.00"
click at [211, 145] on div "Select Item" at bounding box center [200, 148] width 24 height 6
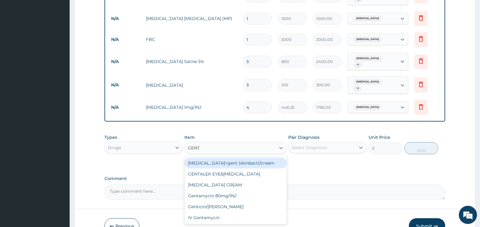
type input "GENTA"
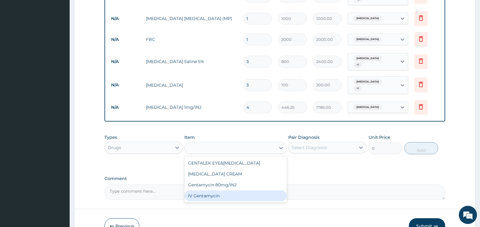
type input "200"
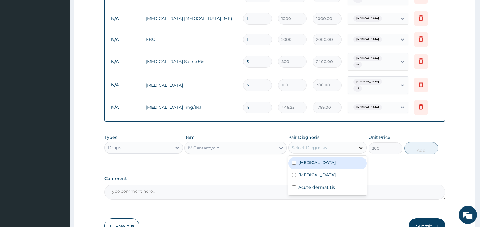
click at [360, 144] on icon at bounding box center [361, 147] width 6 height 6
click at [303, 172] on label "[MEDICAL_DATA]" at bounding box center [317, 175] width 38 height 6
checkbox input "true"
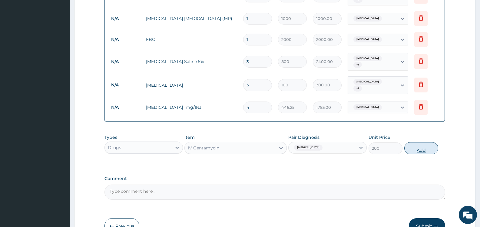
click at [415, 142] on button "Add" at bounding box center [421, 148] width 34 height 12
type input "0"
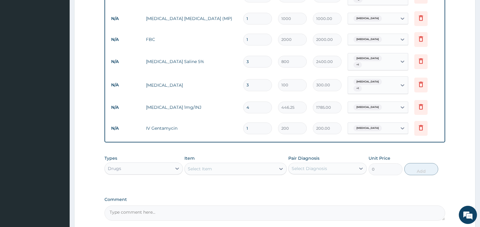
type input "2"
type input "400.00"
type input "3"
type input "600.00"
type input "4"
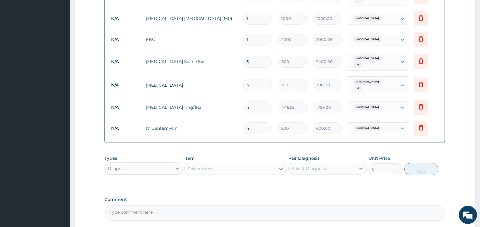
type input "800.00"
type input "5"
type input "1000.00"
type input "6"
type input "1200.00"
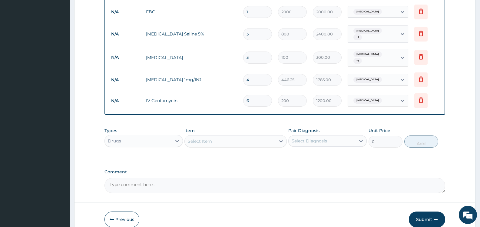
scroll to position [369, 0]
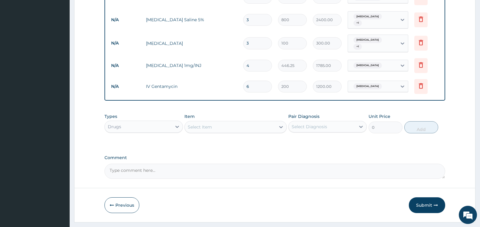
click at [241, 122] on div "Select Item" at bounding box center [230, 127] width 91 height 10
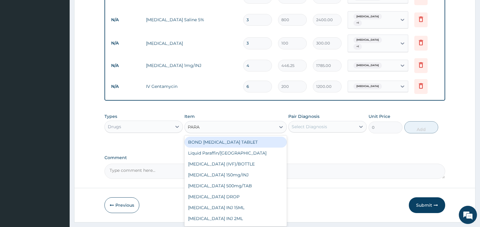
type input "PARAC"
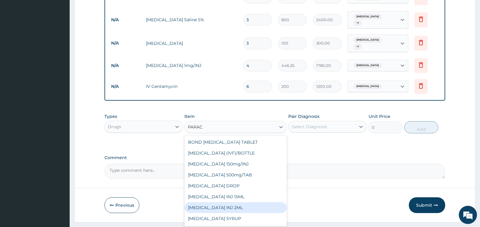
type input "210"
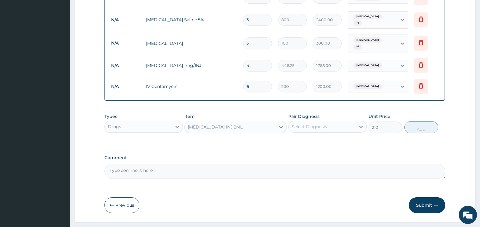
click at [337, 122] on div "Select Diagnosis" at bounding box center [322, 127] width 67 height 10
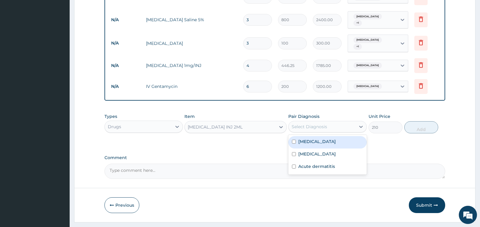
click at [321, 136] on div "Malaria" at bounding box center [327, 142] width 78 height 12
checkbox input "true"
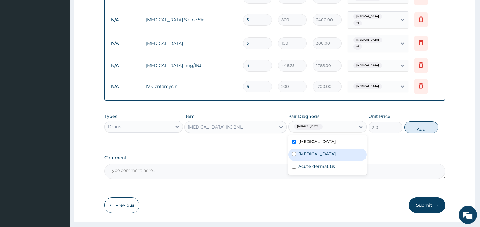
click at [322, 148] on div "Sepsis" at bounding box center [327, 154] width 78 height 12
checkbox input "true"
click at [425, 121] on button "Add" at bounding box center [421, 127] width 34 height 12
type input "0"
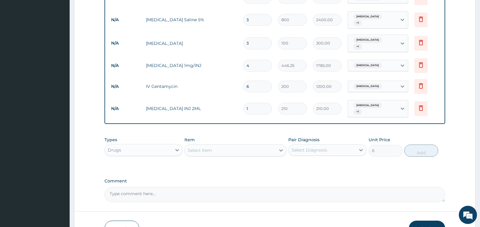
type input "2"
type input "420.00"
type input "3"
type input "630.00"
type input "4"
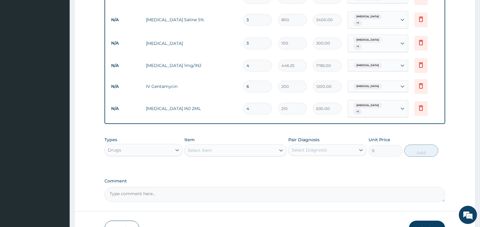
type input "840.00"
type input "5"
type input "1050.00"
type input "6"
type input "1260.00"
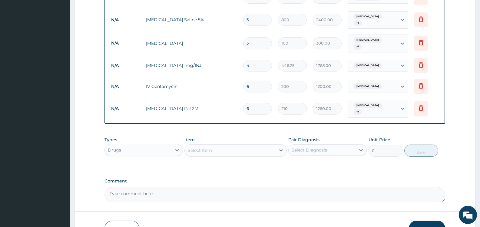
click at [207, 147] on div "Select Item" at bounding box center [200, 150] width 24 height 6
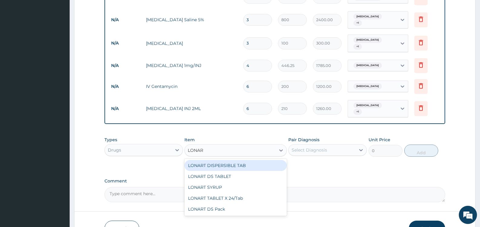
type input "LONART"
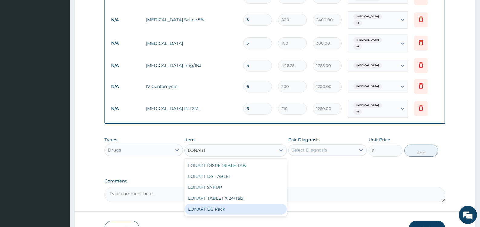
click at [234, 204] on div "LONART DS Pack" at bounding box center [235, 209] width 102 height 11
type input "3000"
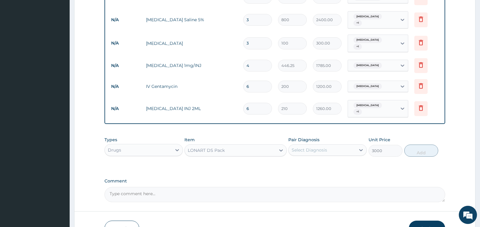
click at [310, 147] on div "Select Diagnosis" at bounding box center [309, 150] width 35 height 6
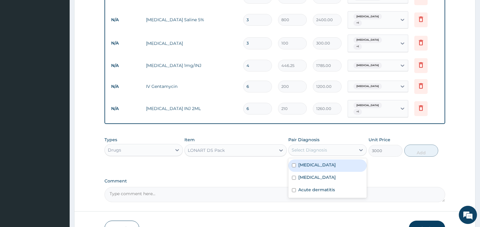
click at [306, 159] on div "[MEDICAL_DATA]" at bounding box center [327, 165] width 78 height 12
checkbox input "true"
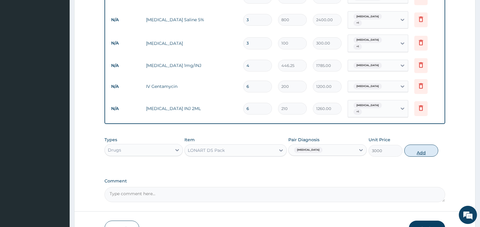
click at [420, 144] on button "Add" at bounding box center [421, 150] width 34 height 12
type input "0"
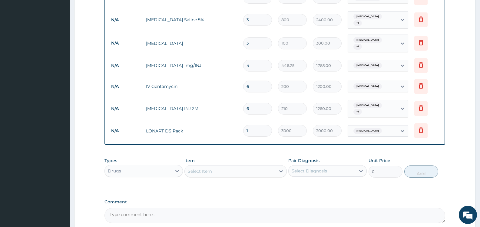
scroll to position [411, 0]
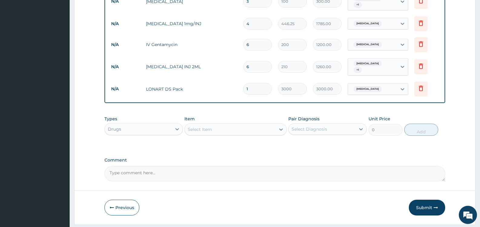
click at [227, 124] on div "Select Item" at bounding box center [230, 129] width 91 height 10
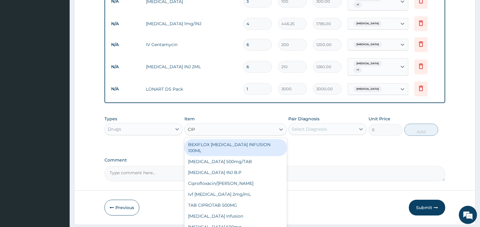
type input "CIPR"
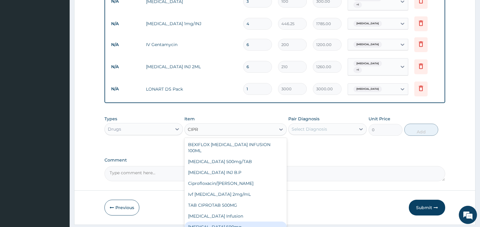
click at [226, 221] on div "[MEDICAL_DATA] 500mg" at bounding box center [235, 226] width 102 height 11
type input "180"
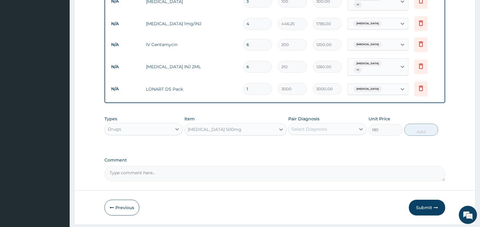
click at [318, 126] on div "Select Diagnosis" at bounding box center [309, 129] width 35 height 6
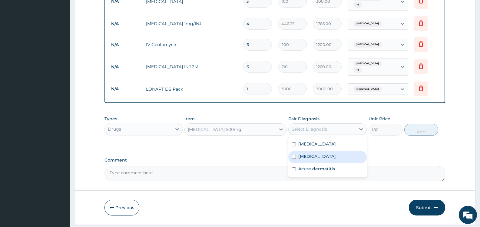
click at [306, 153] on label "[MEDICAL_DATA]" at bounding box center [317, 156] width 38 height 6
checkbox input "true"
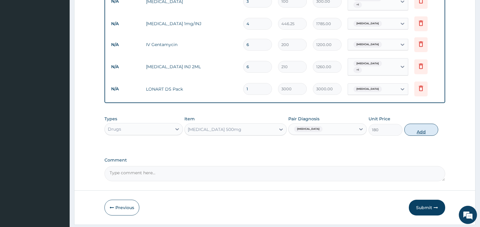
click at [422, 124] on button "Add" at bounding box center [421, 130] width 34 height 12
type input "0"
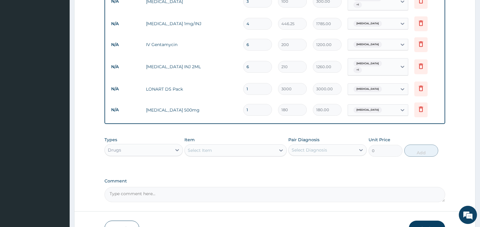
type input "10"
type input "1800.00"
type input "10"
click at [206, 147] on div "Select Item" at bounding box center [200, 150] width 24 height 6
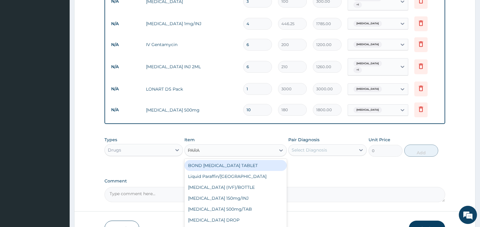
type input "PARAC"
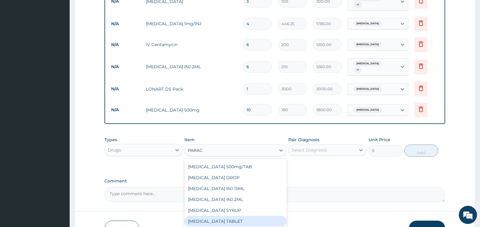
scroll to position [432, 0]
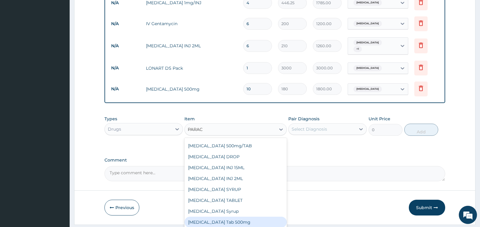
click at [249, 217] on div "[MEDICAL_DATA] Tab 500mg" at bounding box center [235, 222] width 102 height 11
type input "15"
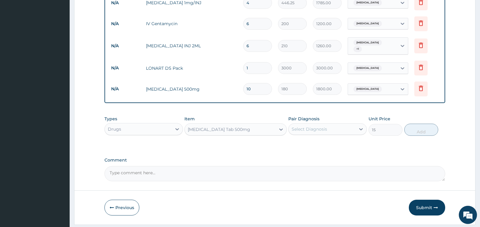
click at [317, 126] on div "Select Diagnosis" at bounding box center [309, 129] width 35 height 6
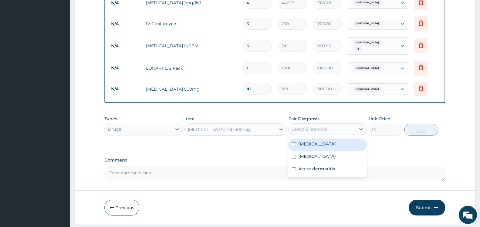
drag, startPoint x: 306, startPoint y: 128, endPoint x: 306, endPoint y: 134, distance: 6.7
click at [306, 138] on div "[MEDICAL_DATA]" at bounding box center [327, 144] width 78 height 12
checkbox input "true"
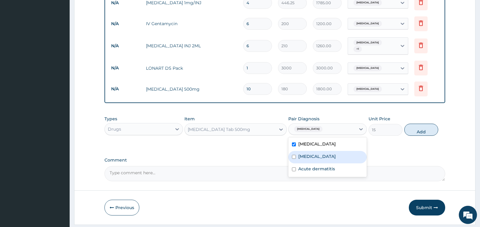
click at [306, 153] on label "[MEDICAL_DATA]" at bounding box center [317, 156] width 38 height 6
checkbox input "true"
click at [420, 124] on button "Add" at bounding box center [421, 130] width 34 height 12
type input "0"
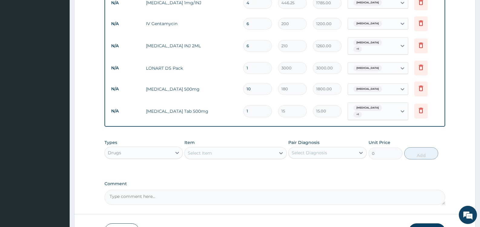
type input "18"
type input "270.00"
type input "18"
click at [217, 148] on div "Select Item" at bounding box center [230, 153] width 91 height 10
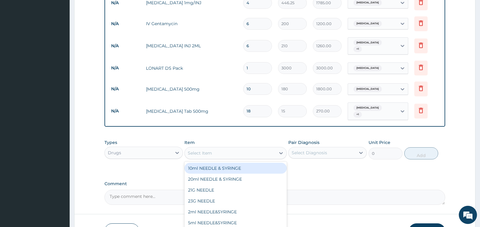
scroll to position [453, 0]
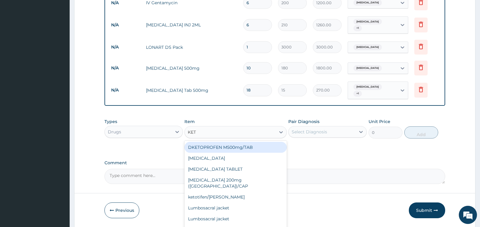
type input "KETO"
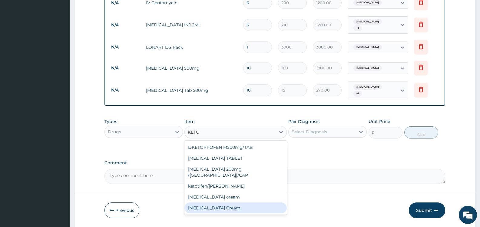
click at [242, 202] on div "[MEDICAL_DATA] Cream" at bounding box center [235, 207] width 102 height 11
type input "1000"
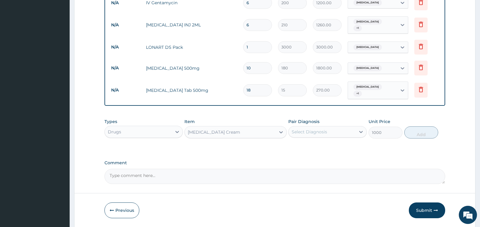
click at [328, 127] on div "Select Diagnosis" at bounding box center [322, 132] width 67 height 10
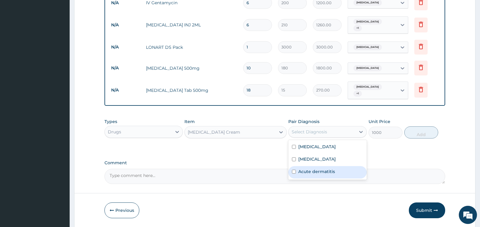
click at [318, 168] on label "Acute dermatitis" at bounding box center [316, 171] width 37 height 6
checkbox input "true"
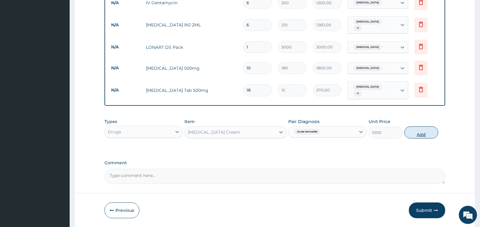
click at [426, 126] on button "Add" at bounding box center [421, 132] width 34 height 12
type input "0"
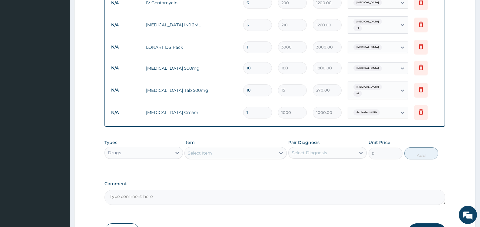
click at [420, 223] on button "Submit" at bounding box center [427, 231] width 36 height 16
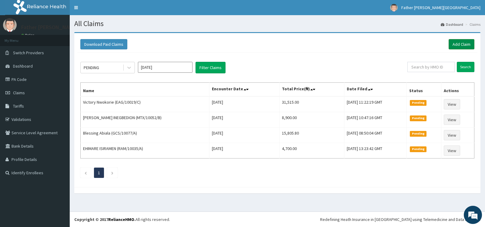
click at [463, 43] on link "Add Claim" at bounding box center [461, 44] width 26 height 10
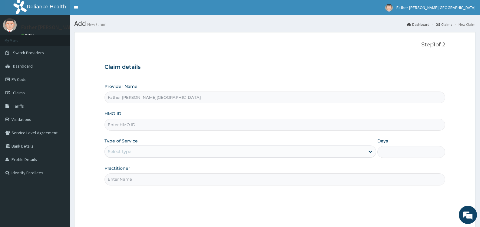
click at [127, 125] on input "HMO ID" at bounding box center [274, 125] width 341 height 12
type input "LTR/10081/C"
click at [158, 150] on div "Select type" at bounding box center [235, 152] width 260 height 10
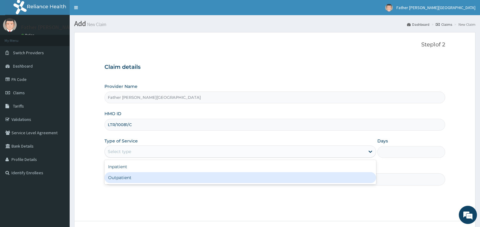
click at [146, 176] on div "Outpatient" at bounding box center [239, 177] width 271 height 11
type input "1"
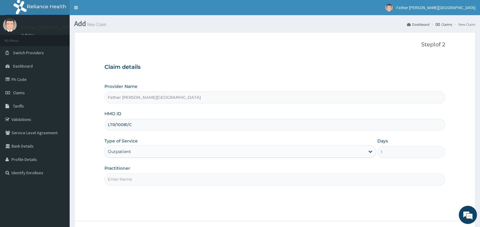
click at [142, 181] on input "Practitioner" at bounding box center [274, 179] width 341 height 12
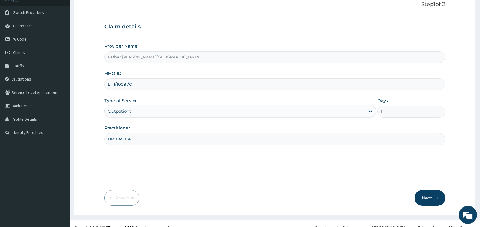
scroll to position [48, 0]
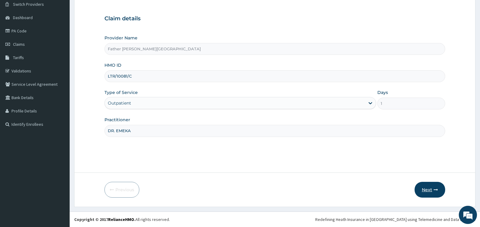
type input "DR. EMEKA"
click at [432, 189] on button "Next" at bounding box center [430, 190] width 31 height 16
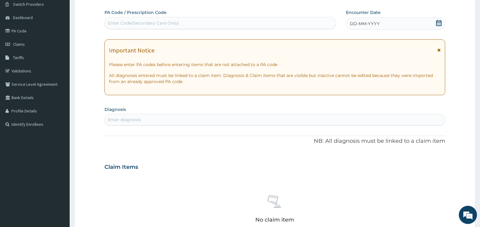
click at [438, 25] on icon at bounding box center [438, 23] width 5 height 6
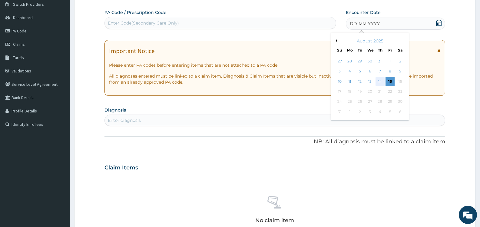
click at [380, 82] on div "14" at bounding box center [380, 81] width 9 height 9
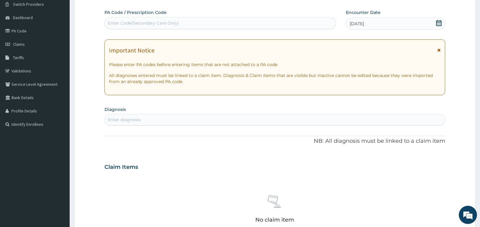
click at [162, 121] on div "Enter diagnosis" at bounding box center [275, 120] width 340 height 10
type input "MALAR"
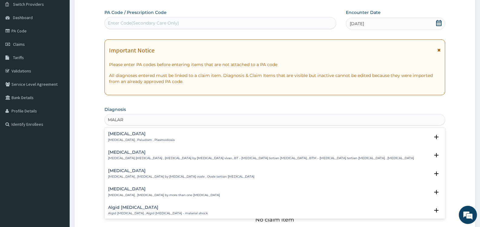
click at [130, 138] on p "Malaria , Paludism , Plasmodiosis" at bounding box center [141, 140] width 67 height 4
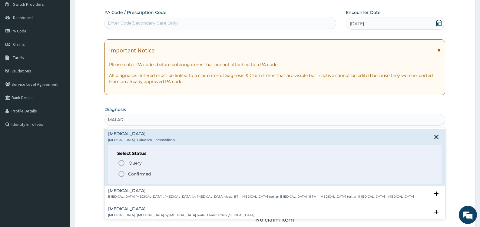
click at [142, 173] on p "Confirmed" at bounding box center [139, 174] width 23 height 6
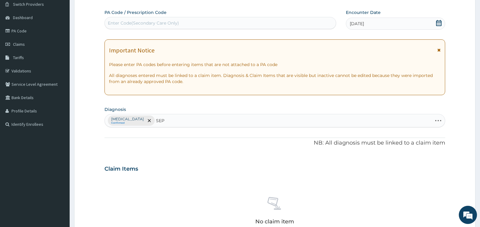
type input "SEPS"
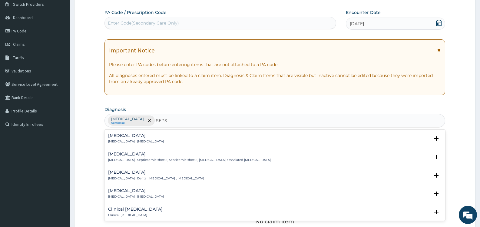
click at [132, 138] on div "Sepsis Systemic infection , Sepsis" at bounding box center [136, 138] width 56 height 11
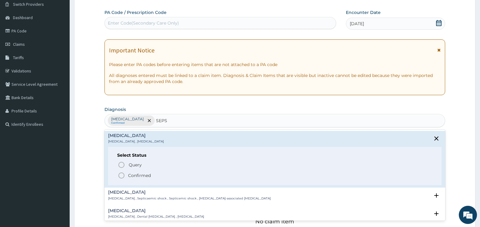
click at [135, 175] on p "Confirmed" at bounding box center [139, 175] width 23 height 6
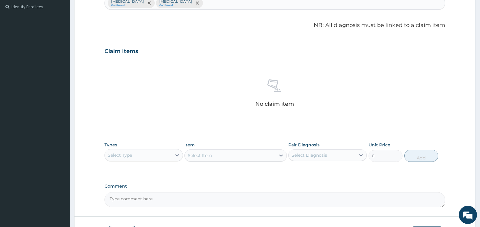
scroll to position [200, 0]
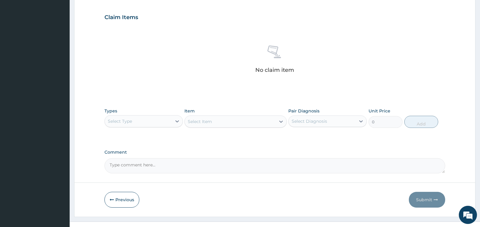
click at [170, 121] on div "Select Type" at bounding box center [138, 121] width 67 height 10
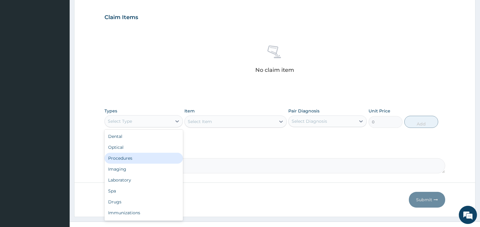
click at [139, 159] on div "Procedures" at bounding box center [143, 158] width 78 height 11
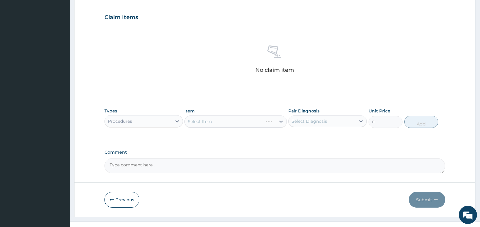
click at [318, 121] on div "Select Diagnosis" at bounding box center [309, 121] width 35 height 6
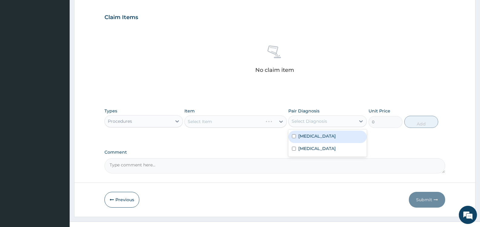
click at [311, 134] on label "[MEDICAL_DATA]" at bounding box center [317, 136] width 38 height 6
checkbox input "true"
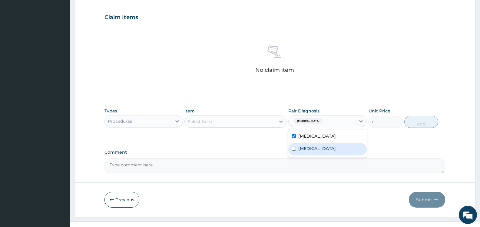
click at [309, 148] on label "[MEDICAL_DATA]" at bounding box center [317, 148] width 38 height 6
checkbox input "true"
click at [257, 121] on div "Select Item" at bounding box center [230, 122] width 91 height 10
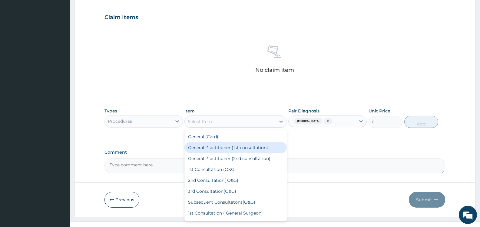
click at [224, 146] on div "General Practitioner (1st consultation)" at bounding box center [235, 147] width 102 height 11
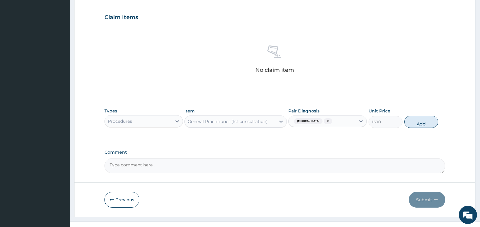
click at [420, 123] on button "Add" at bounding box center [421, 122] width 34 height 12
type input "0"
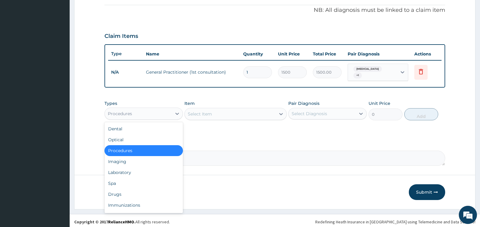
click at [165, 109] on div "Procedures" at bounding box center [138, 114] width 67 height 10
click at [123, 168] on div "Laboratory" at bounding box center [143, 172] width 78 height 11
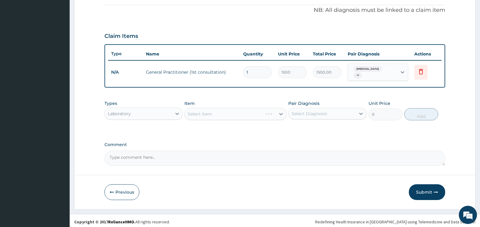
click at [304, 111] on div "Select Diagnosis" at bounding box center [309, 114] width 35 height 6
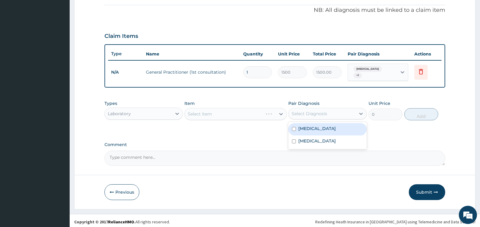
click at [301, 128] on label "[MEDICAL_DATA]" at bounding box center [317, 128] width 38 height 6
checkbox input "true"
click at [268, 109] on div "Select Item" at bounding box center [230, 114] width 91 height 10
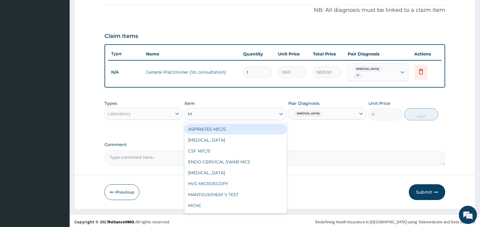
type input "MP"
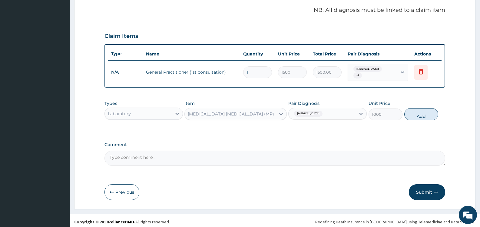
click at [422, 114] on button "Add" at bounding box center [421, 114] width 34 height 12
type input "0"
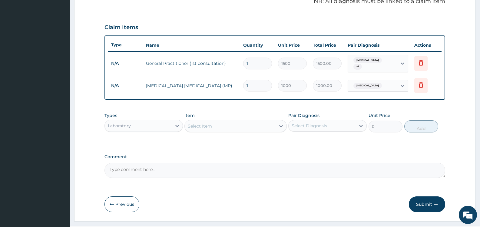
scroll to position [202, 0]
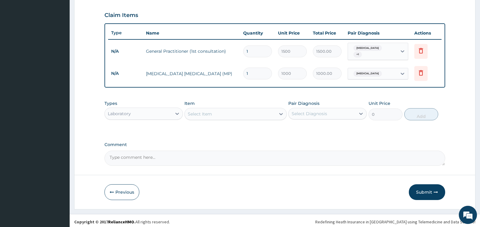
click at [264, 114] on div "Select Item" at bounding box center [230, 114] width 91 height 10
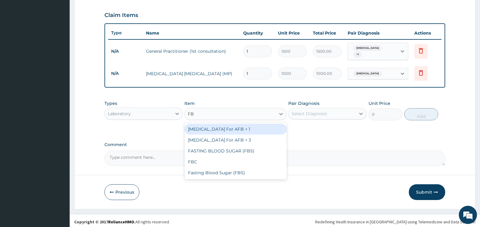
type input "FBC"
type input "2000"
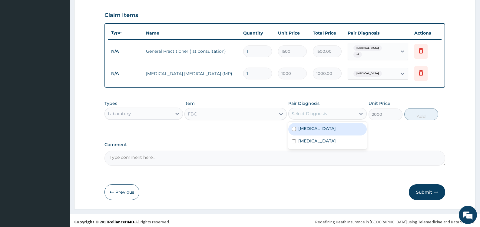
drag, startPoint x: 317, startPoint y: 110, endPoint x: 313, endPoint y: 124, distance: 14.2
click at [317, 111] on div "Select Diagnosis" at bounding box center [309, 114] width 35 height 6
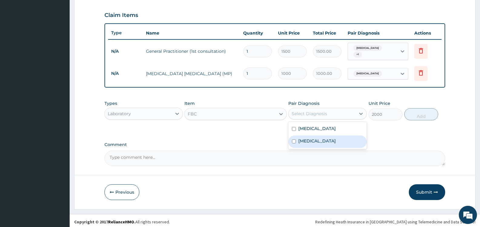
click at [308, 140] on label "[MEDICAL_DATA]" at bounding box center [317, 141] width 38 height 6
checkbox input "true"
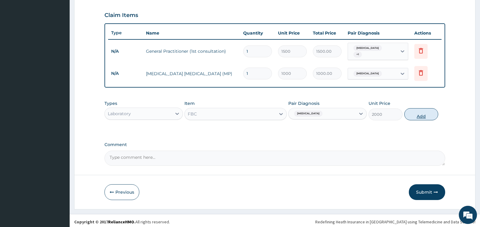
click at [424, 111] on button "Add" at bounding box center [421, 114] width 34 height 12
type input "0"
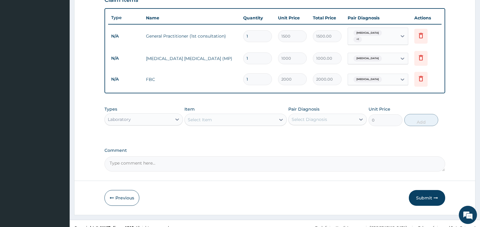
scroll to position [223, 0]
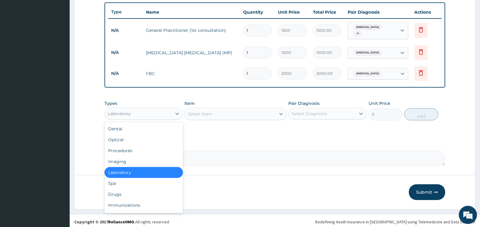
click at [166, 110] on div "Laboratory" at bounding box center [138, 114] width 67 height 10
click at [137, 194] on div "Drugs" at bounding box center [143, 194] width 78 height 11
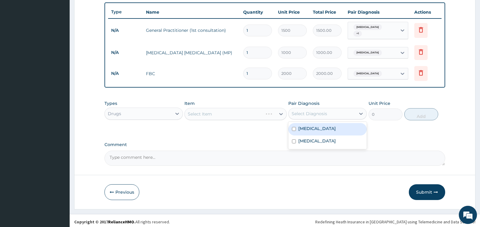
drag, startPoint x: 305, startPoint y: 108, endPoint x: 304, endPoint y: 114, distance: 5.8
click at [305, 109] on div "Select Diagnosis" at bounding box center [322, 114] width 67 height 10
click at [299, 126] on label "[MEDICAL_DATA]" at bounding box center [317, 128] width 38 height 6
checkbox input "true"
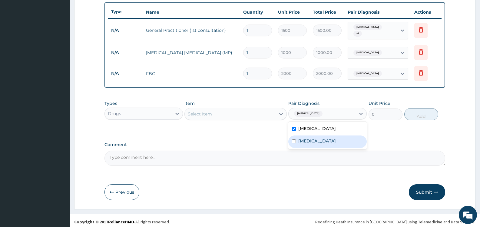
click at [305, 140] on label "[MEDICAL_DATA]" at bounding box center [317, 141] width 38 height 6
checkbox input "true"
click at [264, 112] on div "Select Item" at bounding box center [230, 114] width 91 height 10
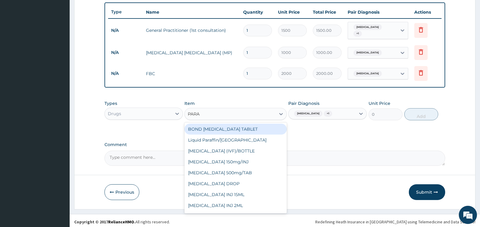
type input "PARAC"
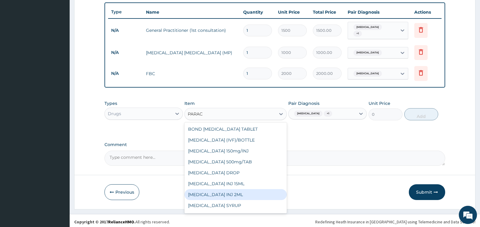
click at [242, 191] on div "[MEDICAL_DATA] INJ 2ML" at bounding box center [235, 194] width 102 height 11
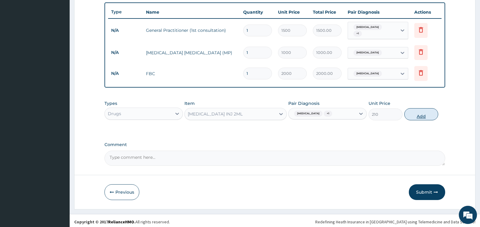
click at [418, 112] on button "Add" at bounding box center [421, 114] width 34 height 12
type input "0"
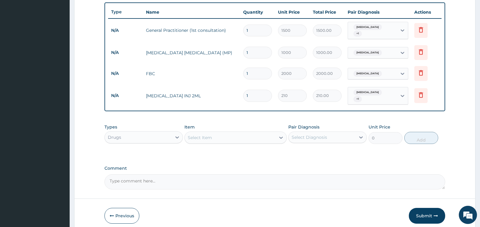
type input "2"
type input "420.00"
type input "3"
type input "630.00"
type input "4"
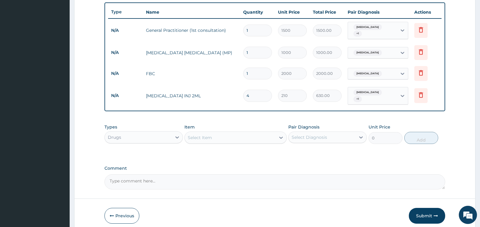
type input "840.00"
type input "3"
type input "630.00"
type input "2"
type input "420.00"
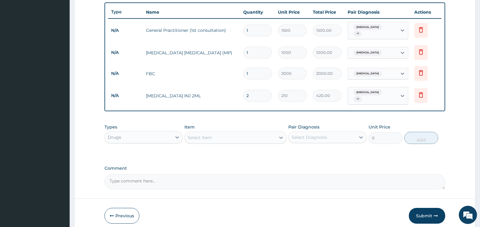
click at [216, 152] on div "PA Code / Prescription Code Enter Code(Secondary Care Only) Encounter Date 14-0…" at bounding box center [274, 12] width 341 height 354
click at [424, 210] on button "Submit" at bounding box center [427, 216] width 36 height 16
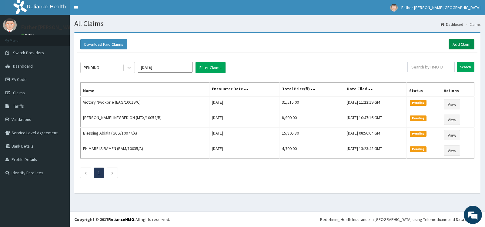
click at [464, 43] on link "Add Claim" at bounding box center [461, 44] width 26 height 10
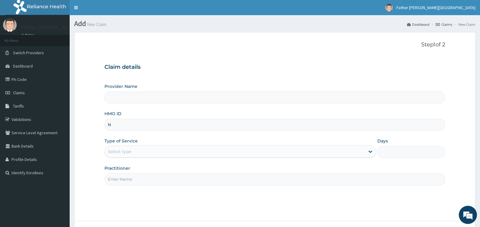
type input "NI"
type input "Father [PERSON_NAME][GEOGRAPHIC_DATA]"
type input "NIG/10010/B"
click at [137, 152] on div "Select type" at bounding box center [235, 152] width 260 height 10
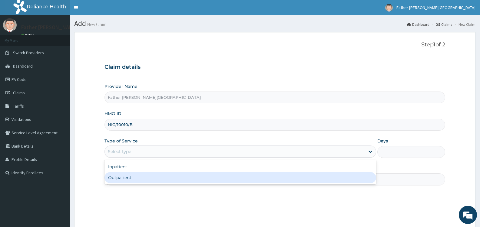
click at [141, 177] on div "Outpatient" at bounding box center [239, 177] width 271 height 11
type input "1"
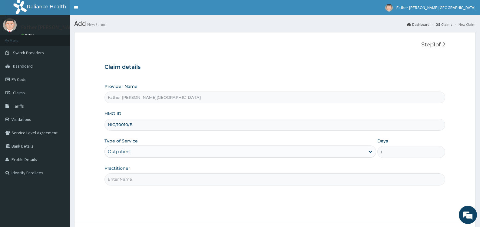
click at [155, 180] on input "Practitioner" at bounding box center [274, 179] width 341 height 12
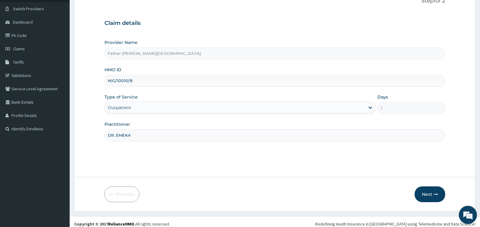
scroll to position [48, 0]
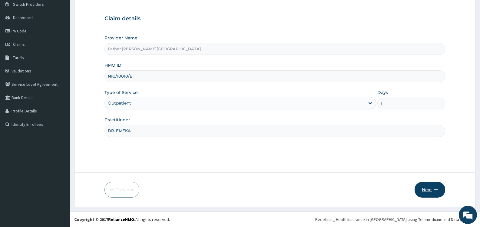
type input "DR. EMEKA"
click at [428, 191] on button "Next" at bounding box center [430, 190] width 31 height 16
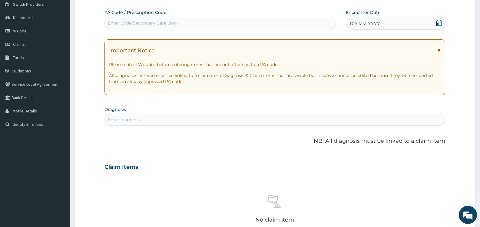
click at [438, 24] on icon at bounding box center [439, 23] width 6 height 6
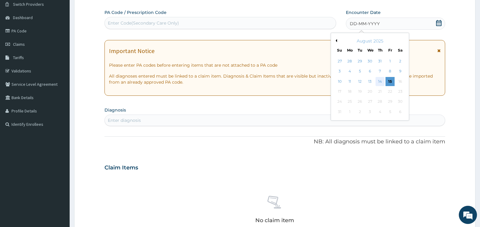
click at [382, 82] on div "14" at bounding box center [380, 81] width 9 height 9
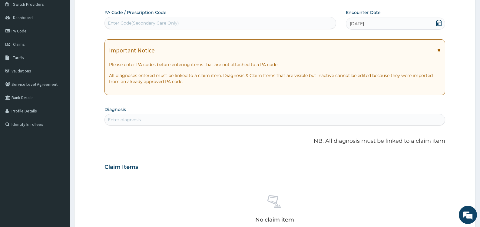
click at [135, 119] on div "Enter diagnosis" at bounding box center [124, 120] width 33 height 6
type input "FEMALE PEL"
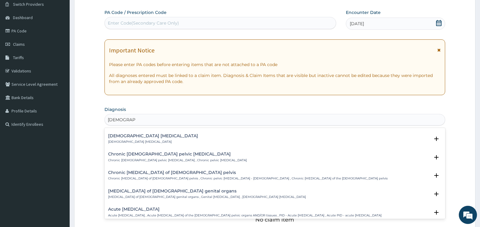
scroll to position [151, 0]
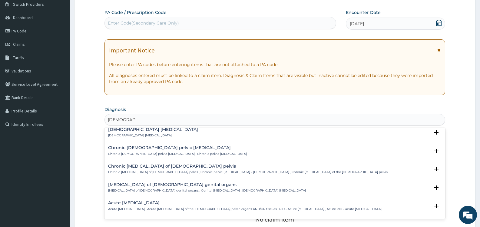
click at [175, 202] on h4 "Acute pelvic inflammatory disease" at bounding box center [245, 203] width 274 height 5
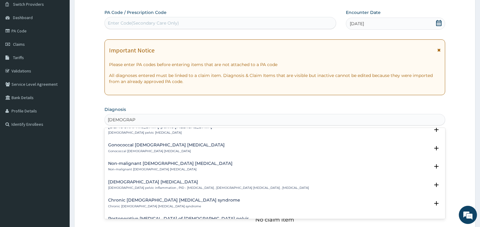
scroll to position [285, 0]
click at [171, 181] on h4 "Female pelvic inflammatory disease" at bounding box center [208, 181] width 201 height 5
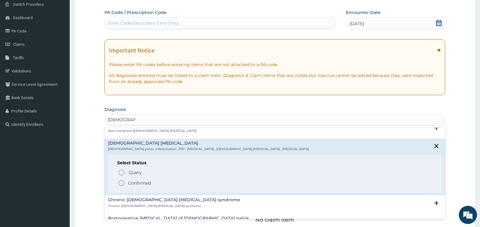
click at [130, 180] on p "Confirmed" at bounding box center [139, 183] width 23 height 6
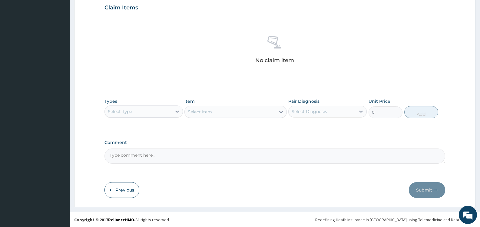
scroll to position [210, 0]
drag, startPoint x: 175, startPoint y: 109, endPoint x: 167, endPoint y: 114, distance: 9.4
click at [175, 109] on icon at bounding box center [177, 111] width 6 height 6
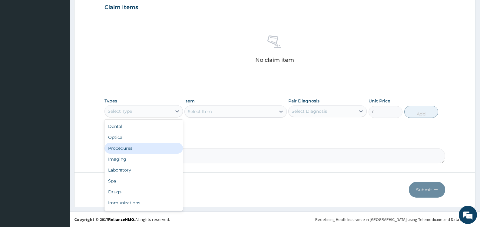
click at [129, 150] on div "Procedures" at bounding box center [143, 148] width 78 height 11
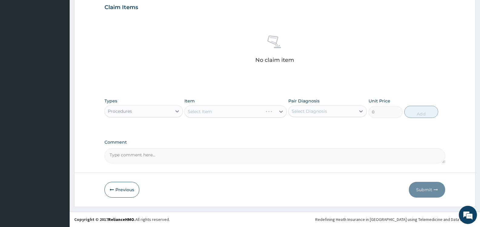
click at [321, 113] on div "Select Diagnosis" at bounding box center [309, 111] width 35 height 6
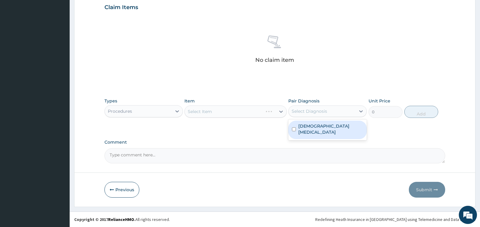
click at [313, 128] on label "Female pelvic inflammatory disease" at bounding box center [330, 129] width 65 height 12
checkbox input "true"
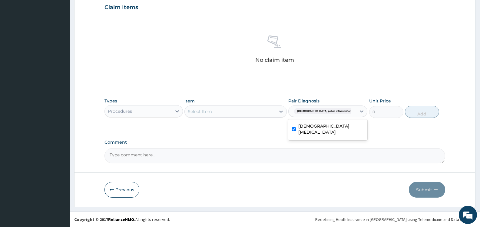
click at [240, 109] on div "Select Item" at bounding box center [230, 112] width 91 height 10
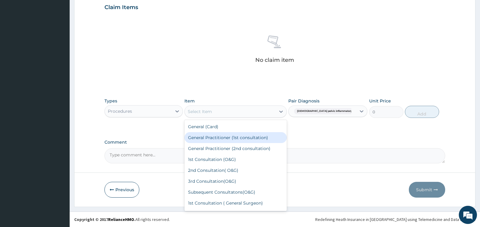
click at [230, 139] on div "General Practitioner (1st consultation)" at bounding box center [235, 137] width 102 height 11
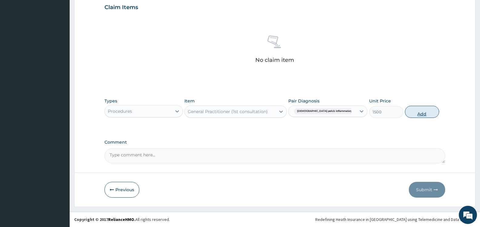
click at [420, 112] on button "Add" at bounding box center [422, 112] width 34 height 12
type input "0"
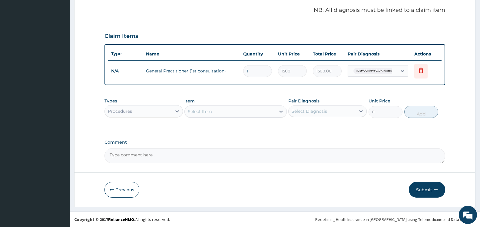
scroll to position [181, 0]
click at [175, 109] on icon at bounding box center [177, 111] width 6 height 6
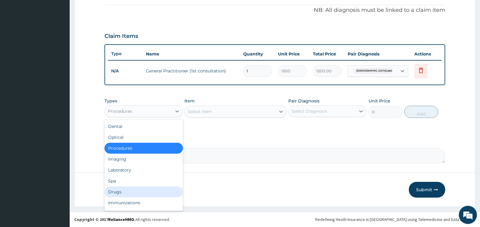
click at [133, 192] on div "Drugs" at bounding box center [143, 191] width 78 height 11
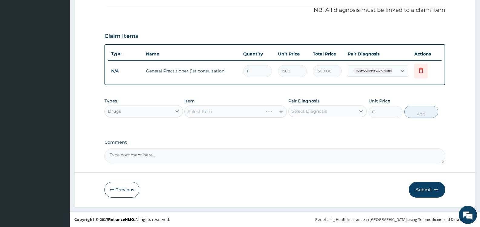
click at [332, 112] on div "Select Diagnosis" at bounding box center [322, 111] width 67 height 10
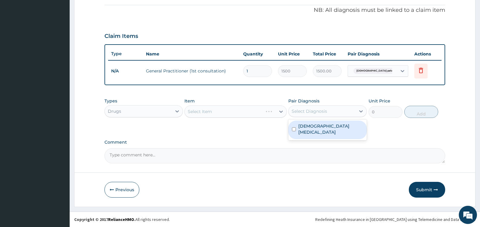
click at [312, 132] on label "Female pelvic inflammatory disease" at bounding box center [330, 129] width 65 height 12
checkbox input "true"
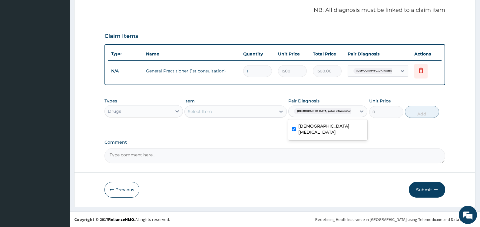
click at [234, 111] on div "Select Item" at bounding box center [230, 112] width 91 height 10
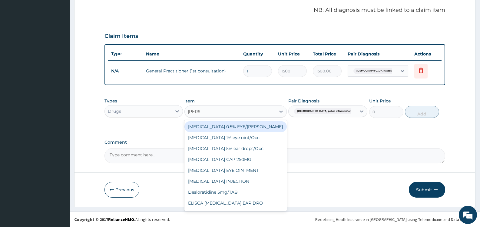
type input "LORAT"
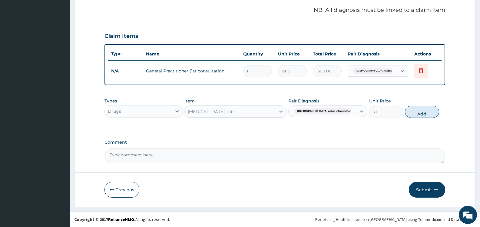
click at [420, 112] on button "Add" at bounding box center [422, 112] width 34 height 12
type input "0"
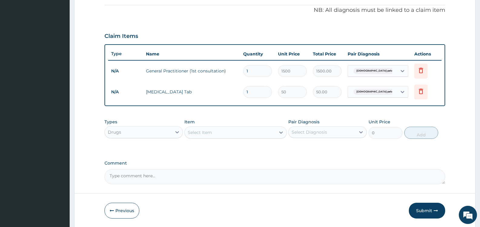
type input "2"
type input "100.00"
type input "3"
type input "150.00"
click at [258, 133] on div "Select Item" at bounding box center [230, 133] width 91 height 10
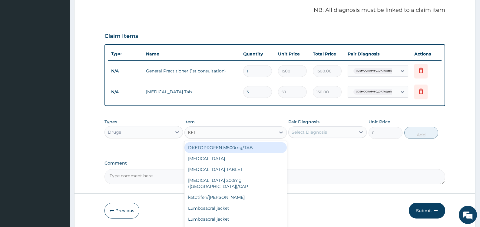
type input "KETO"
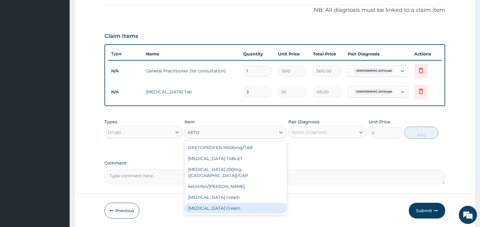
click at [237, 203] on div "Ketoconazole Cream" at bounding box center [235, 208] width 102 height 11
type input "1000"
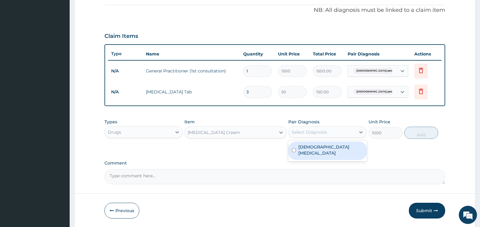
click at [327, 131] on div "Select Diagnosis" at bounding box center [322, 132] width 67 height 10
click at [305, 151] on label "Female pelvic inflammatory disease" at bounding box center [330, 150] width 65 height 12
checkbox input "true"
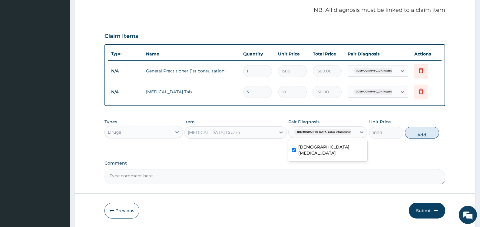
click at [424, 134] on button "Add" at bounding box center [422, 133] width 34 height 12
type input "0"
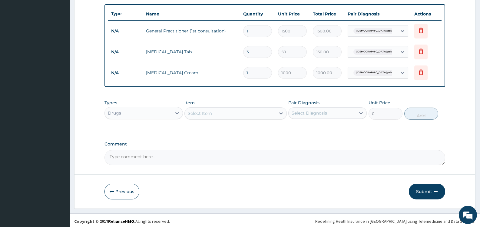
scroll to position [223, 0]
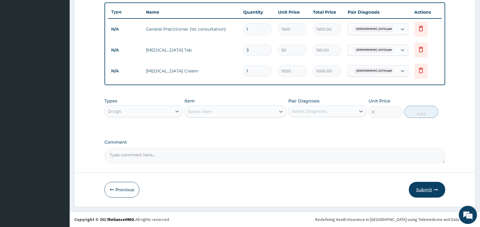
click at [425, 187] on button "Submit" at bounding box center [427, 190] width 36 height 16
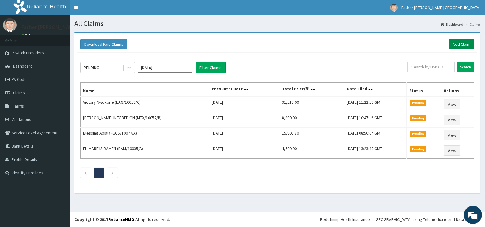
click at [465, 42] on link "Add Claim" at bounding box center [461, 44] width 26 height 10
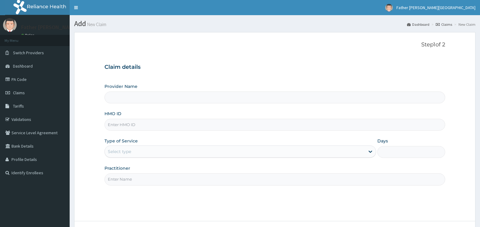
type input "Father [PERSON_NAME][GEOGRAPHIC_DATA]"
click at [118, 125] on input "HMO ID" at bounding box center [274, 125] width 341 height 12
type input "MTX/10045/A"
click at [158, 153] on div "Select type" at bounding box center [235, 152] width 260 height 10
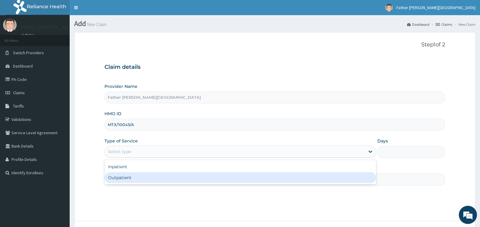
click at [143, 176] on div "Outpatient" at bounding box center [239, 177] width 271 height 11
type input "1"
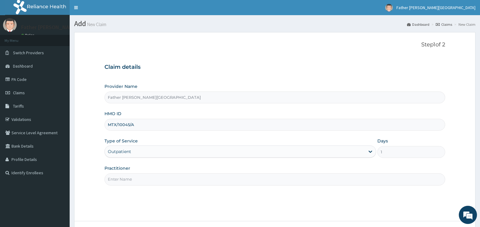
click at [145, 180] on input "Practitioner" at bounding box center [274, 179] width 341 height 12
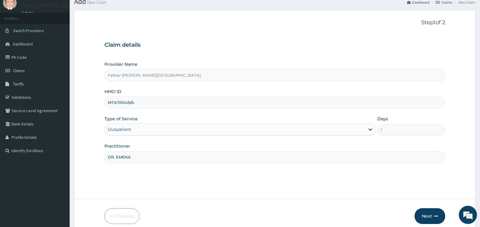
scroll to position [48, 0]
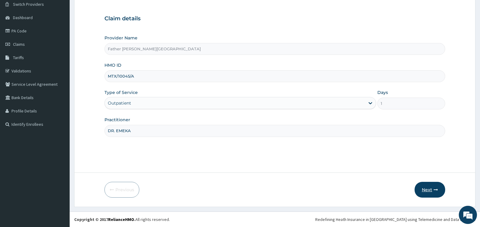
type input "DR. EMEKA"
click at [426, 189] on button "Next" at bounding box center [430, 190] width 31 height 16
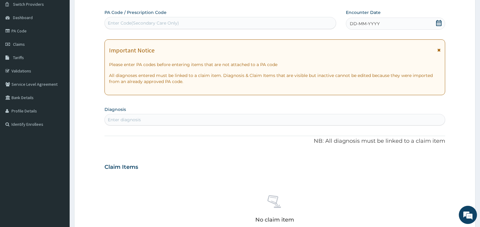
click at [439, 24] on icon at bounding box center [438, 23] width 5 height 6
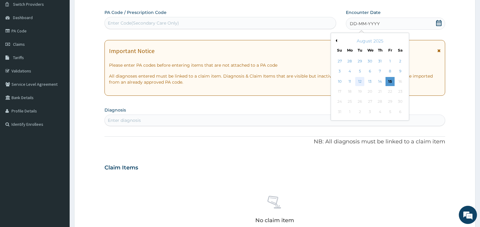
click at [358, 80] on div "12" at bounding box center [359, 81] width 9 height 9
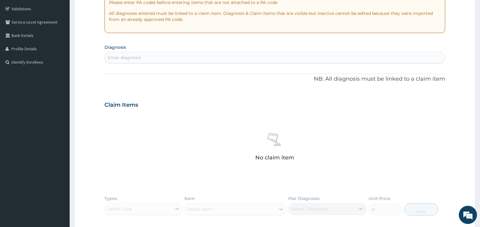
scroll to position [109, 0]
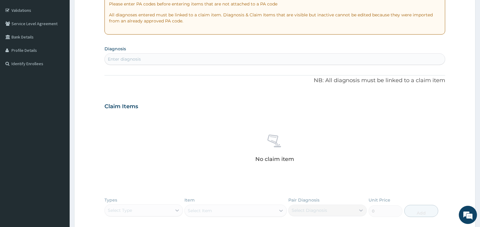
click at [144, 58] on div "Enter diagnosis" at bounding box center [275, 59] width 340 height 10
type input "MALAR"
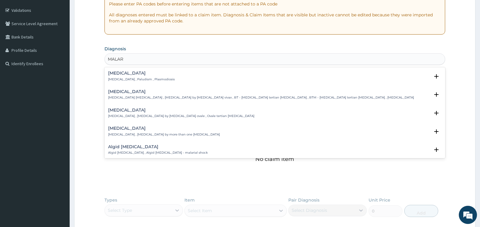
drag, startPoint x: 151, startPoint y: 82, endPoint x: 152, endPoint y: 79, distance: 3.5
click at [151, 81] on div "[MEDICAL_DATA] [MEDICAL_DATA] , Paludism , Plasmodiosis Select Status Query Que…" at bounding box center [274, 78] width 333 height 14
click at [152, 79] on p "[MEDICAL_DATA] , Paludism , Plasmodiosis" at bounding box center [141, 79] width 67 height 4
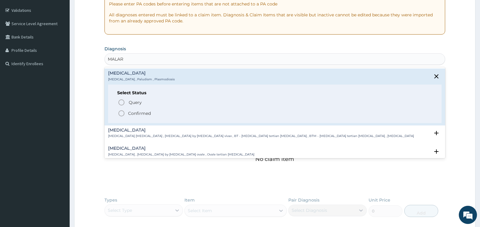
click at [143, 114] on p "Confirmed" at bounding box center [139, 113] width 23 height 6
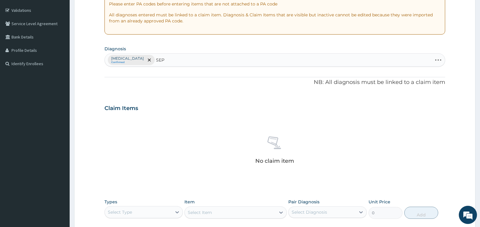
type input "SEPS"
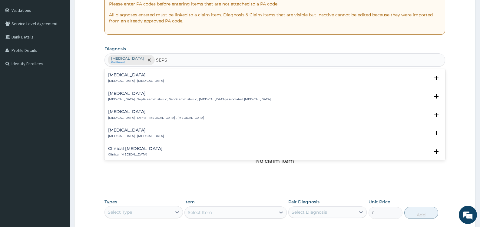
click at [137, 80] on p "[MEDICAL_DATA] , [MEDICAL_DATA]" at bounding box center [136, 81] width 56 height 4
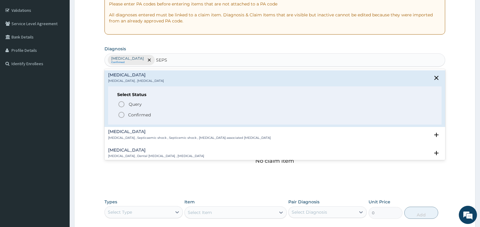
click at [140, 114] on p "Confirmed" at bounding box center [139, 115] width 23 height 6
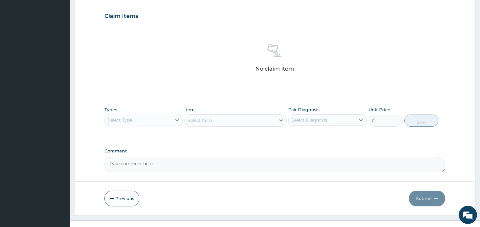
scroll to position [210, 0]
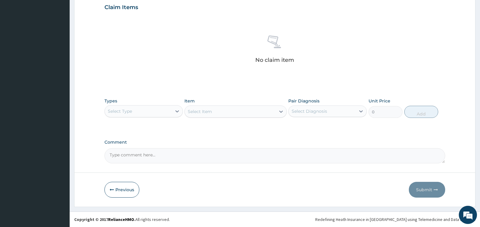
click at [175, 111] on icon at bounding box center [177, 111] width 6 height 6
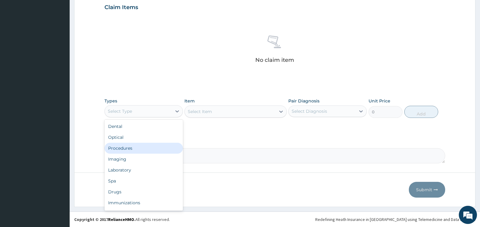
click at [131, 147] on div "Procedures" at bounding box center [143, 148] width 78 height 11
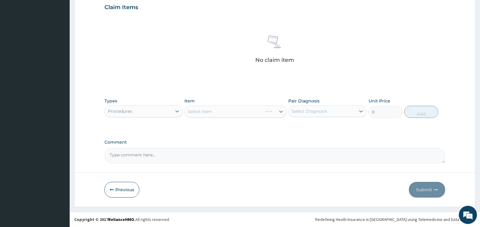
click at [292, 111] on div "Select Diagnosis" at bounding box center [309, 111] width 35 height 6
click at [303, 129] on div "Malaria" at bounding box center [327, 127] width 78 height 12
checkbox input "true"
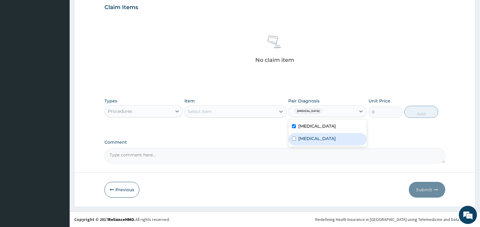
click at [305, 135] on label "Sepsis" at bounding box center [317, 138] width 38 height 6
checkbox input "true"
click at [265, 114] on div "Select Item" at bounding box center [230, 112] width 91 height 10
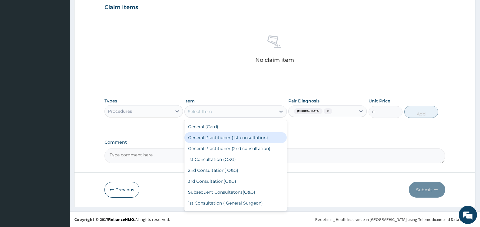
click at [257, 138] on div "General Practitioner (1st consultation)" at bounding box center [235, 137] width 102 height 11
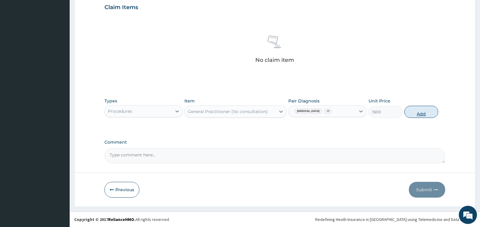
click at [417, 115] on button "Add" at bounding box center [421, 112] width 34 height 12
type input "0"
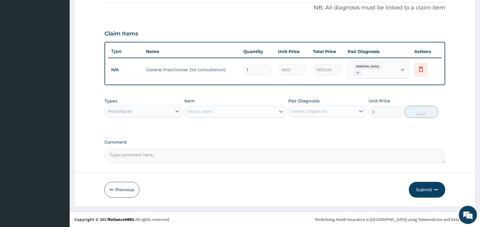
scroll to position [181, 0]
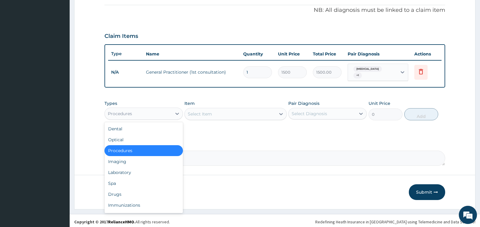
click at [168, 109] on div "Procedures" at bounding box center [138, 114] width 67 height 10
click at [141, 169] on div "Laboratory" at bounding box center [143, 172] width 78 height 11
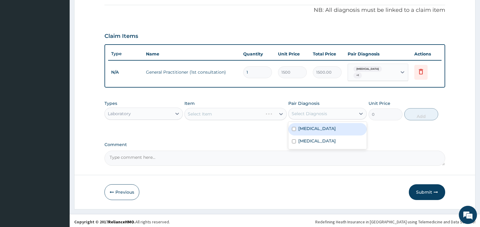
click at [306, 111] on div "Select Diagnosis" at bounding box center [309, 114] width 35 height 6
click at [307, 126] on label "Malaria" at bounding box center [317, 128] width 38 height 6
checkbox input "true"
click at [262, 112] on div "Select Item" at bounding box center [230, 114] width 91 height 10
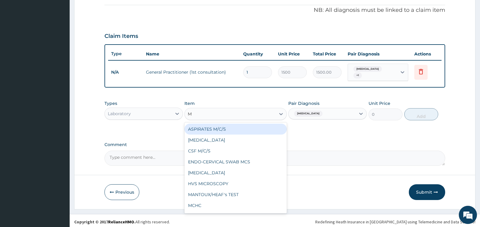
type input "MP"
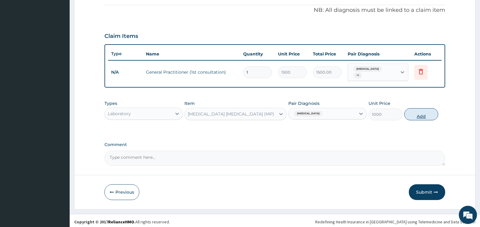
click at [416, 112] on button "Add" at bounding box center [421, 114] width 34 height 12
type input "0"
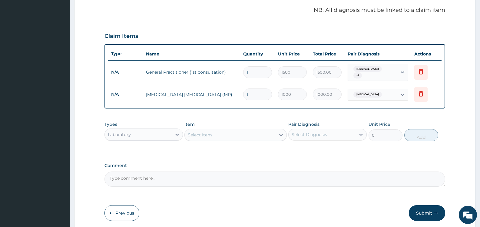
scroll to position [202, 0]
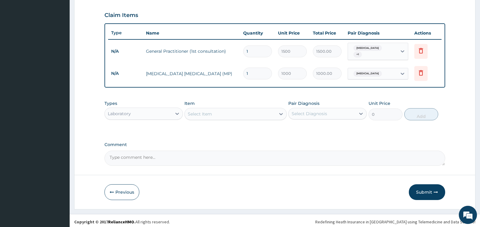
click at [261, 114] on div "Select Item" at bounding box center [230, 114] width 91 height 10
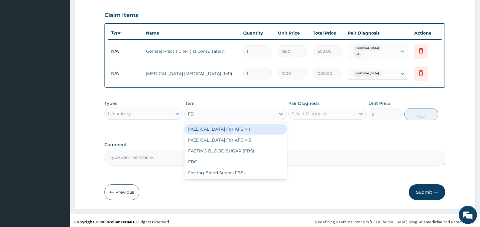
type input "FBC"
type input "2000"
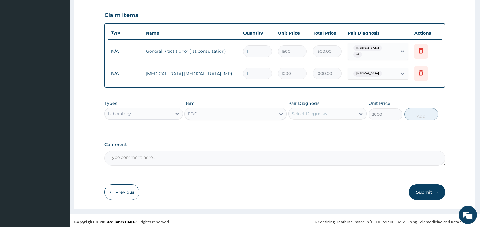
click at [320, 111] on div "Select Diagnosis" at bounding box center [309, 114] width 35 height 6
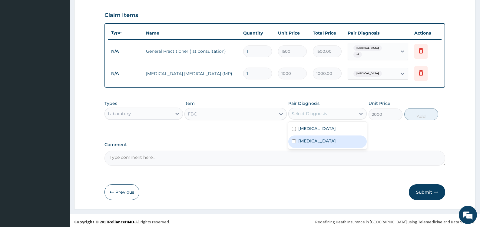
click at [316, 136] on div "Sepsis" at bounding box center [327, 141] width 78 height 12
checkbox input "true"
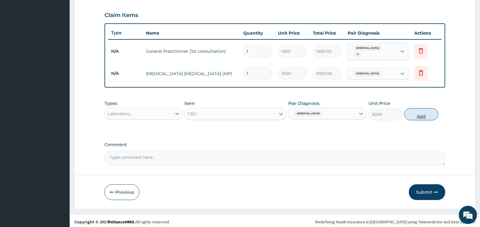
click at [416, 112] on button "Add" at bounding box center [421, 114] width 34 height 12
type input "0"
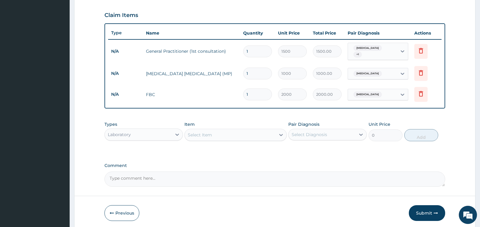
click at [164, 132] on div "Laboratory" at bounding box center [138, 135] width 67 height 10
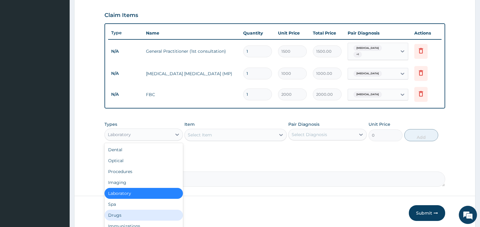
click at [138, 211] on div "Drugs" at bounding box center [143, 215] width 78 height 11
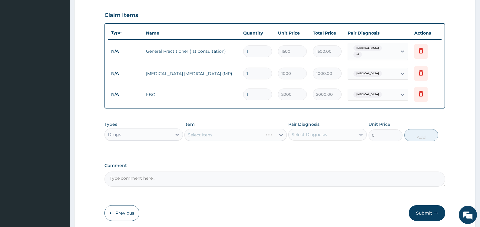
click at [338, 132] on div "Select Diagnosis" at bounding box center [322, 135] width 67 height 10
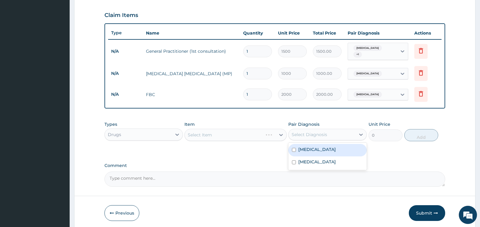
click at [304, 148] on label "Malaria" at bounding box center [317, 149] width 38 height 6
checkbox input "true"
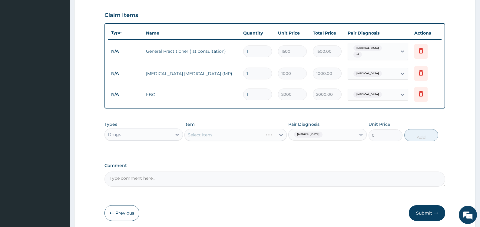
click at [235, 160] on div "PA Code / Prescription Code Enter Code(Secondary Care Only) Encounter Date 12-0…" at bounding box center [274, 21] width 341 height 331
click at [263, 131] on div "Select Item" at bounding box center [230, 135] width 91 height 10
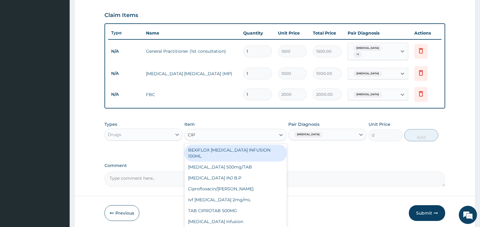
type input "CIPR"
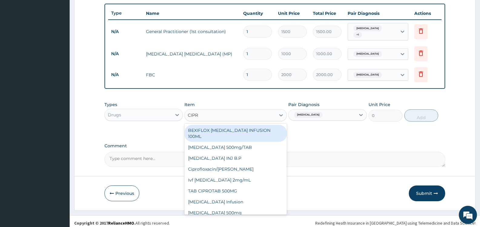
scroll to position [223, 0]
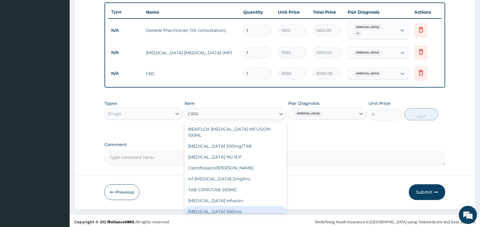
click at [227, 206] on div "Ciprofloxacin 500mg" at bounding box center [235, 211] width 102 height 11
type input "180"
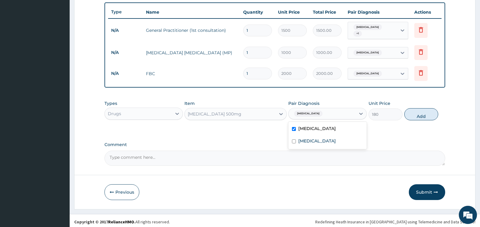
click at [328, 112] on div "Malaria" at bounding box center [322, 113] width 67 height 10
click at [316, 138] on div "Sepsis" at bounding box center [327, 141] width 78 height 12
checkbox input "true"
click at [310, 125] on label "Malaria" at bounding box center [317, 128] width 38 height 6
checkbox input "false"
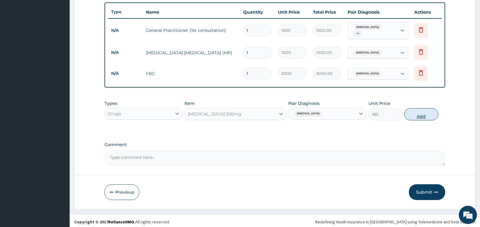
click at [420, 112] on button "Add" at bounding box center [421, 114] width 34 height 12
type input "0"
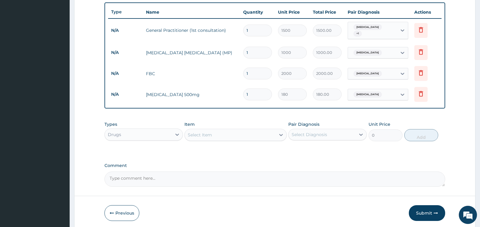
click at [255, 131] on div "Select Item" at bounding box center [230, 135] width 91 height 10
click at [259, 94] on input "1" at bounding box center [257, 94] width 29 height 12
type input "10"
type input "1800.00"
type input "10"
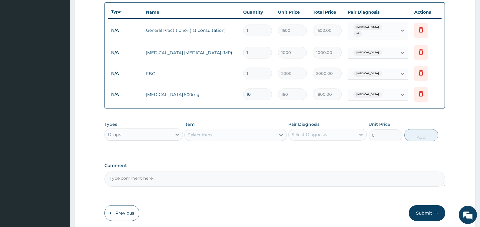
click at [251, 134] on div "Select Item" at bounding box center [230, 135] width 91 height 10
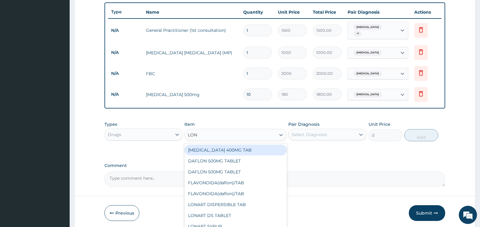
type input "LONA"
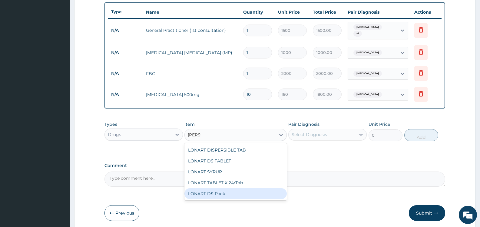
click at [236, 191] on div "LONART DS Pack" at bounding box center [235, 193] width 102 height 11
type input "3000"
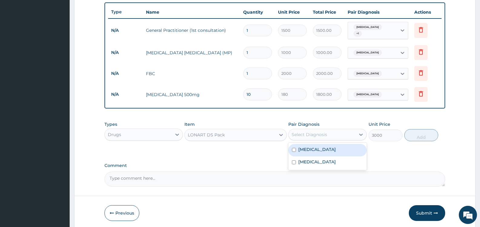
click at [337, 132] on div "Select Diagnosis" at bounding box center [322, 135] width 67 height 10
click at [323, 148] on div "Malaria" at bounding box center [327, 150] width 78 height 12
checkbox input "true"
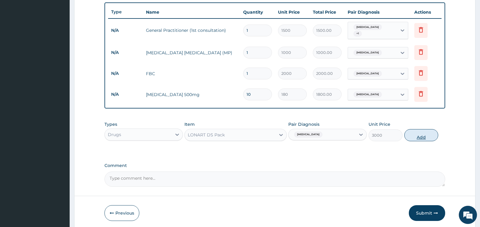
click at [414, 133] on button "Add" at bounding box center [421, 135] width 34 height 12
type input "0"
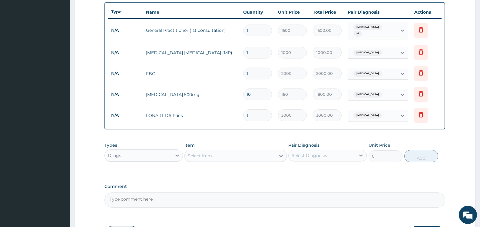
scroll to position [265, 0]
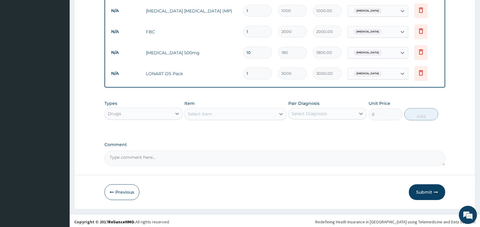
click at [240, 109] on div "Select Item" at bounding box center [230, 114] width 91 height 10
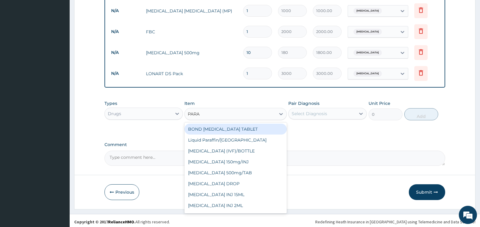
type input "PARAC"
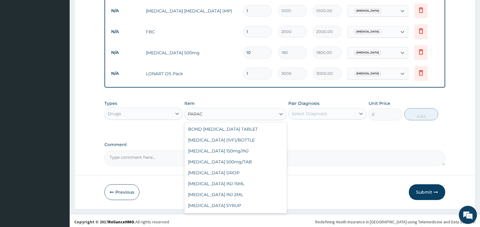
scroll to position [32, 0]
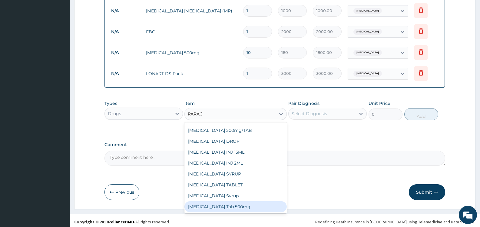
click at [253, 205] on div "Paracetamol Tab 500mg" at bounding box center [235, 206] width 102 height 11
type input "15"
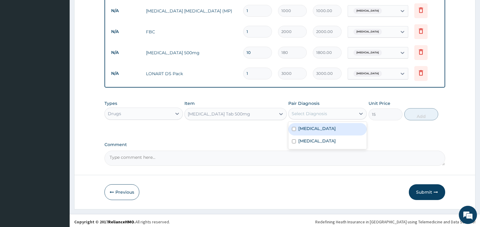
click at [335, 110] on div "Select Diagnosis" at bounding box center [322, 114] width 67 height 10
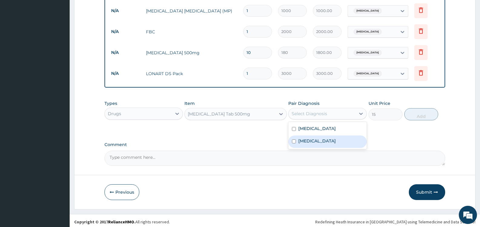
drag, startPoint x: 312, startPoint y: 138, endPoint x: 310, endPoint y: 124, distance: 14.1
click at [312, 138] on div "Sepsis" at bounding box center [327, 141] width 78 height 12
checkbox input "true"
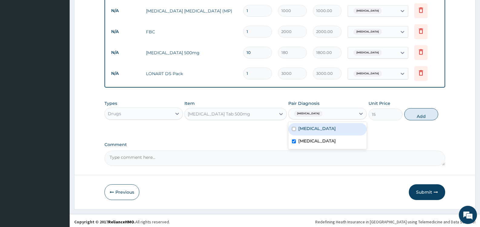
click at [310, 125] on label "Malaria" at bounding box center [317, 128] width 38 height 6
checkbox input "true"
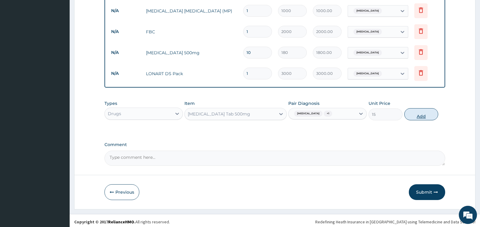
click at [417, 113] on button "Add" at bounding box center [421, 114] width 34 height 12
type input "0"
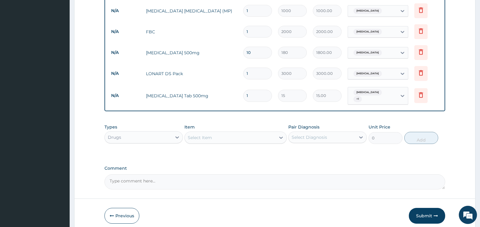
type input "18"
type input "270.00"
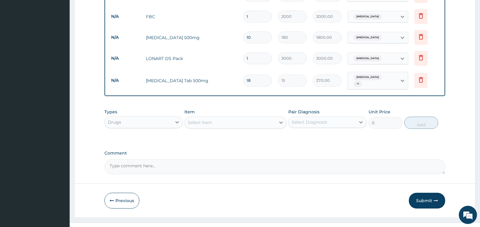
scroll to position [286, 0]
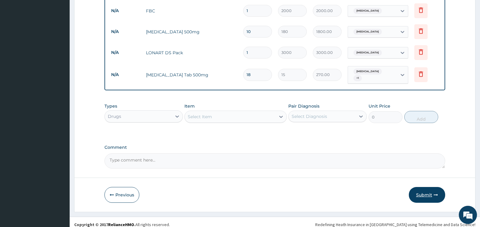
type input "18"
click at [426, 190] on button "Submit" at bounding box center [427, 195] width 36 height 16
